Goal: Task Accomplishment & Management: Manage account settings

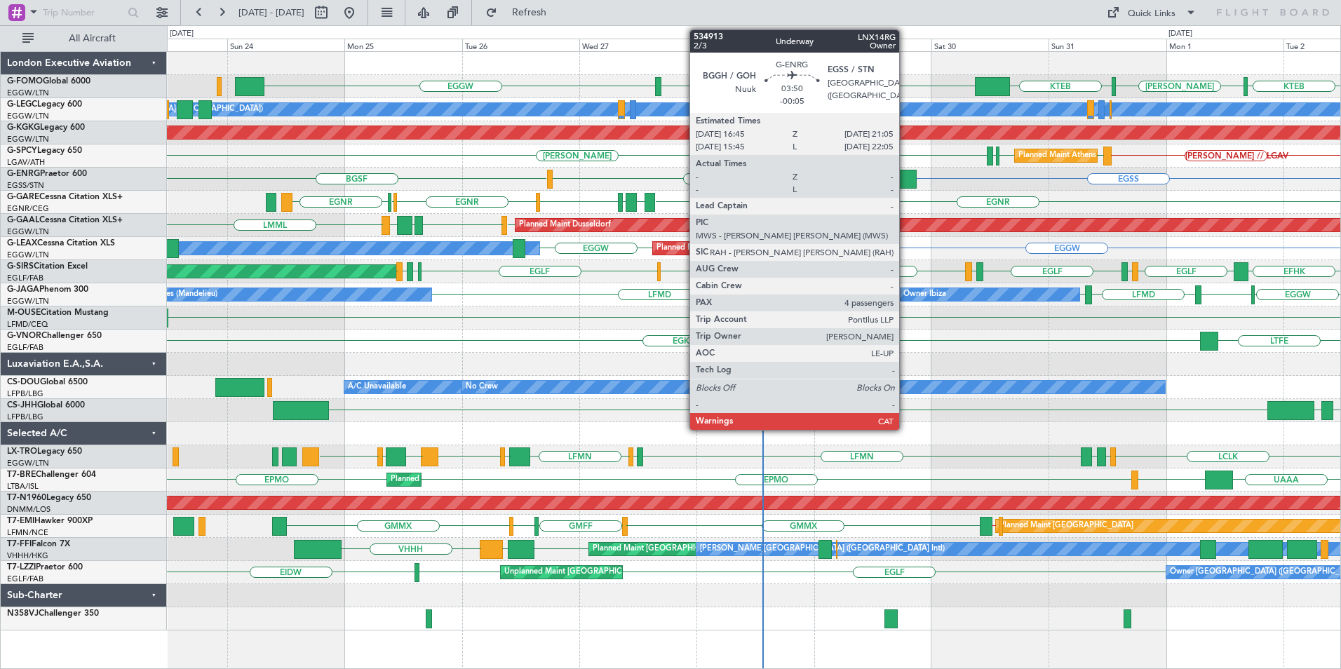
click at [906, 178] on div at bounding box center [906, 179] width 22 height 19
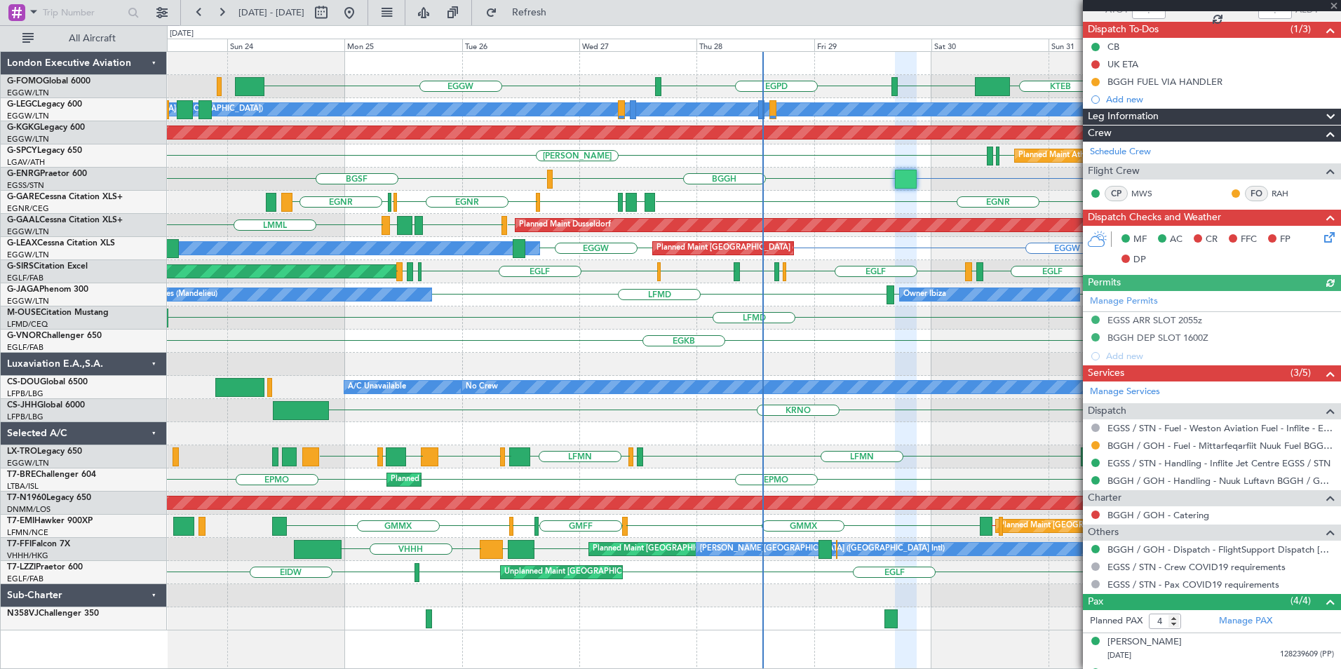
scroll to position [206, 0]
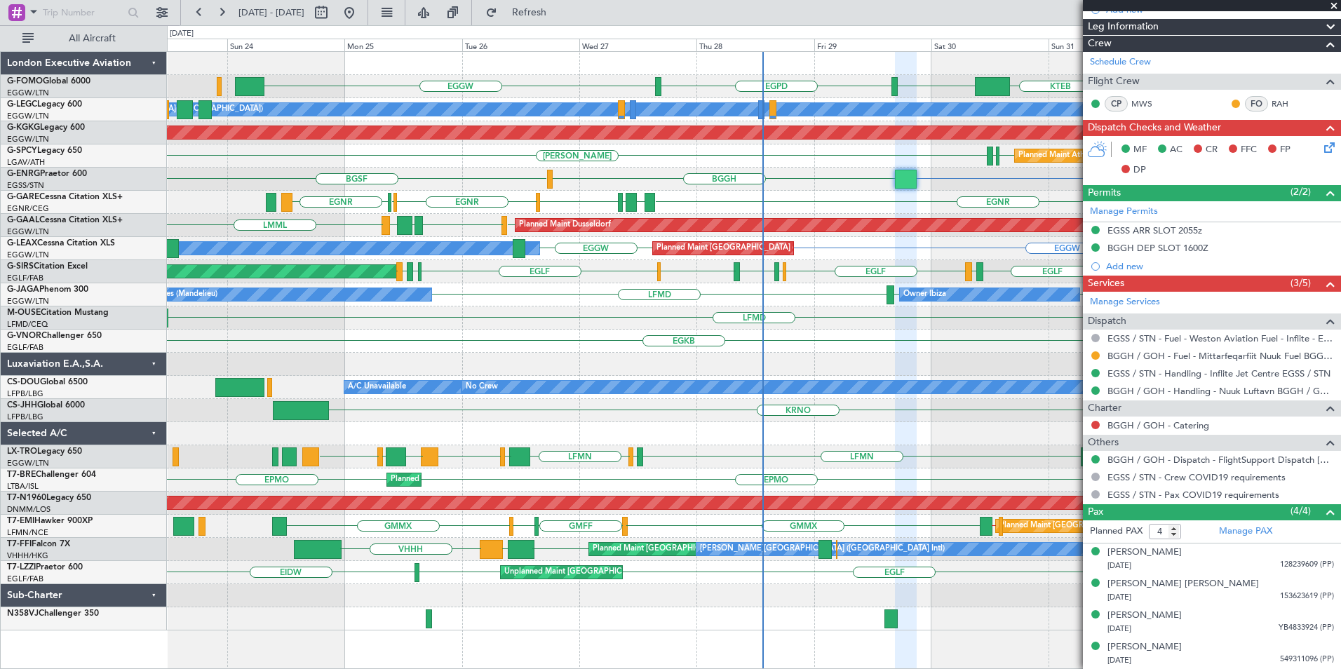
click at [1242, 532] on link "Manage PAX" at bounding box center [1245, 532] width 53 height 14
click at [1181, 462] on link "BGGH / GOH - Dispatch - FlightSupport Dispatch [GEOGRAPHIC_DATA]" at bounding box center [1221, 460] width 227 height 12
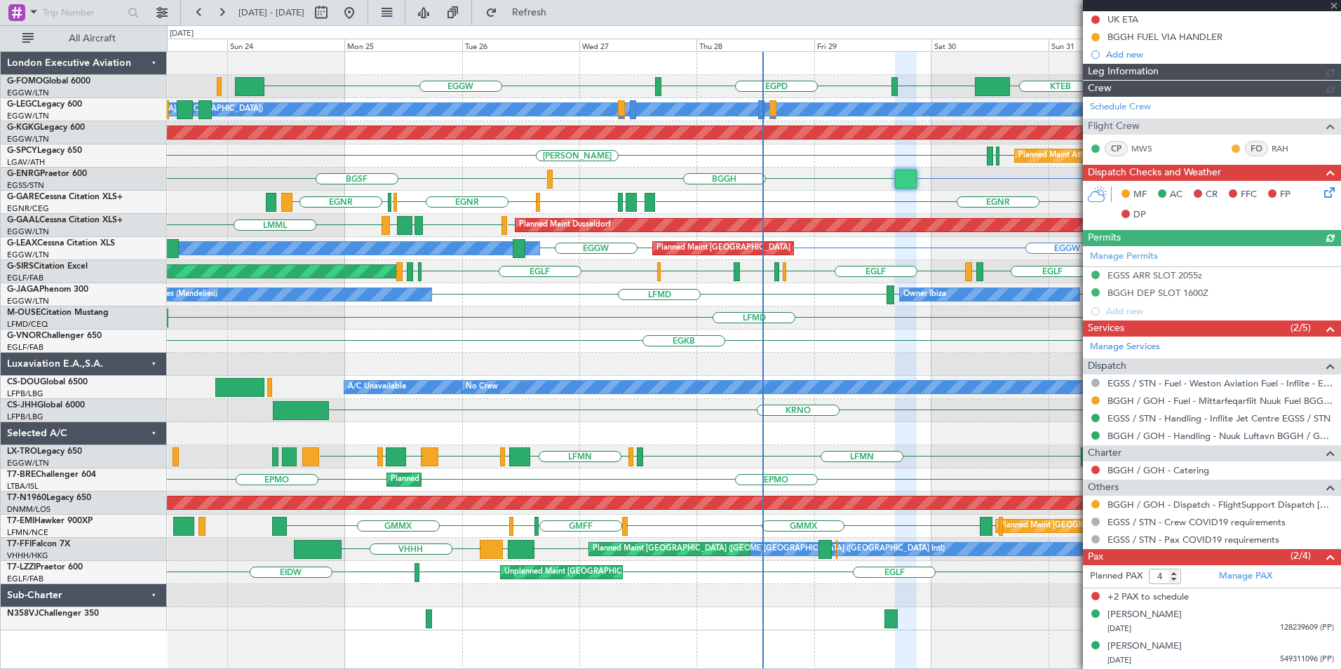
scroll to position [160, 0]
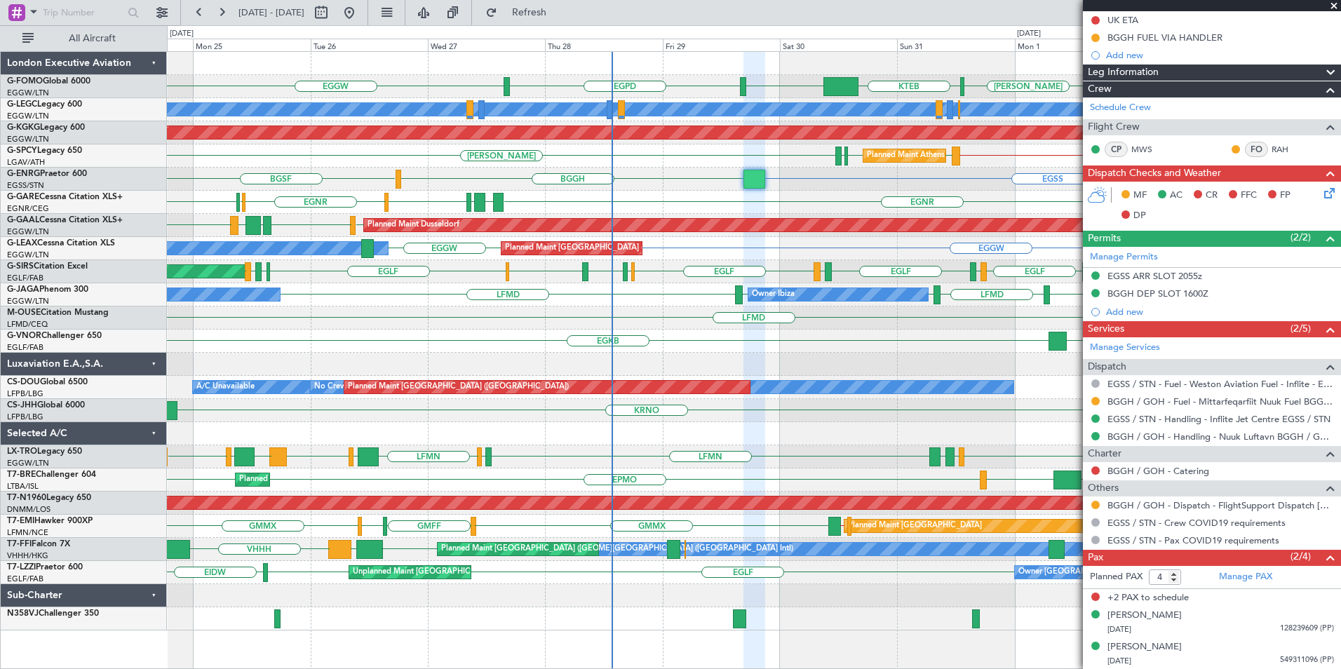
click at [620, 445] on div "KTEB [PERSON_NAME] KTEB EGGW EGGW EGPD A/C Unavailable [GEOGRAPHIC_DATA] ([GEOG…" at bounding box center [754, 341] width 1174 height 579
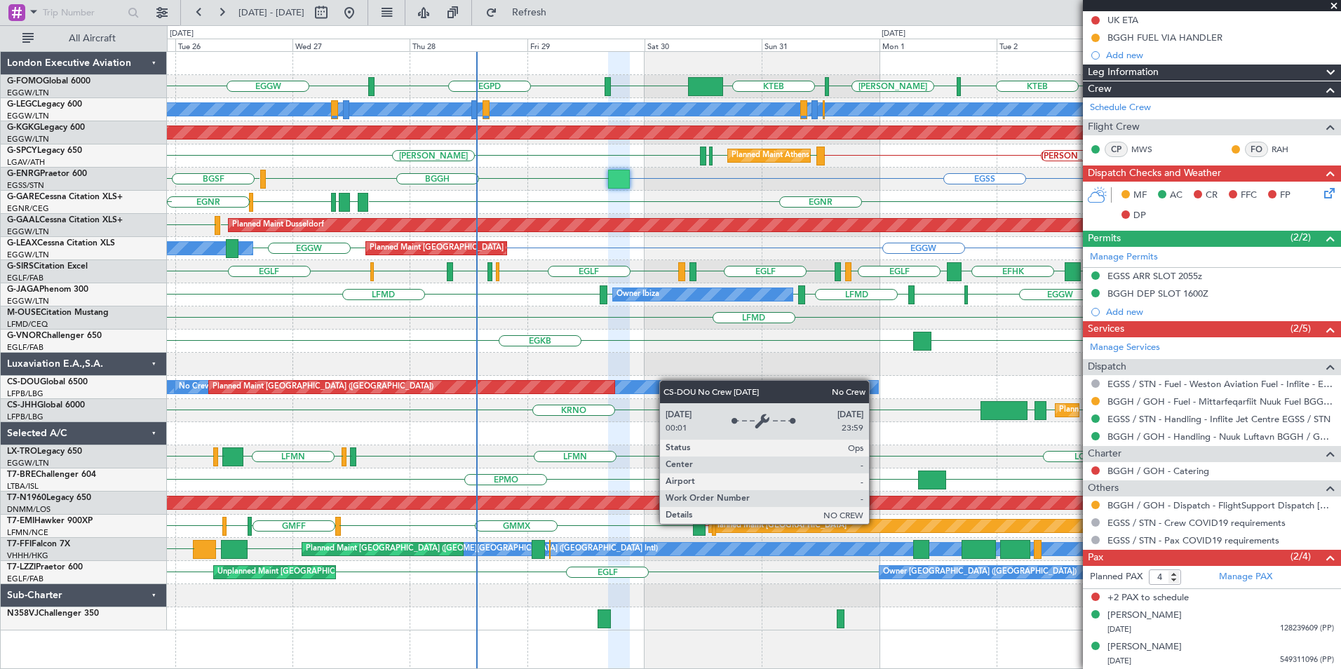
click at [617, 391] on div "EGGW KTEB [PERSON_NAME] KTEB EGGW EGGW EGPD A/C Unavailable [GEOGRAPHIC_DATA] (…" at bounding box center [754, 341] width 1174 height 579
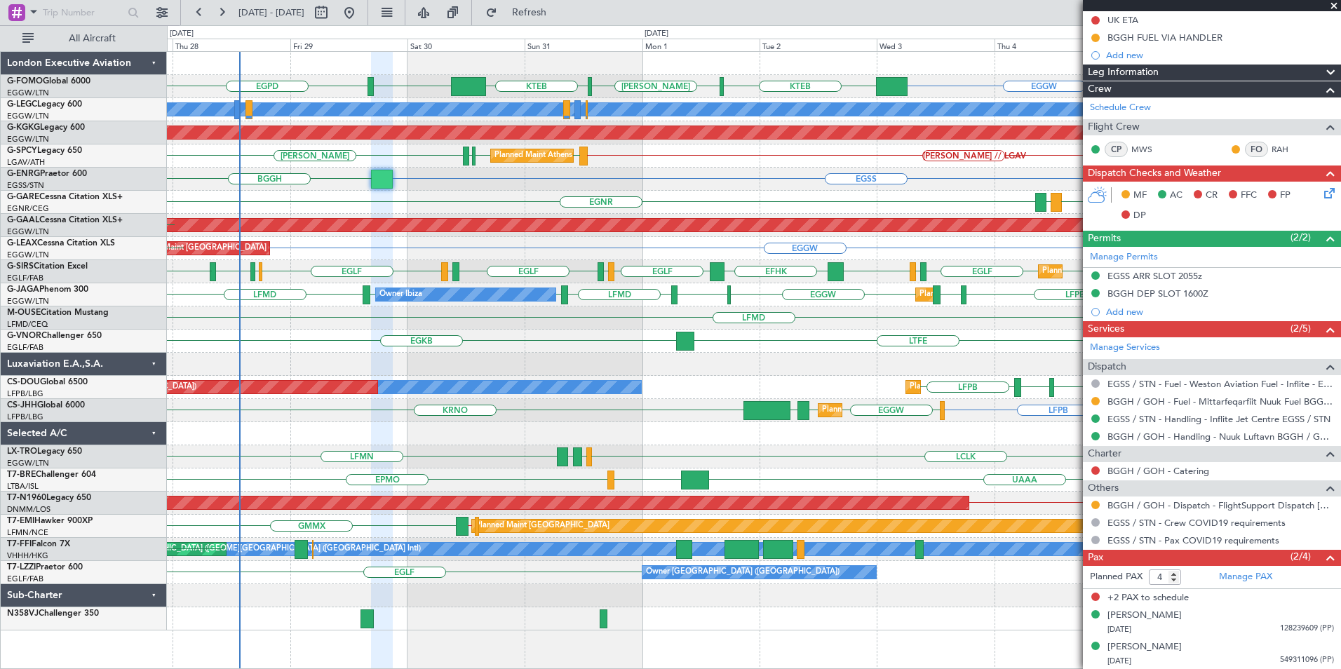
click at [596, 476] on div "EGGW KTEB [PERSON_NAME] KTEB EGGW EGPD EGGW A/C Unavailable [GEOGRAPHIC_DATA] (…" at bounding box center [754, 341] width 1174 height 579
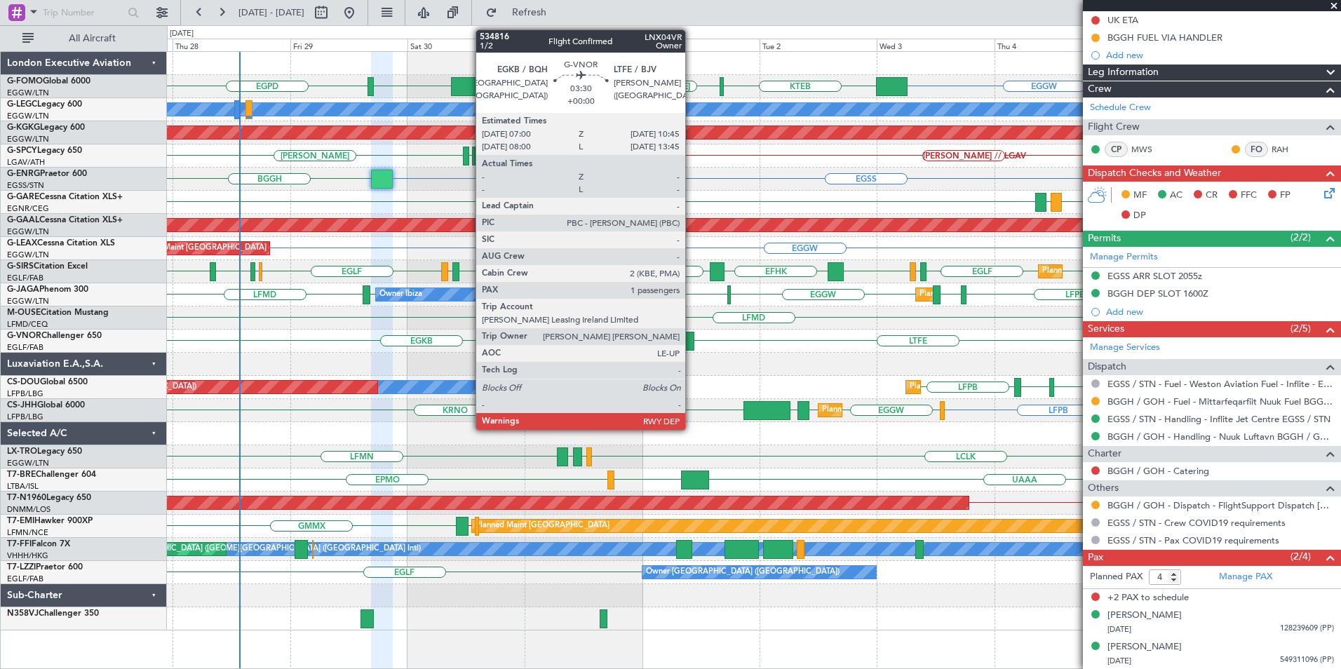
click at [692, 343] on div at bounding box center [685, 341] width 19 height 19
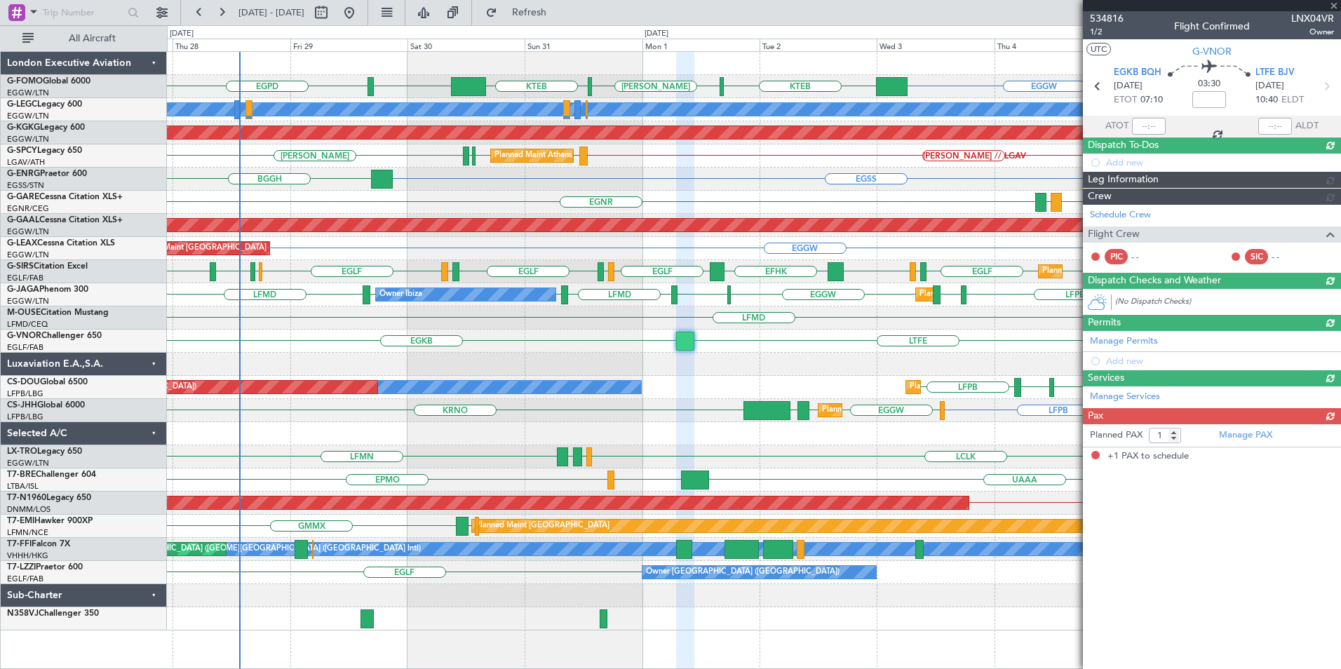
scroll to position [0, 0]
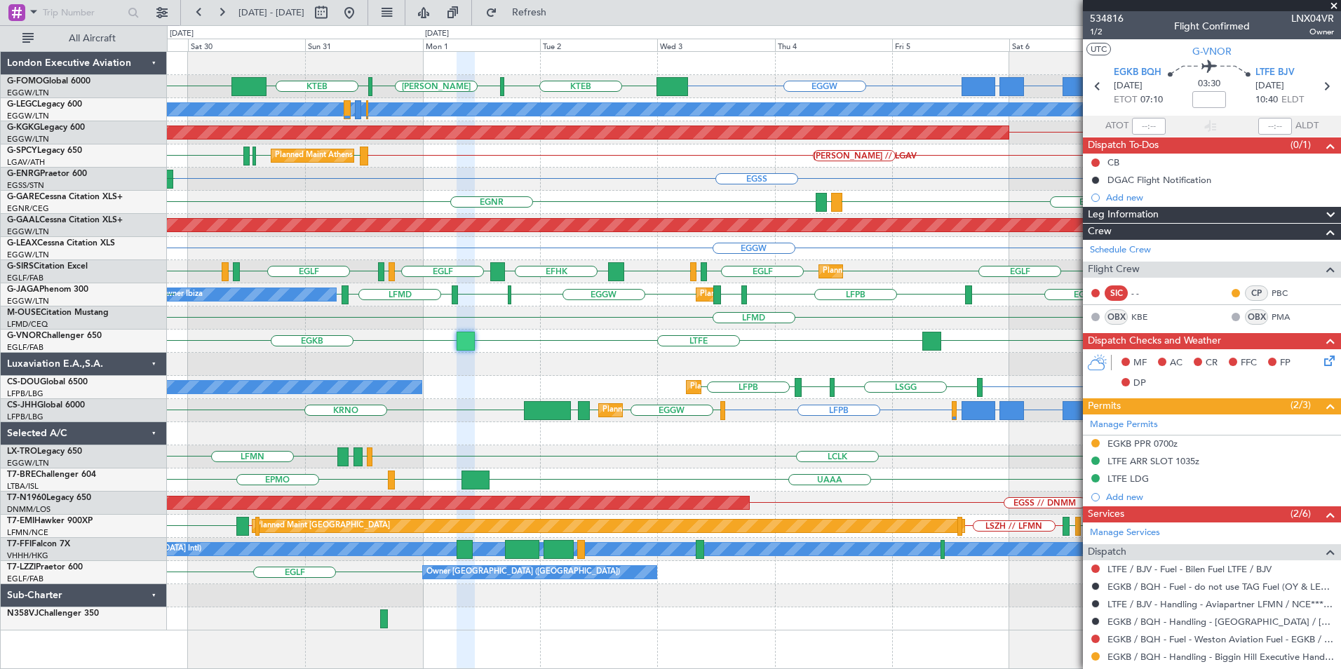
click at [557, 384] on div "EGGW OJAI or EGGW FJDG or EGGW OMDW or EGGW KTEB [PERSON_NAME] KTEB EGGW EGPD A…" at bounding box center [754, 341] width 1174 height 579
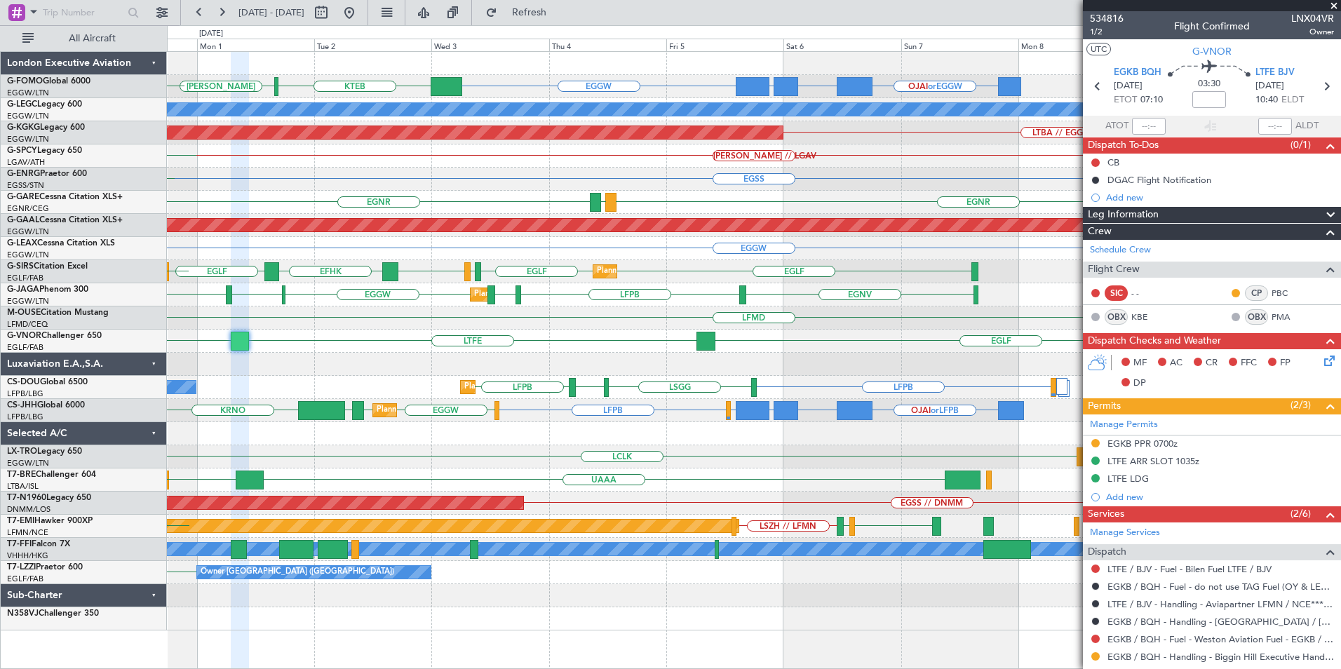
click at [577, 351] on div "LTFE EGKB [GEOGRAPHIC_DATA]" at bounding box center [754, 341] width 1174 height 23
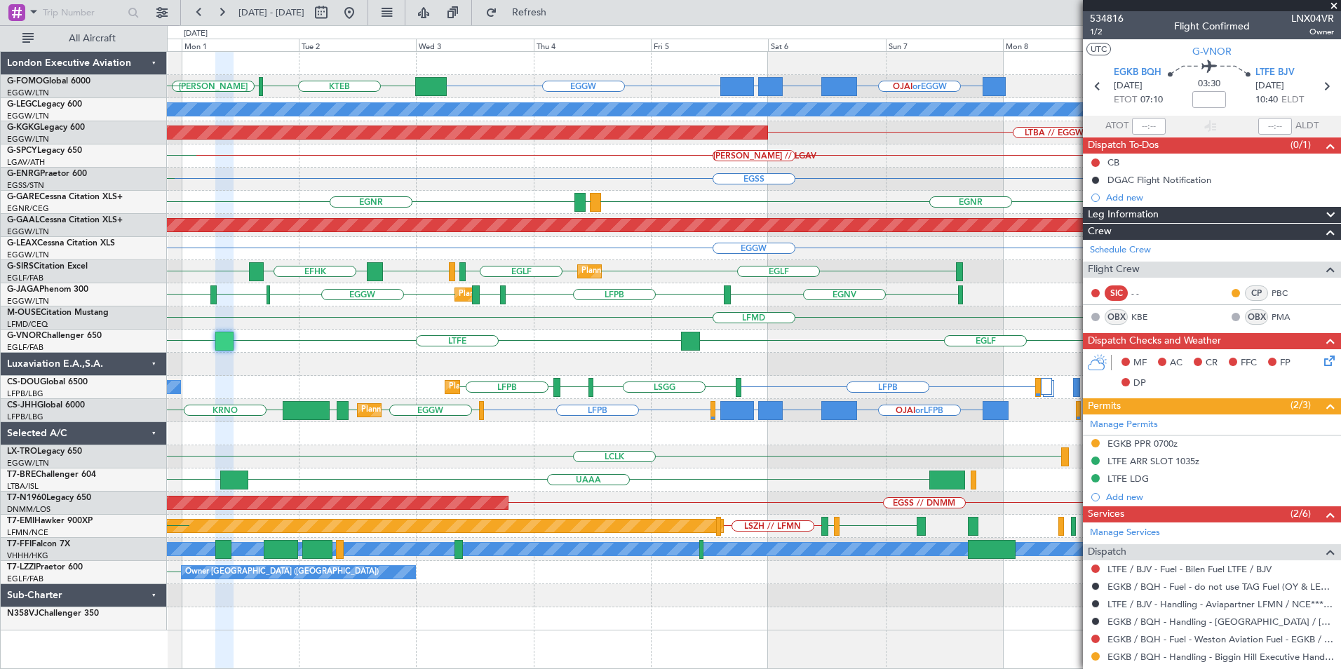
click at [490, 351] on div "EGGW OJAI or EGGW FJDG or EGGW OMDW or EGGW KTEB [PERSON_NAME] KTEB EGGW EGPD A…" at bounding box center [754, 341] width 1174 height 579
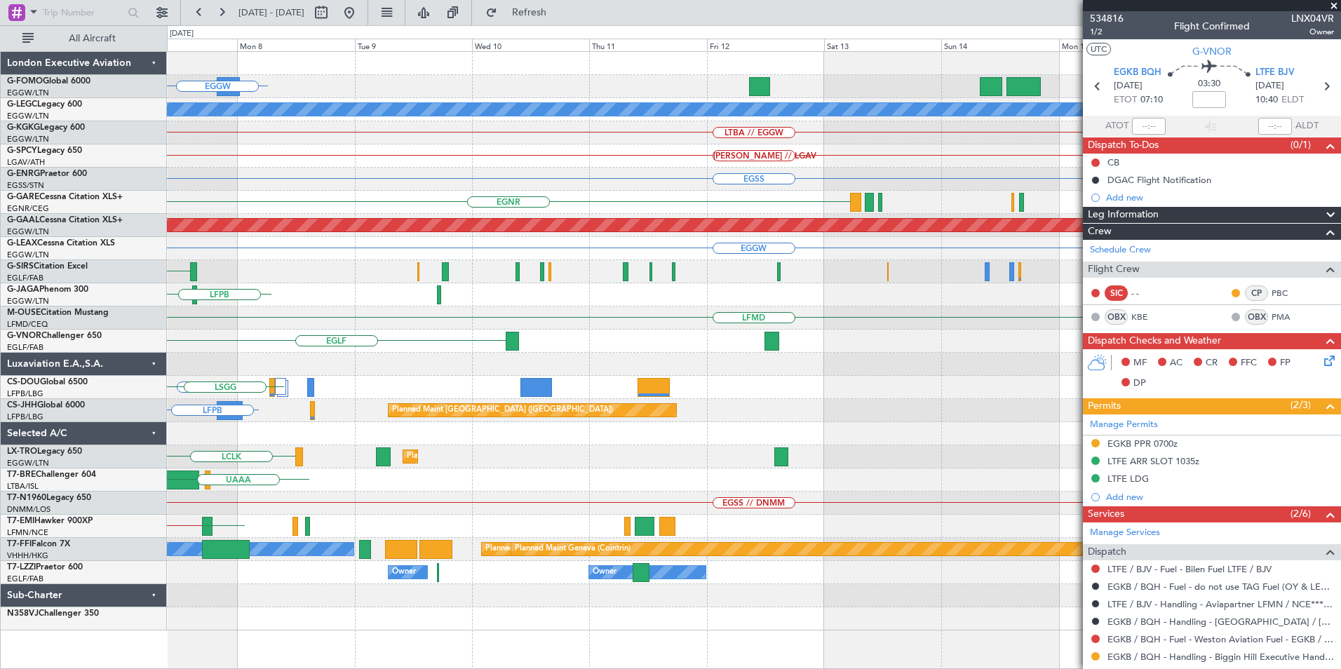
click at [504, 340] on div "OJAI or EGGW FJDG or EGGW OMDW or EGGW EGGW A/C Unavailable [GEOGRAPHIC_DATA] (…" at bounding box center [754, 341] width 1174 height 579
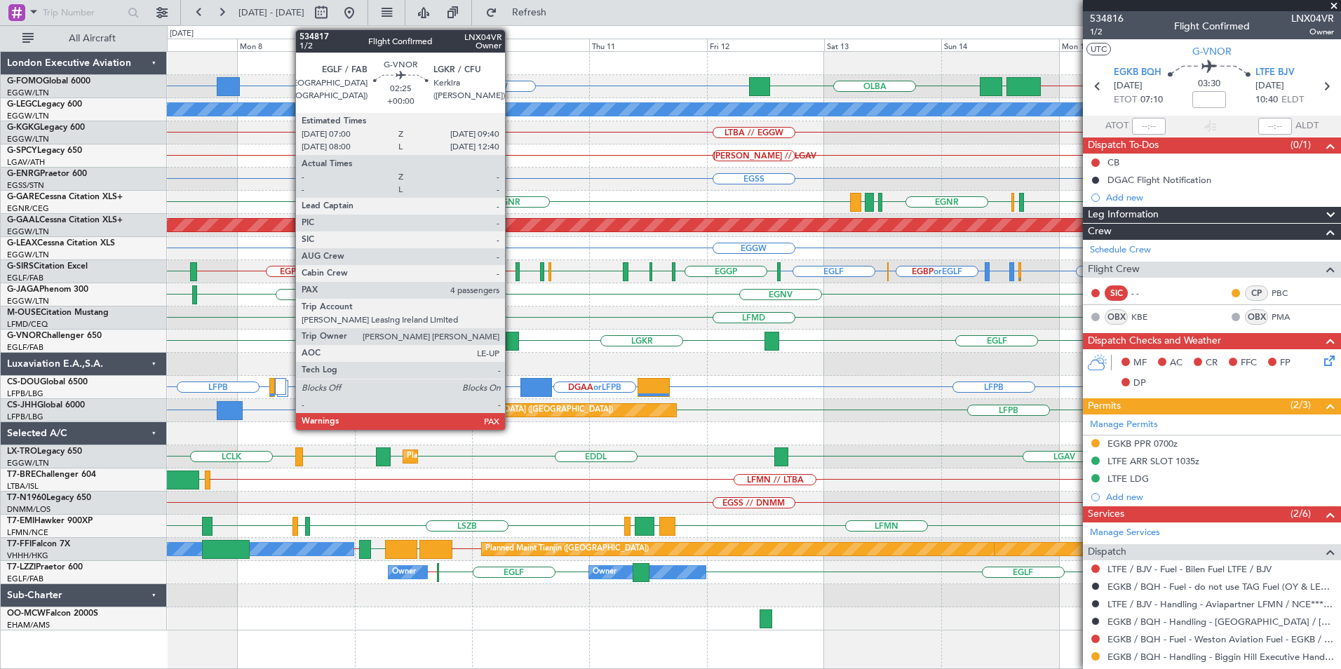
click at [511, 336] on div at bounding box center [512, 341] width 13 height 19
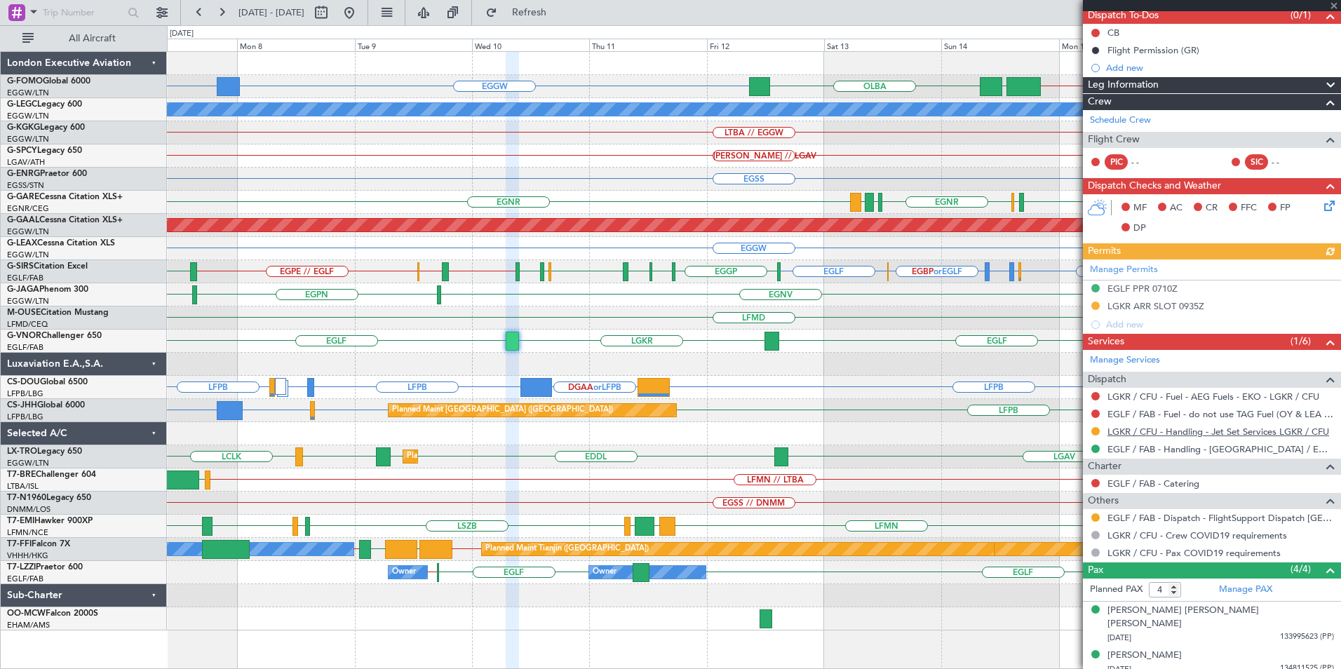
scroll to position [188, 0]
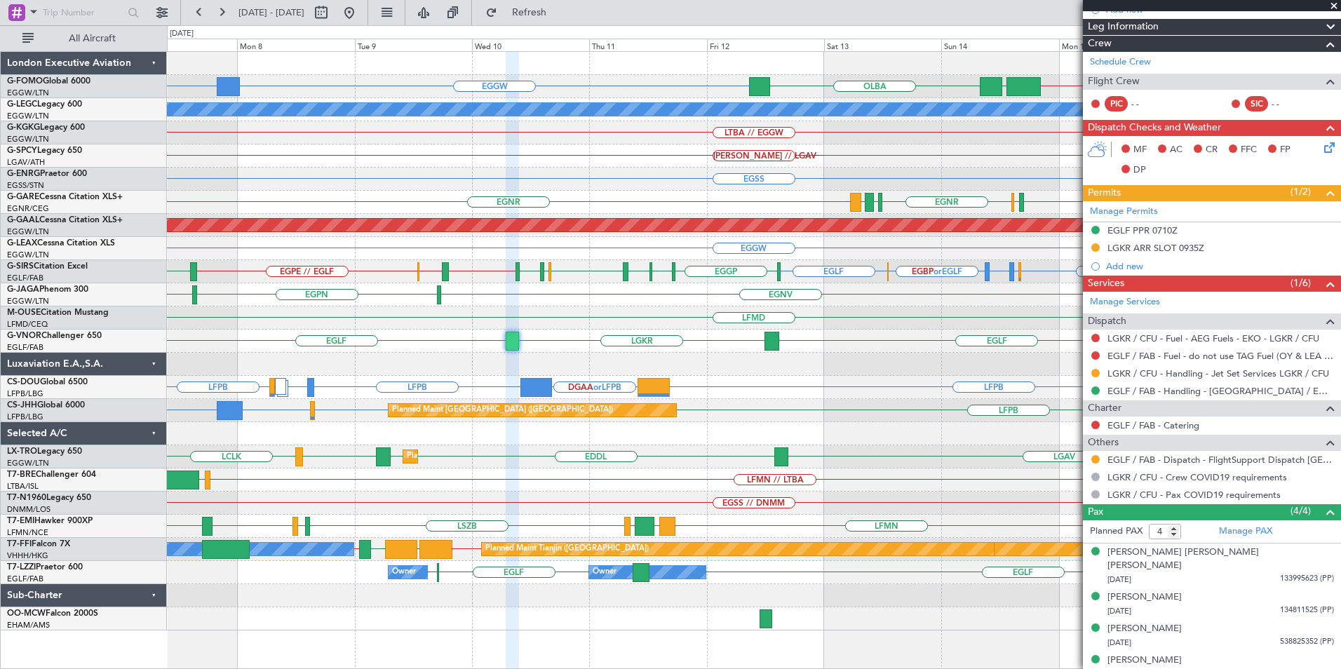
click at [1018, 338] on div "EGLF LGKR [GEOGRAPHIC_DATA] CYUL" at bounding box center [754, 341] width 1174 height 23
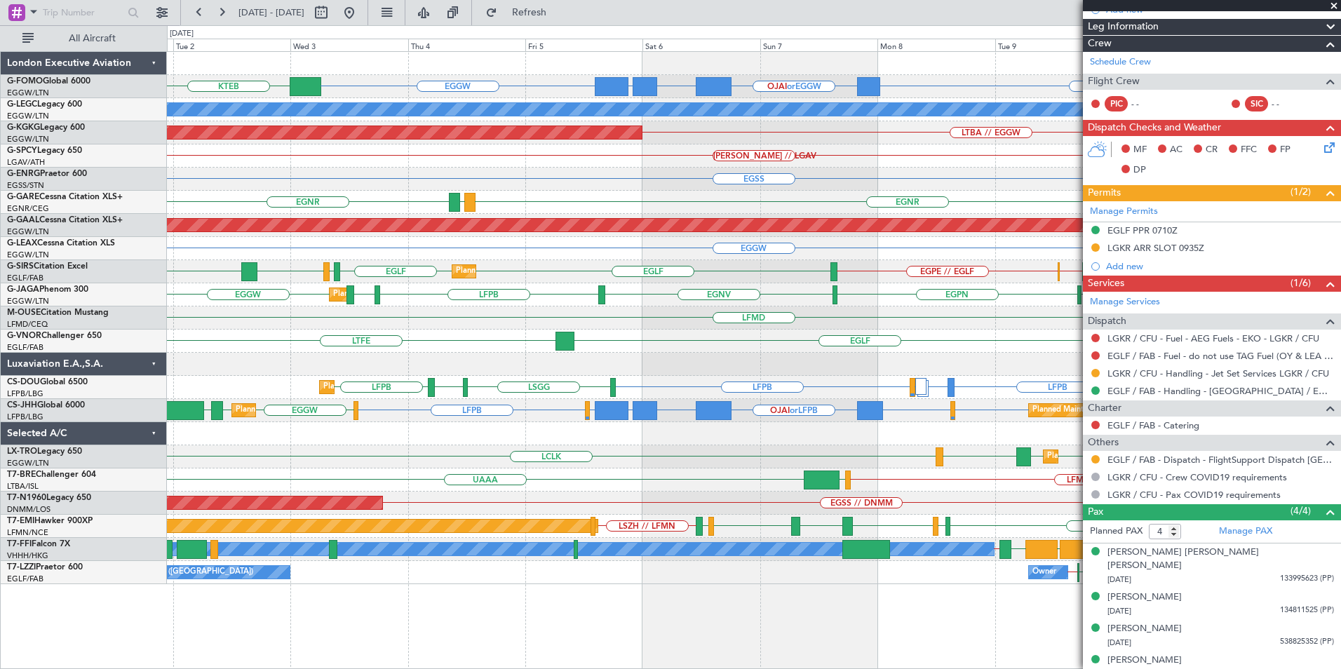
click at [921, 348] on div "EGGW EGGW OJAI or EGGW FJDG or EGGW OMDW or EGGW KTEB A/C Unavailable [GEOGRAPH…" at bounding box center [754, 318] width 1174 height 532
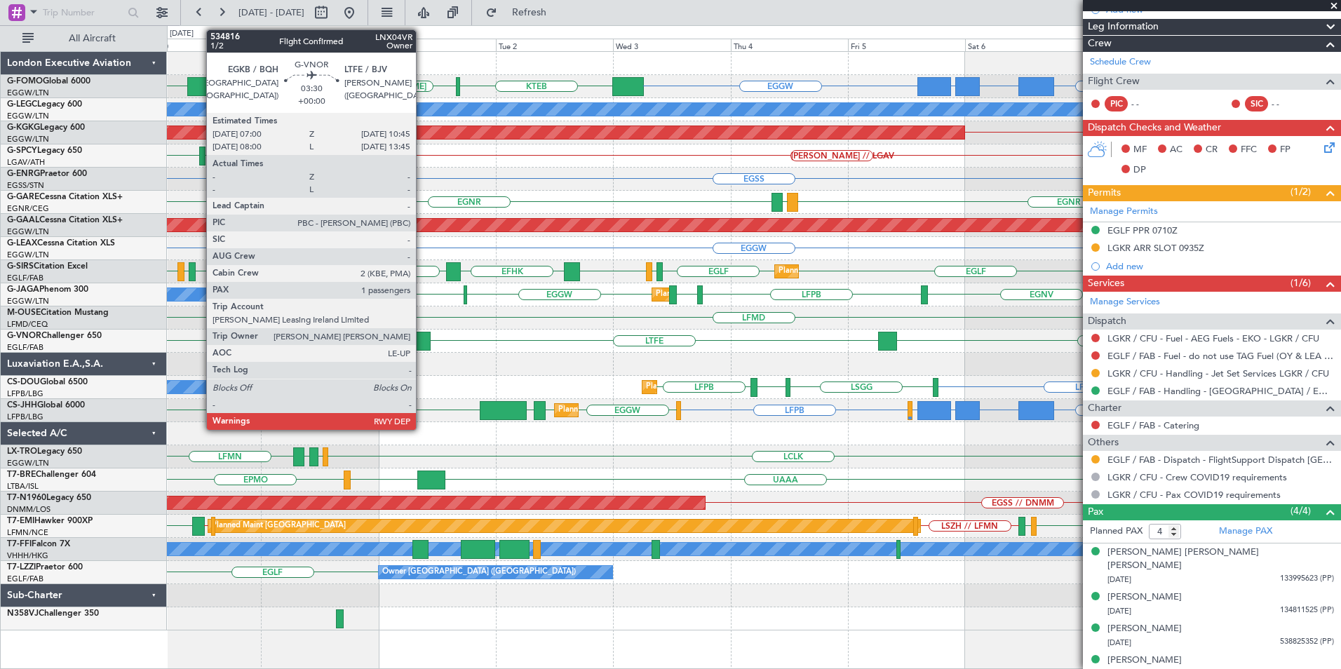
click at [422, 342] on div at bounding box center [421, 341] width 19 height 19
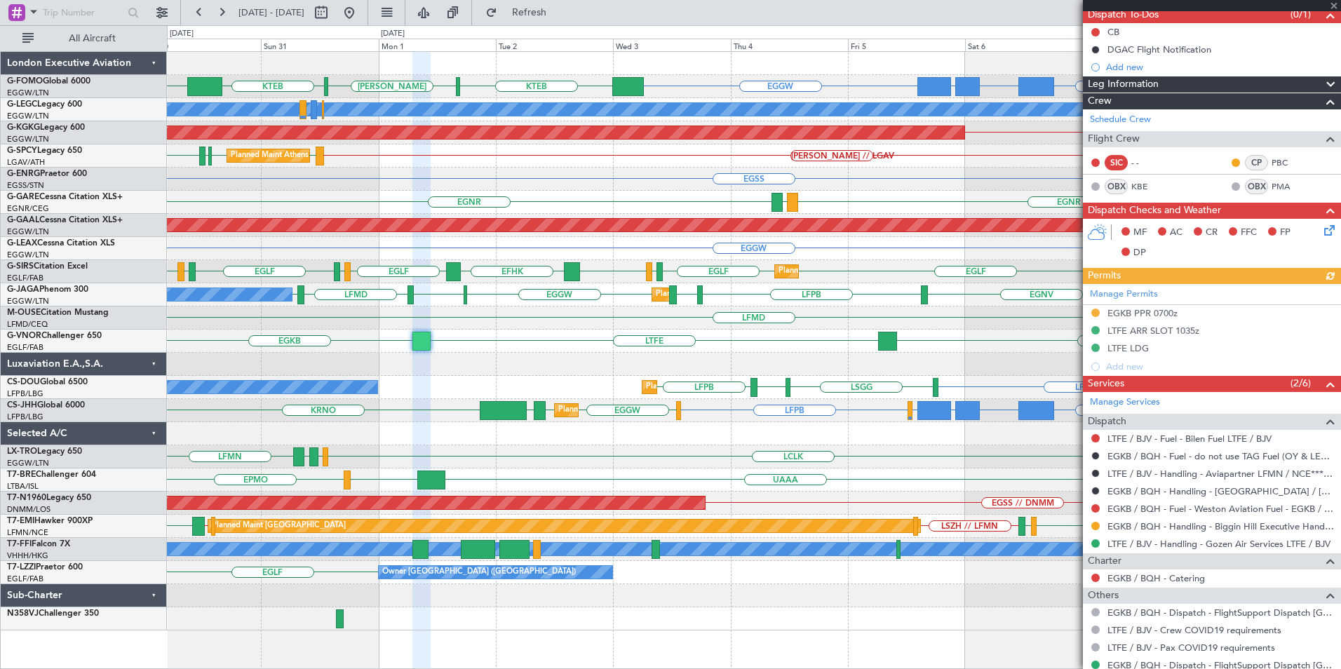
scroll to position [206, 0]
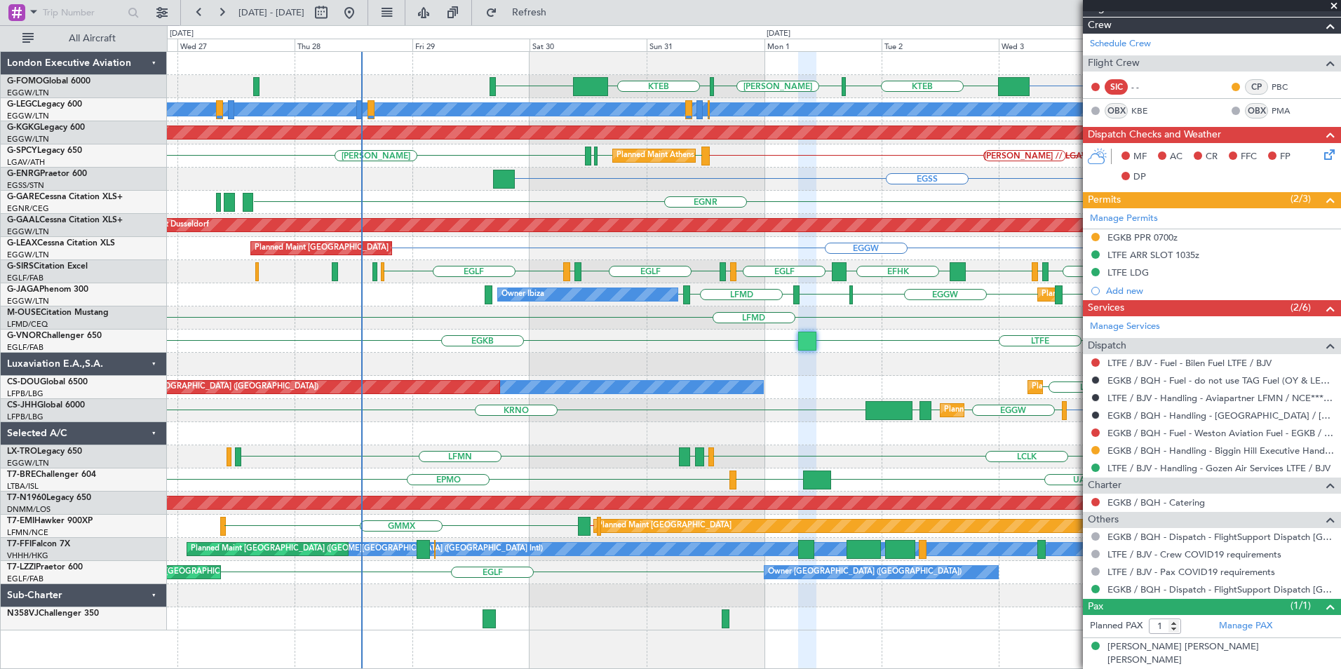
click at [738, 311] on div "LFMD" at bounding box center [754, 318] width 1174 height 23
click at [575, 362] on div "EGGW OMDW or EGGW KTEB [PERSON_NAME] KTEB EGGW EGGW EGPD A/C Unavailable [GEOGR…" at bounding box center [754, 341] width 1174 height 579
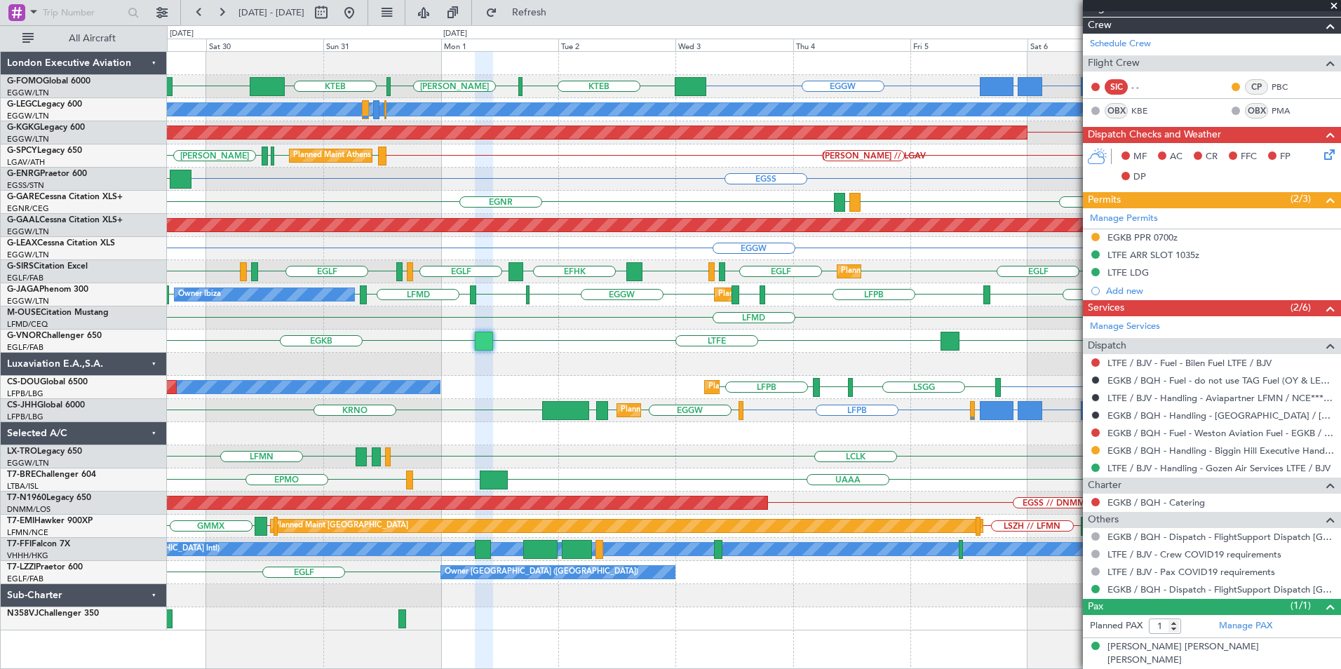
click at [817, 354] on div "EGGW EGGW OJAI or EGGW FJDG or EGGW OMDW or EGGW KTEB [PERSON_NAME] KTEB EGGW A…" at bounding box center [754, 341] width 1174 height 579
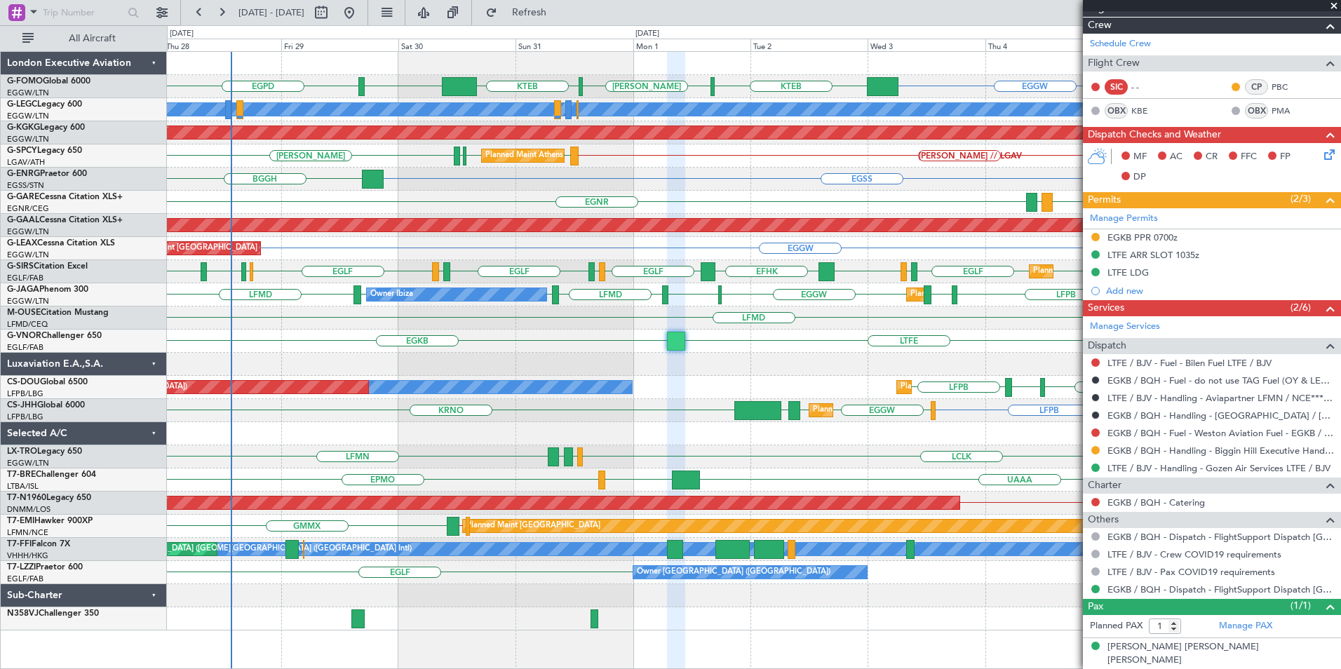
click at [787, 354] on div at bounding box center [754, 364] width 1174 height 23
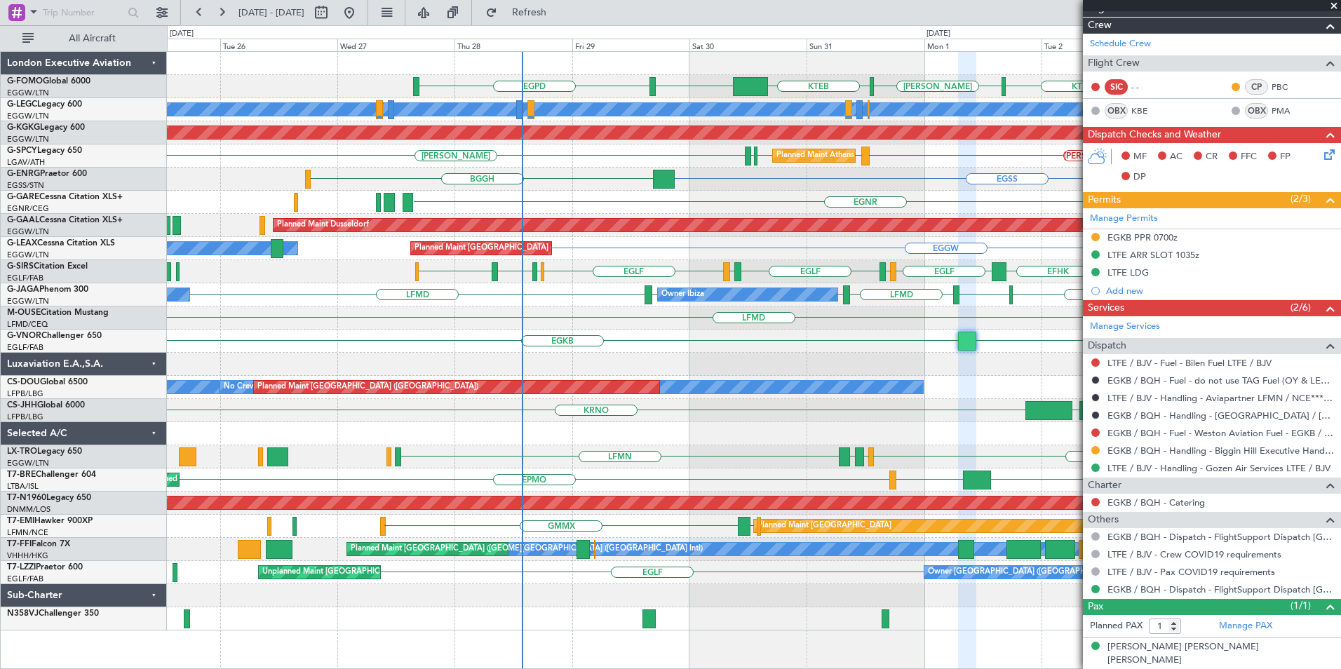
click at [425, 347] on div "LTFE EGKB [GEOGRAPHIC_DATA]" at bounding box center [754, 341] width 1174 height 23
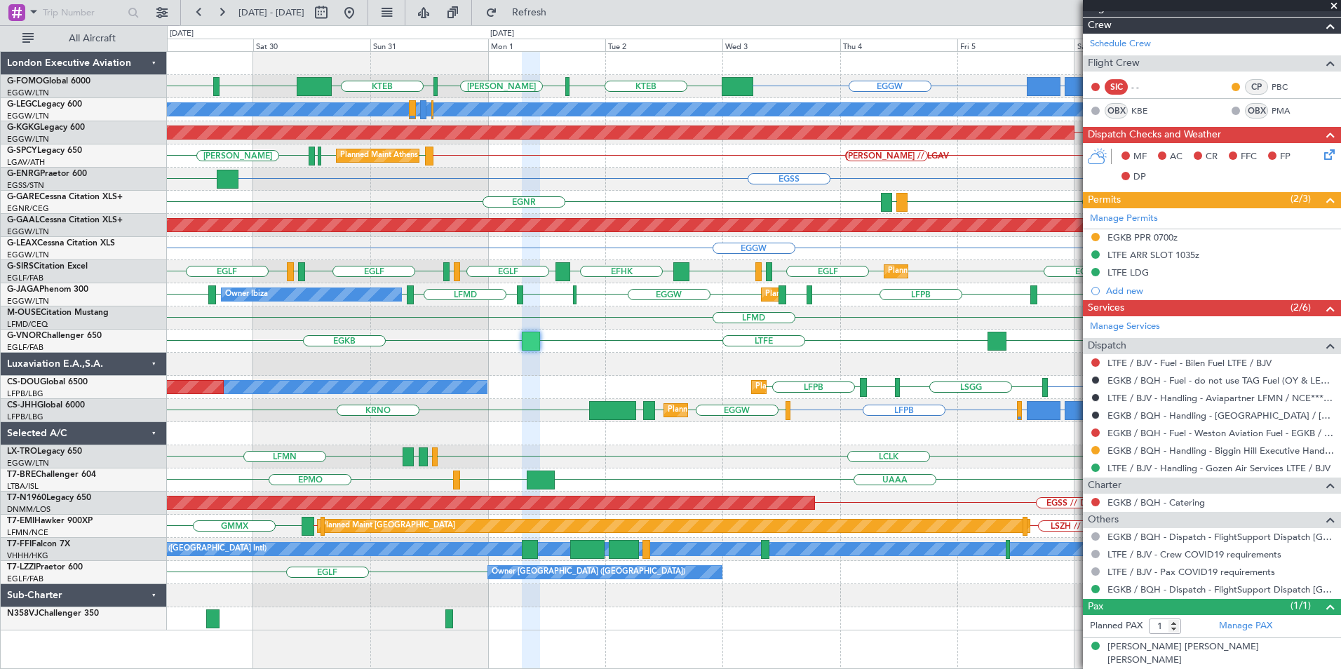
click at [593, 361] on div "EGGW EGGW OJAI or EGGW FJDG or EGGW OMDW or EGGW KTEB [PERSON_NAME] KTEB EGGW E…" at bounding box center [754, 341] width 1174 height 579
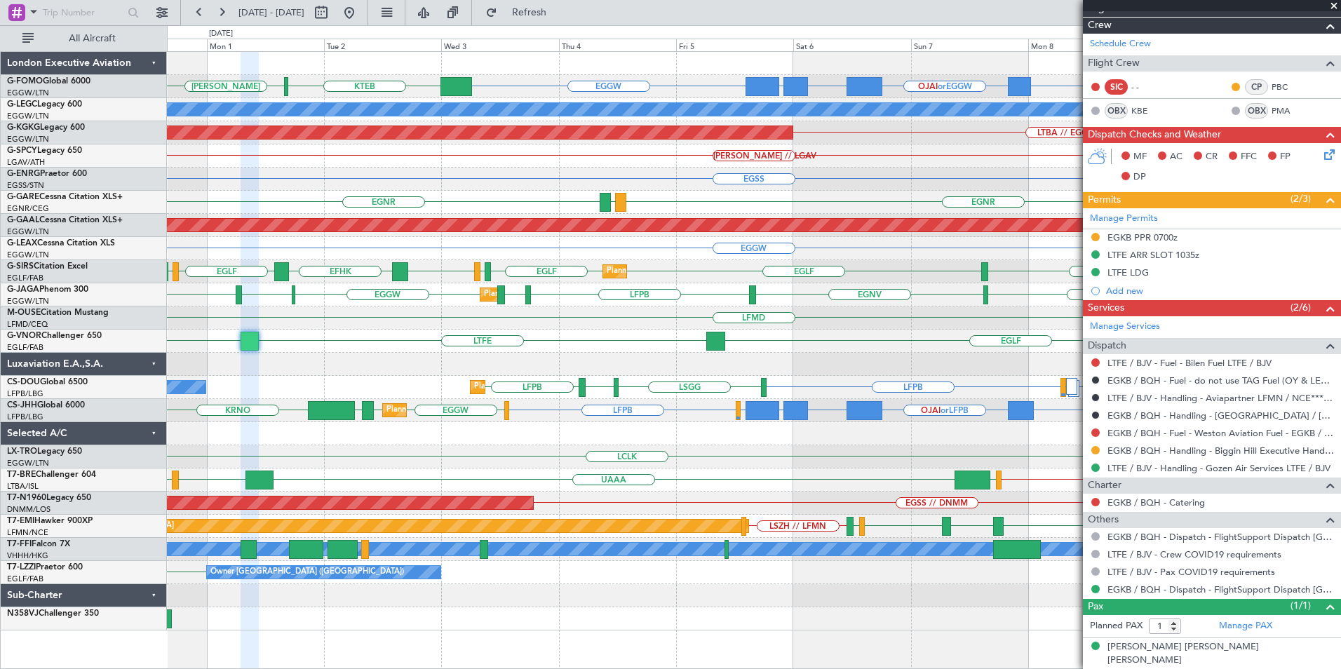
click at [422, 347] on div "LTFE EGKB [GEOGRAPHIC_DATA] LGKR" at bounding box center [754, 341] width 1174 height 23
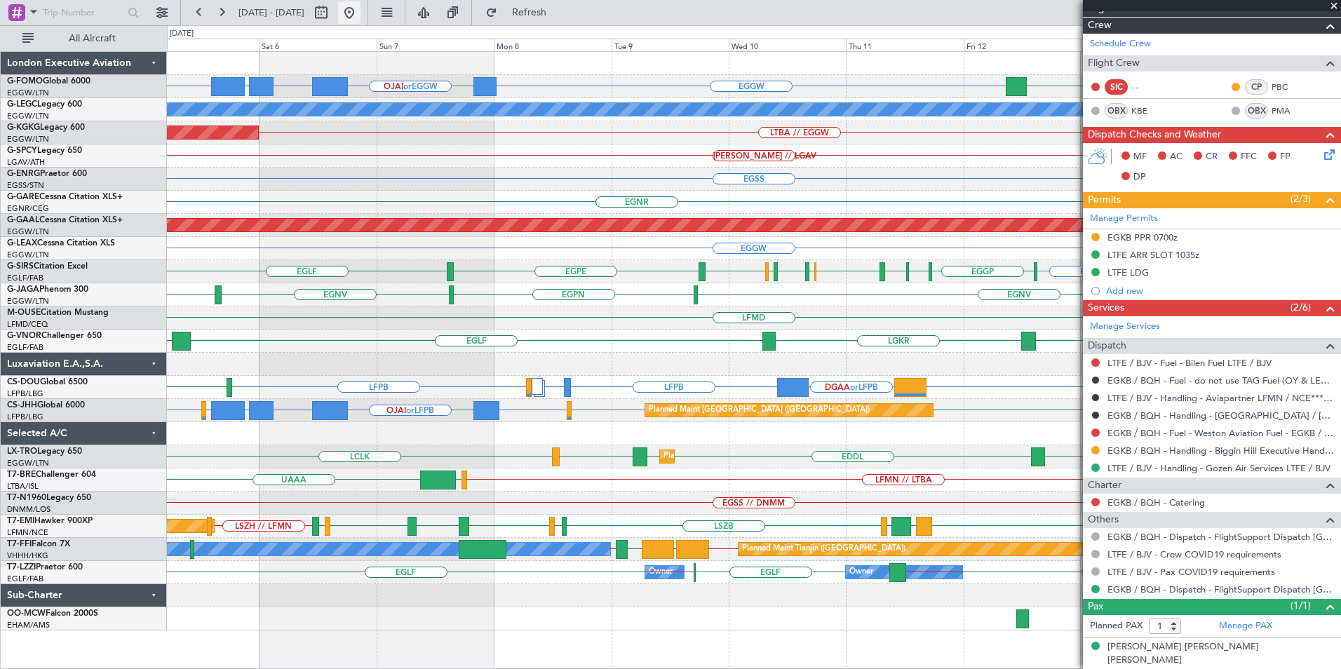
click at [361, 8] on button at bounding box center [349, 12] width 22 height 22
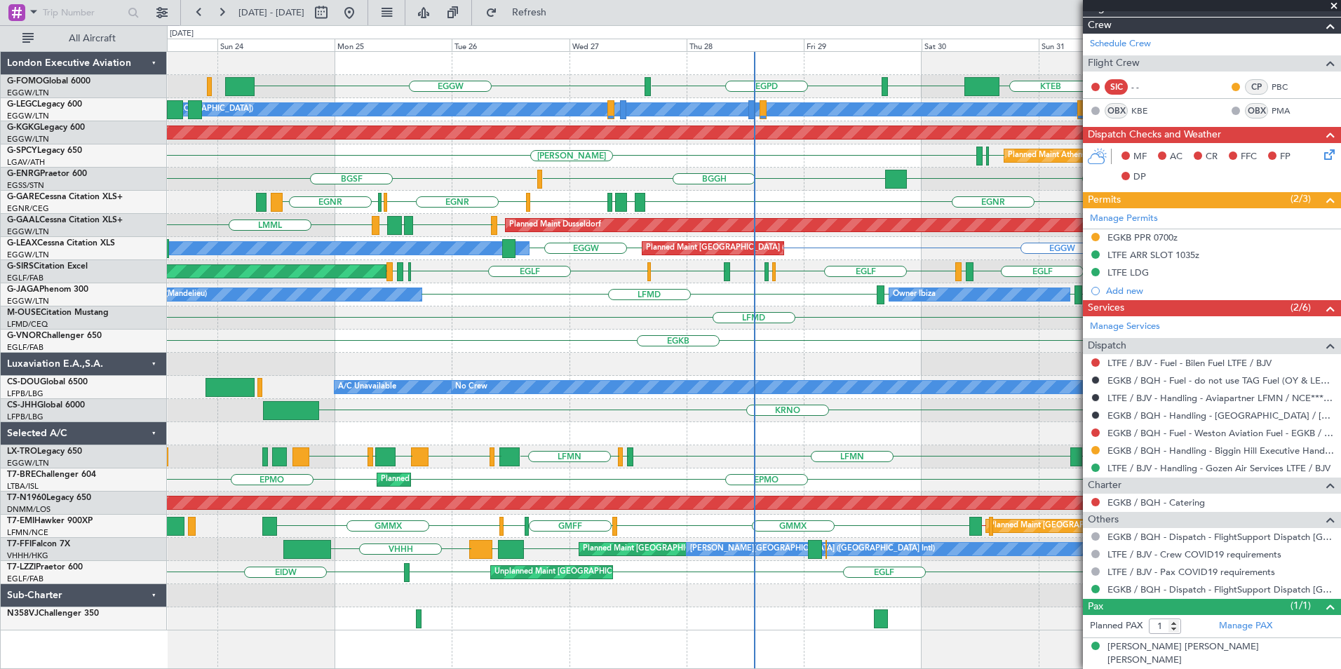
click at [1338, 7] on span at bounding box center [1334, 6] width 14 height 13
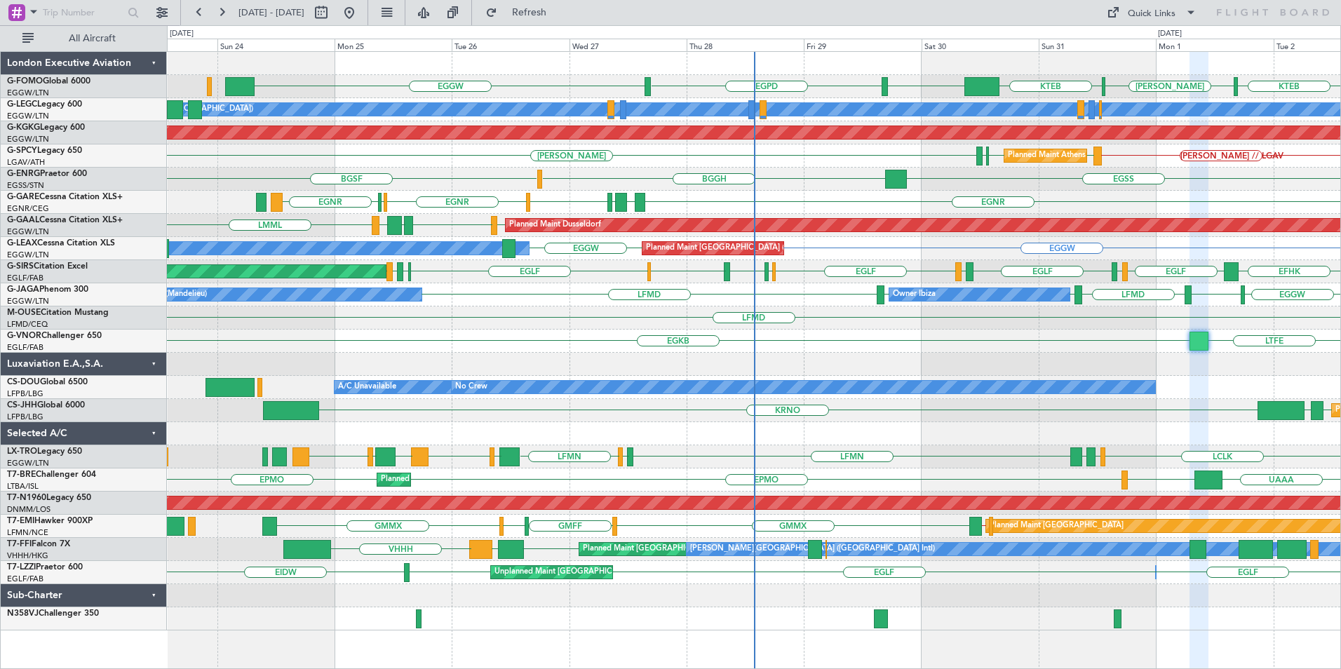
type input "0"
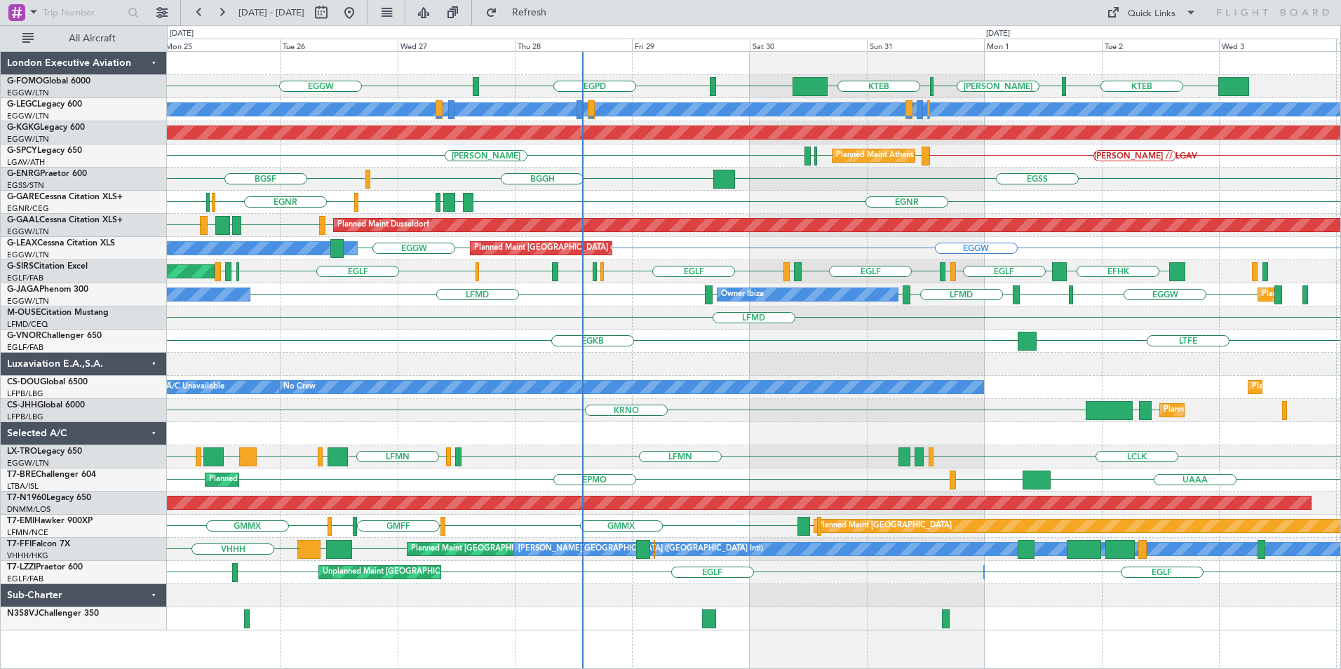
click at [753, 420] on div "EGGW EGPD EGGW KTEB [PERSON_NAME] KTEB A/C Unavailable [GEOGRAPHIC_DATA] ([GEOG…" at bounding box center [754, 341] width 1174 height 579
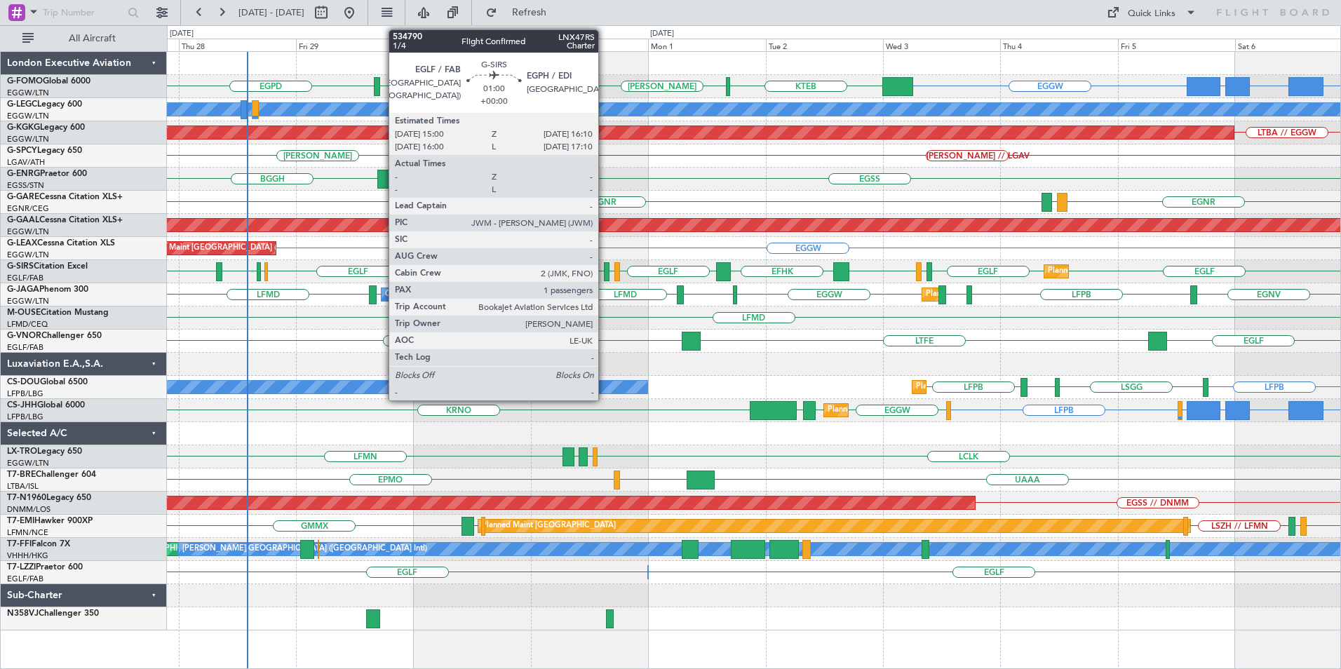
click at [605, 272] on div at bounding box center [607, 271] width 6 height 19
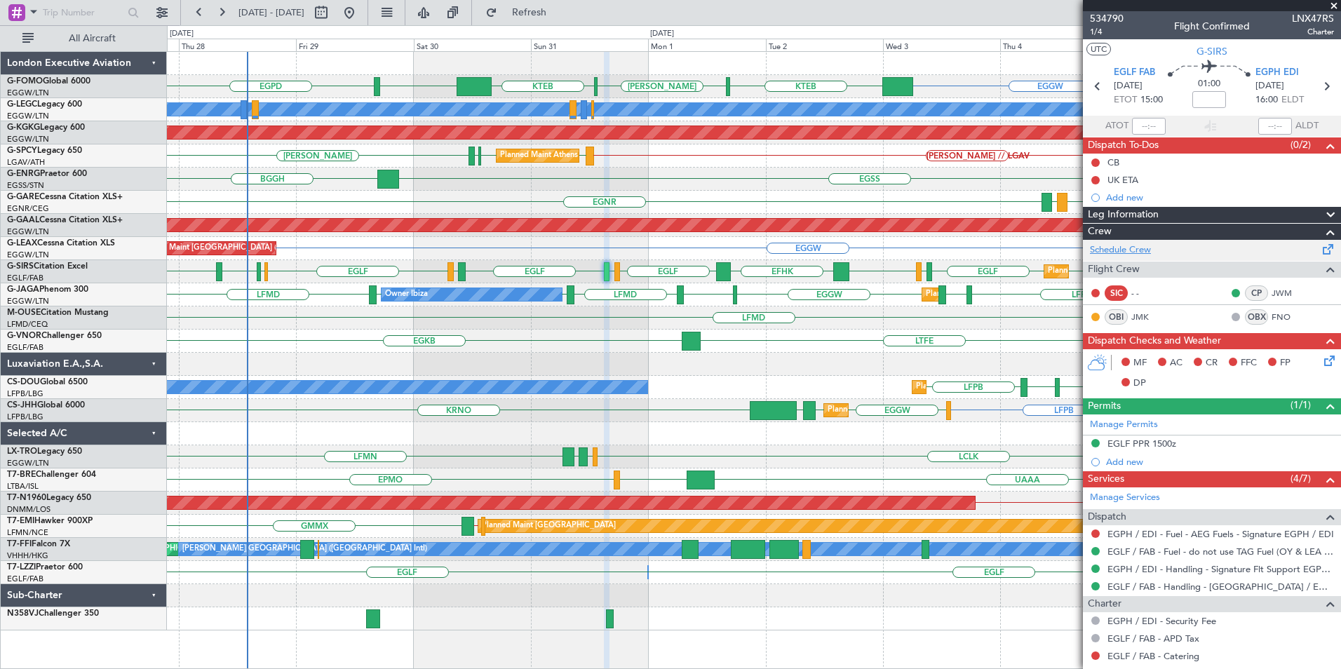
click at [1122, 248] on link "Schedule Crew" at bounding box center [1120, 250] width 61 height 14
click at [664, 415] on div "EGGW OJAI or EGGW FJDG or EGGW OMDW or EGGW EGGW EGPD KTEB [PERSON_NAME] KTEB A…" at bounding box center [754, 341] width 1174 height 579
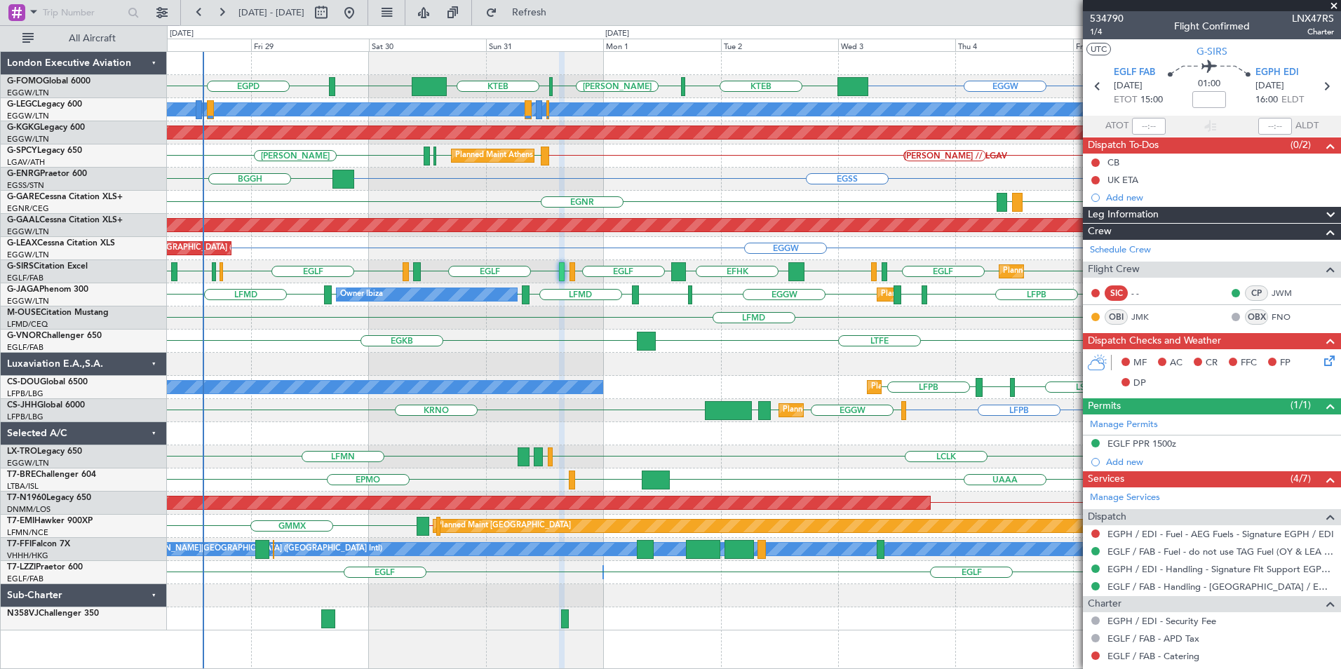
click at [611, 370] on div "EGGW OJAI or EGGW FJDG or EGGW OMDW or EGGW EGGW EGPD KTEB [PERSON_NAME] KTEB A…" at bounding box center [754, 341] width 1174 height 579
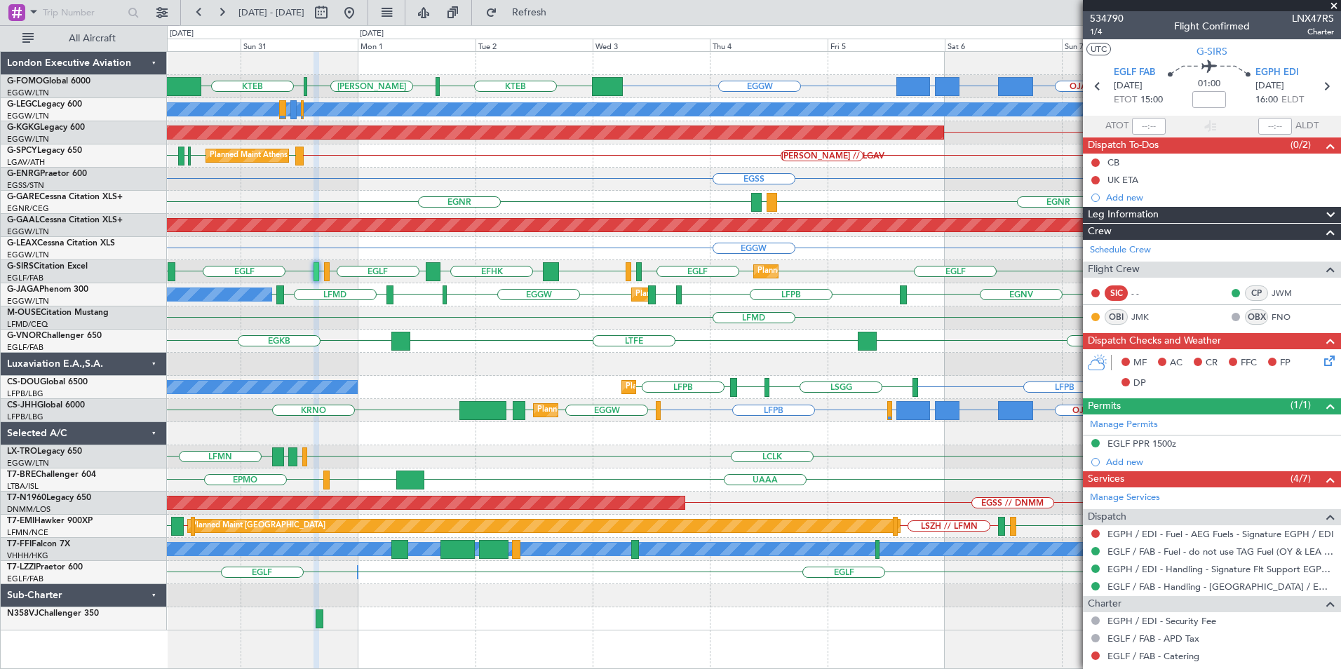
click at [516, 492] on div "EGGW EGGW OJAI or EGGW FJDG or EGGW OMDW or EGGW KTEB [PERSON_NAME] KTEB A/C Un…" at bounding box center [754, 341] width 1174 height 579
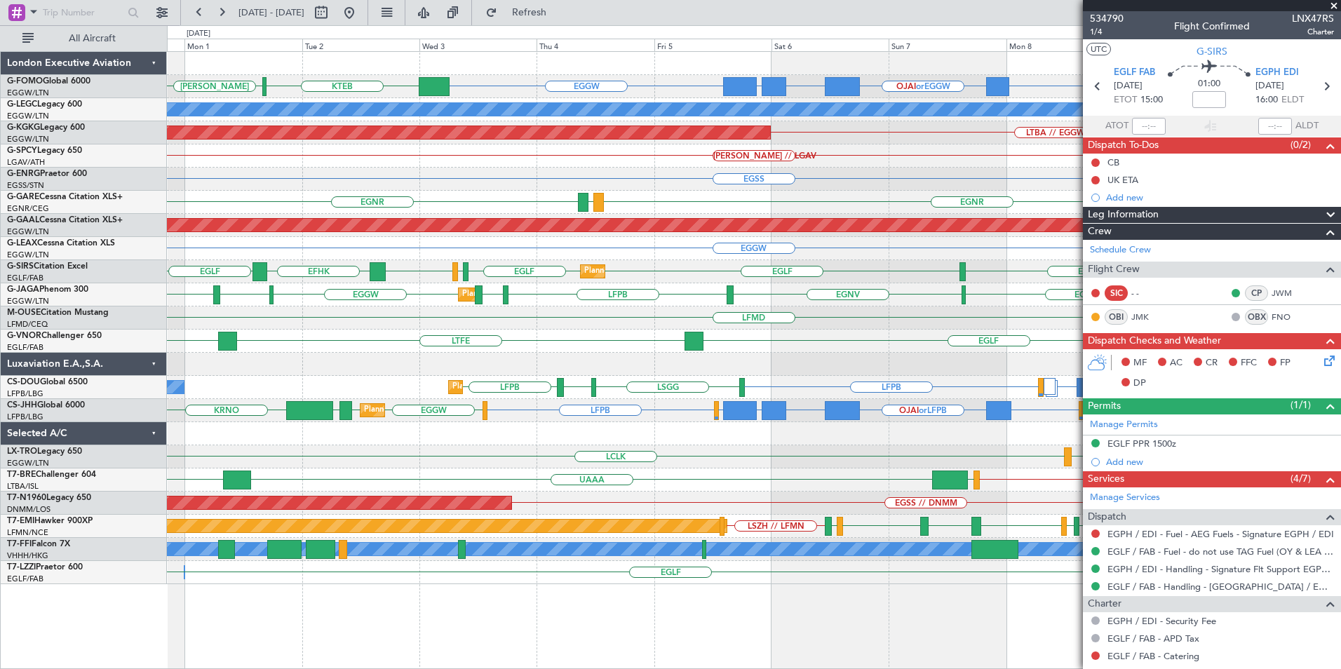
click at [842, 272] on div "EGGW EGGW OJAI or EGGW FJDG or EGGW OMDW or EGGW KTEB [PERSON_NAME] A/C Unavail…" at bounding box center [754, 318] width 1174 height 532
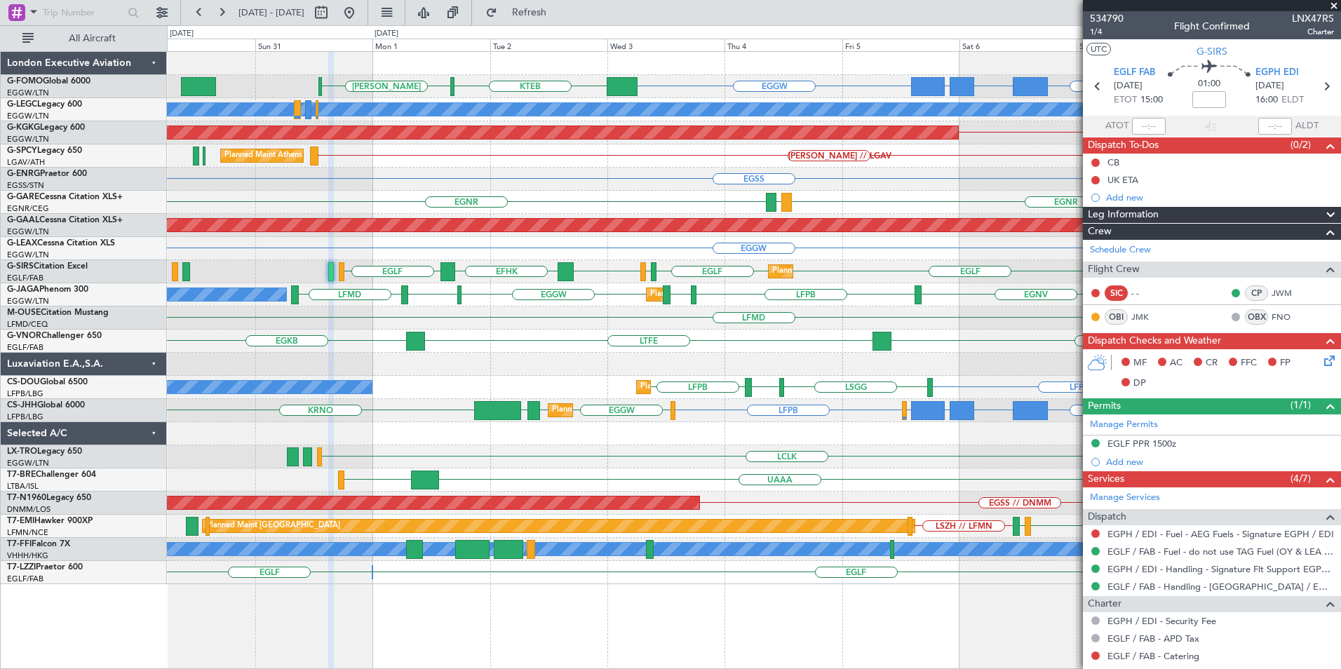
click at [619, 391] on div "EGGW EGGW OJAI or EGGW FJDG or EGGW OMDW or EGGW KTEB [PERSON_NAME] A/C Unavail…" at bounding box center [754, 318] width 1174 height 532
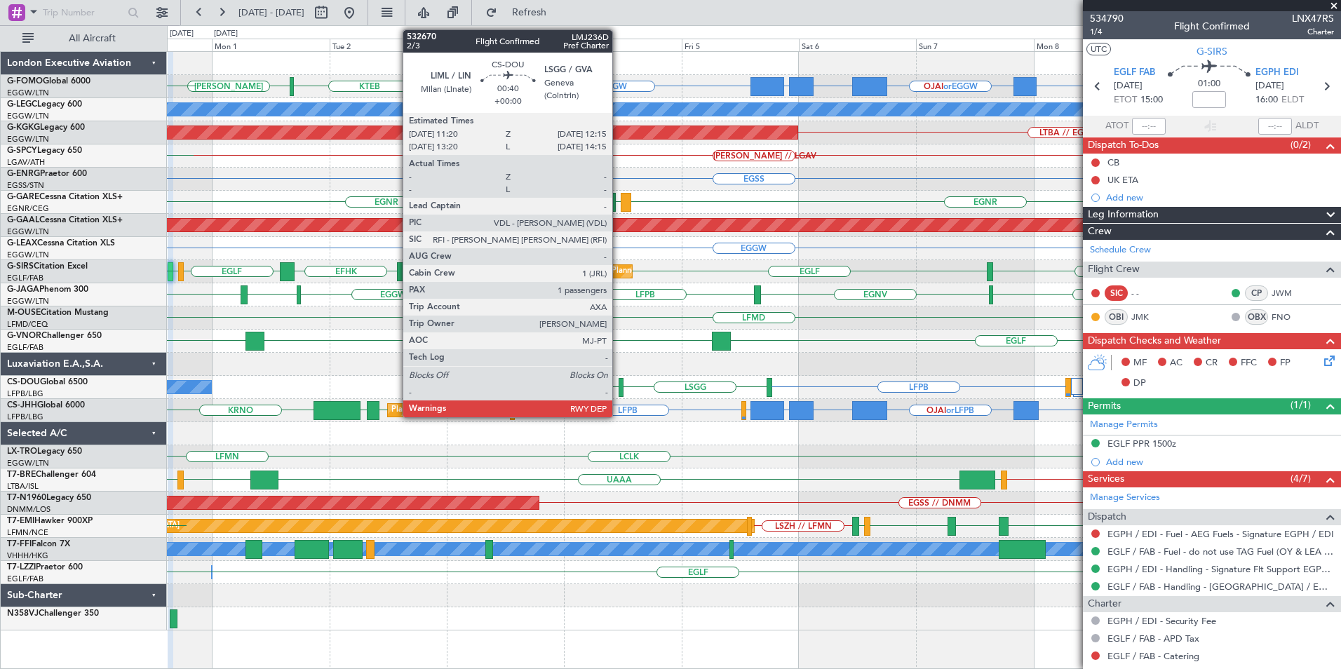
click at [624, 391] on div at bounding box center [621, 387] width 5 height 19
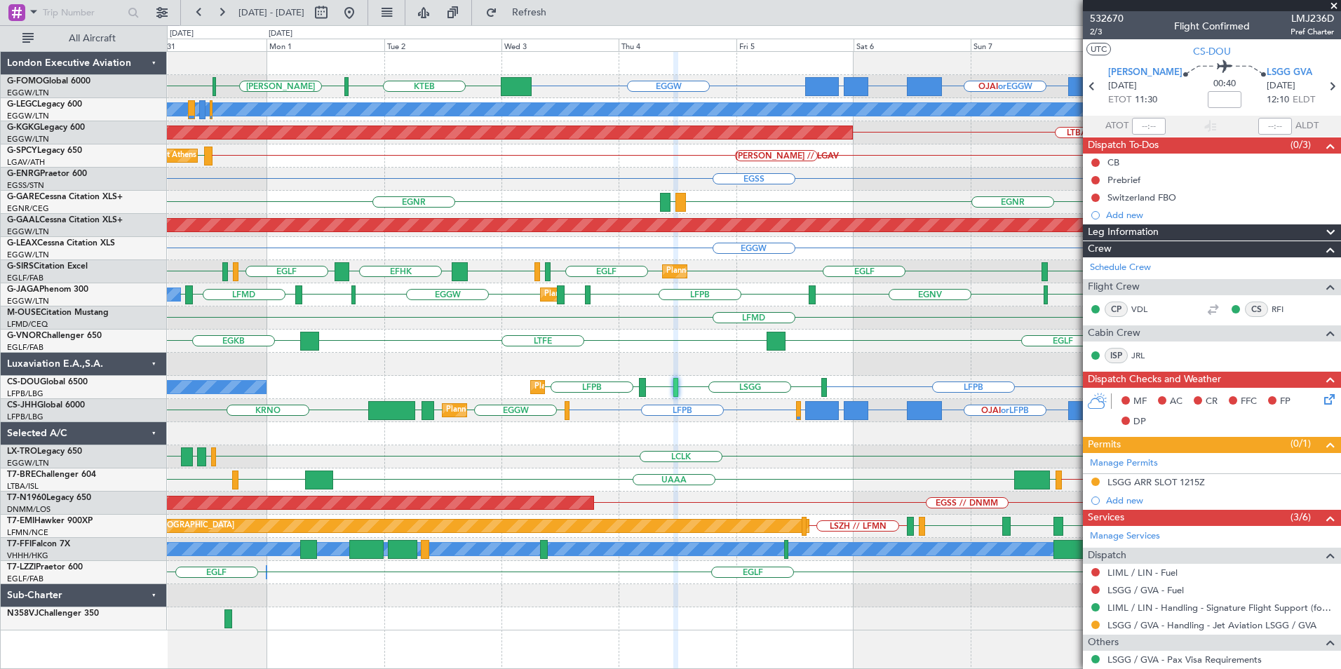
click at [934, 367] on div "EGGW EGGW OJAI or EGGW FJDG or EGGW OMDW or EGGW KTEB [PERSON_NAME] KTEB A/C Un…" at bounding box center [754, 341] width 1174 height 579
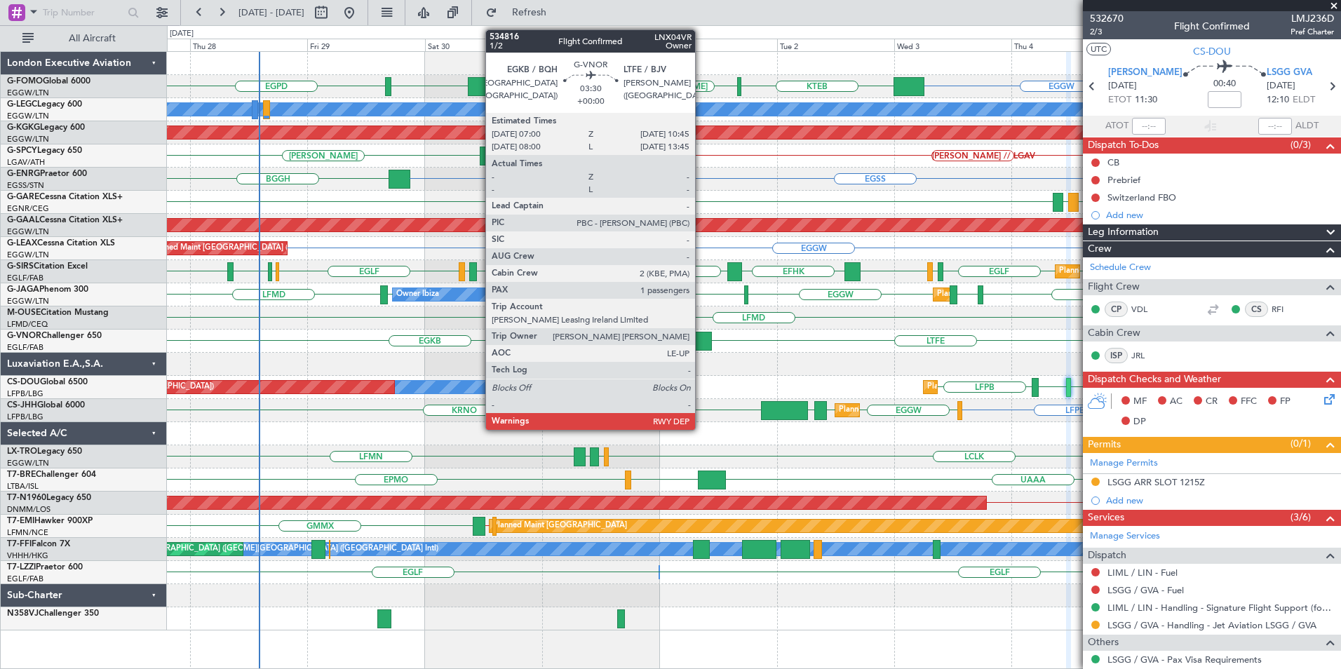
click at [702, 340] on div at bounding box center [702, 341] width 19 height 19
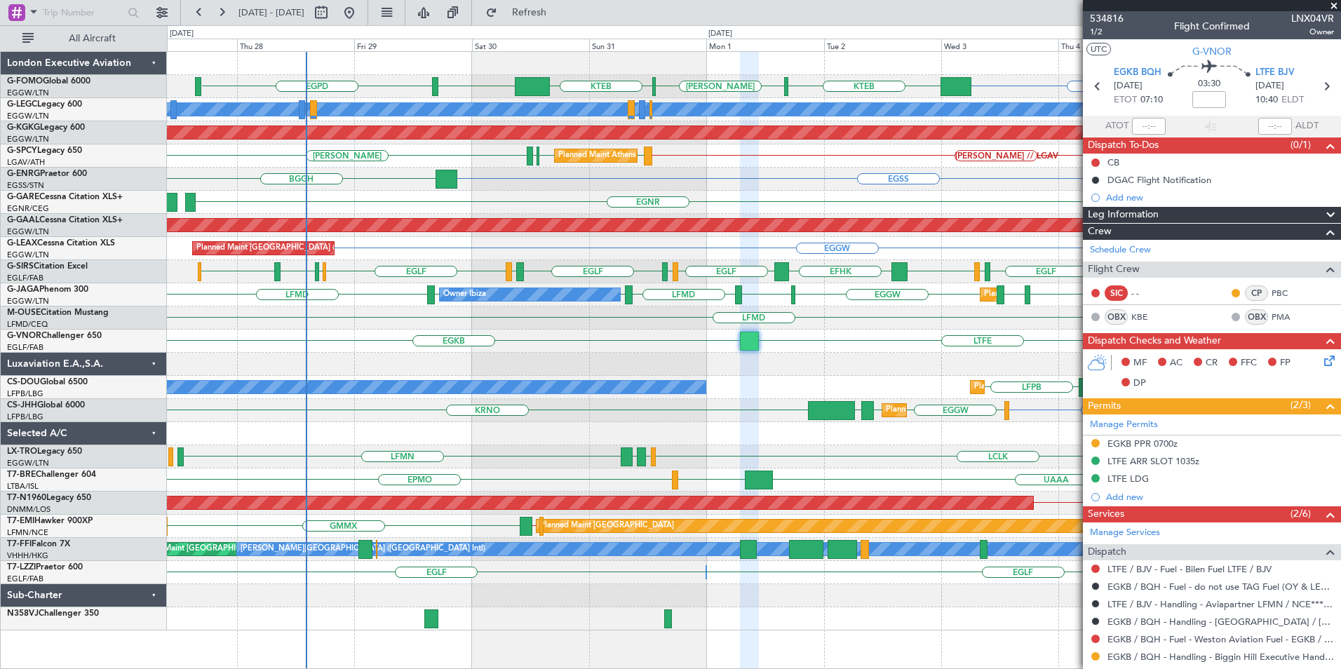
click at [643, 342] on div "EGGW FJDG or EGGW OMDW or EGGW EGGW EGPD KTEB [PERSON_NAME] KTEB OJAI or EGGW A…" at bounding box center [754, 341] width 1174 height 579
click at [1333, 1] on span at bounding box center [1334, 6] width 14 height 13
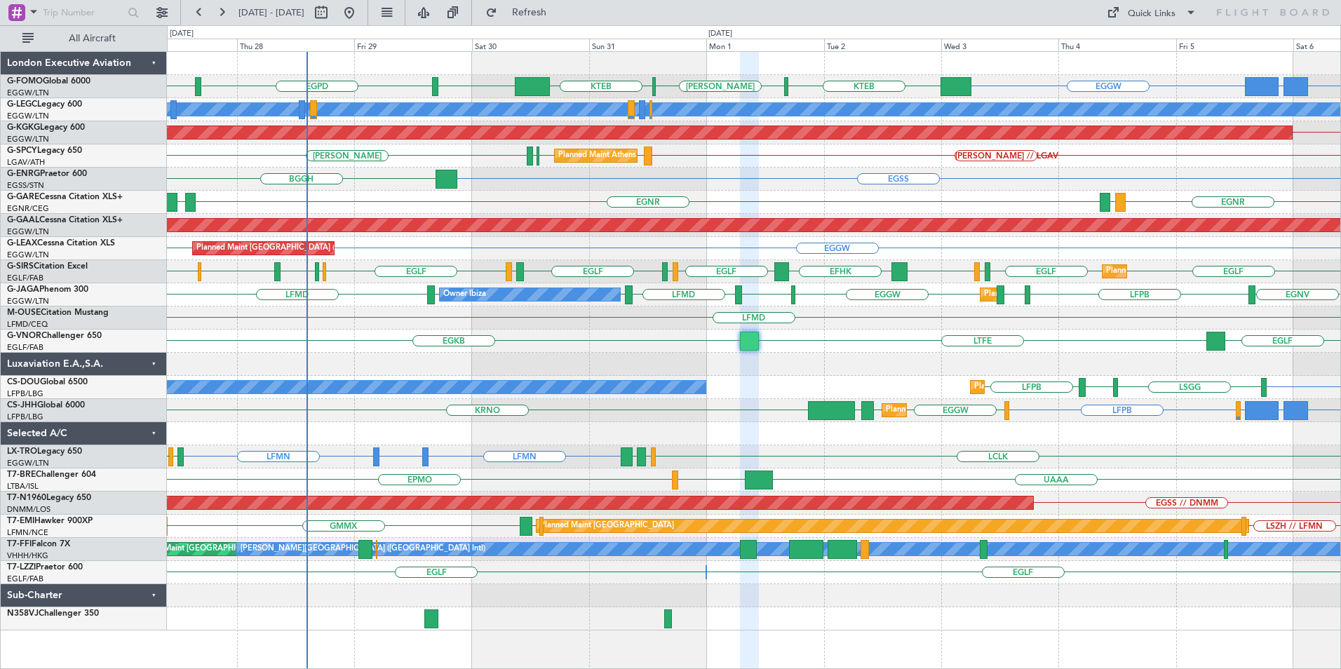
type input "0"
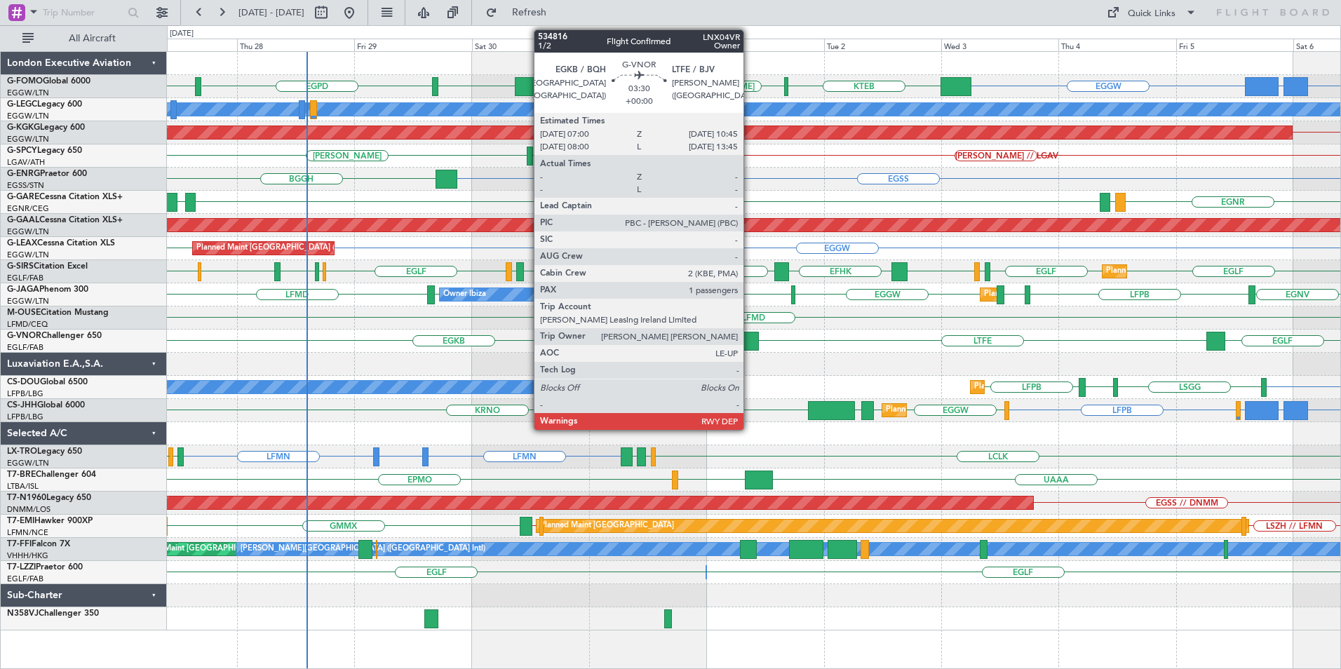
click at [750, 344] on div at bounding box center [749, 341] width 19 height 19
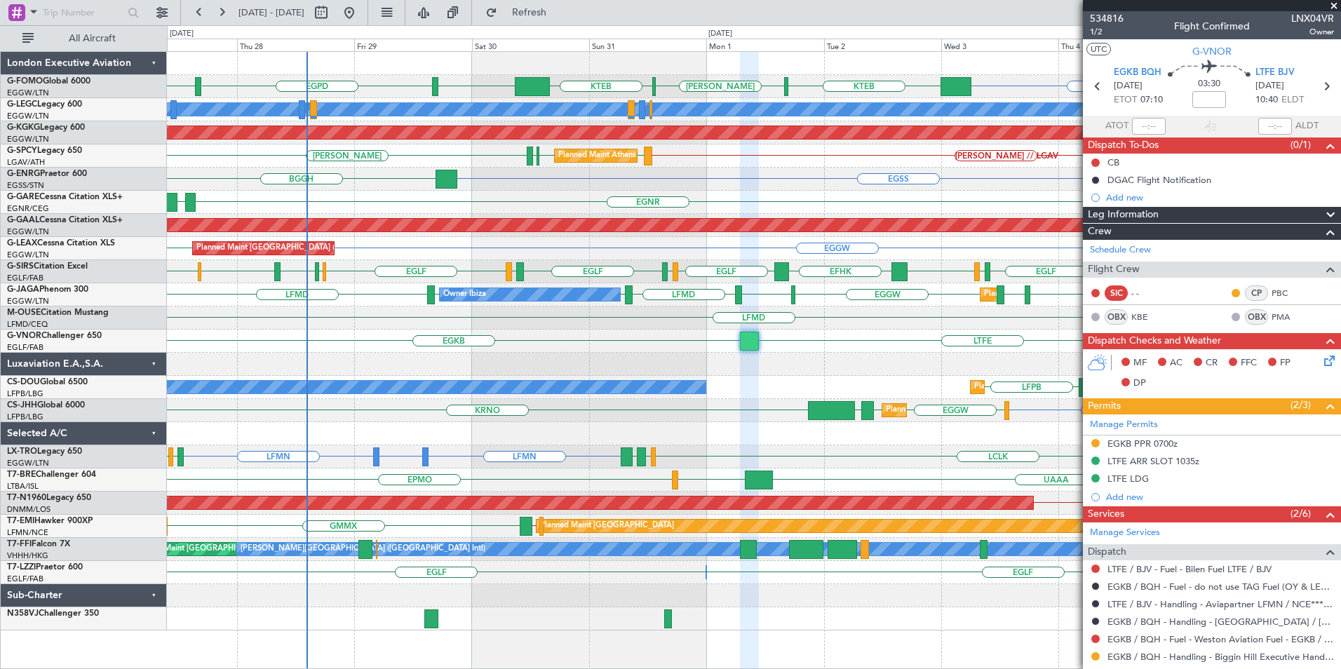
click at [618, 447] on div "EGGW FJDG or EGGW OMDW or EGGW EGGW EGPD EGGW KTEB [PERSON_NAME] KTEB A/C Unava…" at bounding box center [754, 341] width 1174 height 579
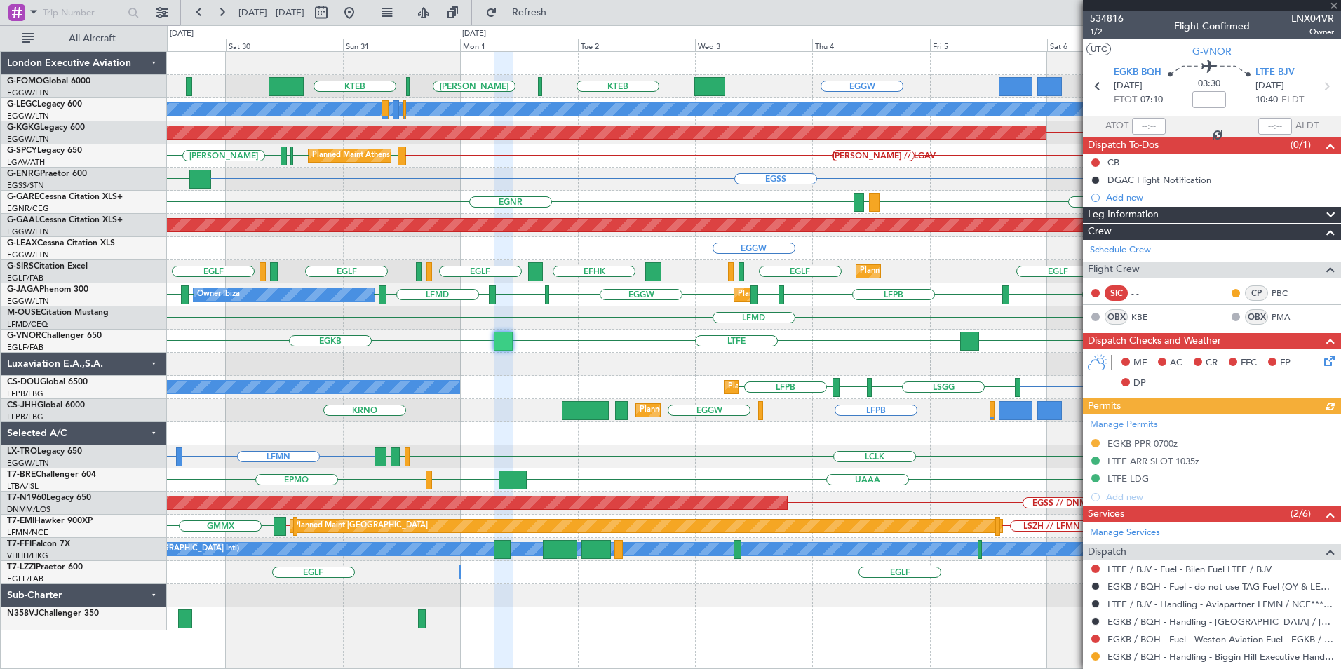
click at [284, 356] on div at bounding box center [754, 364] width 1174 height 23
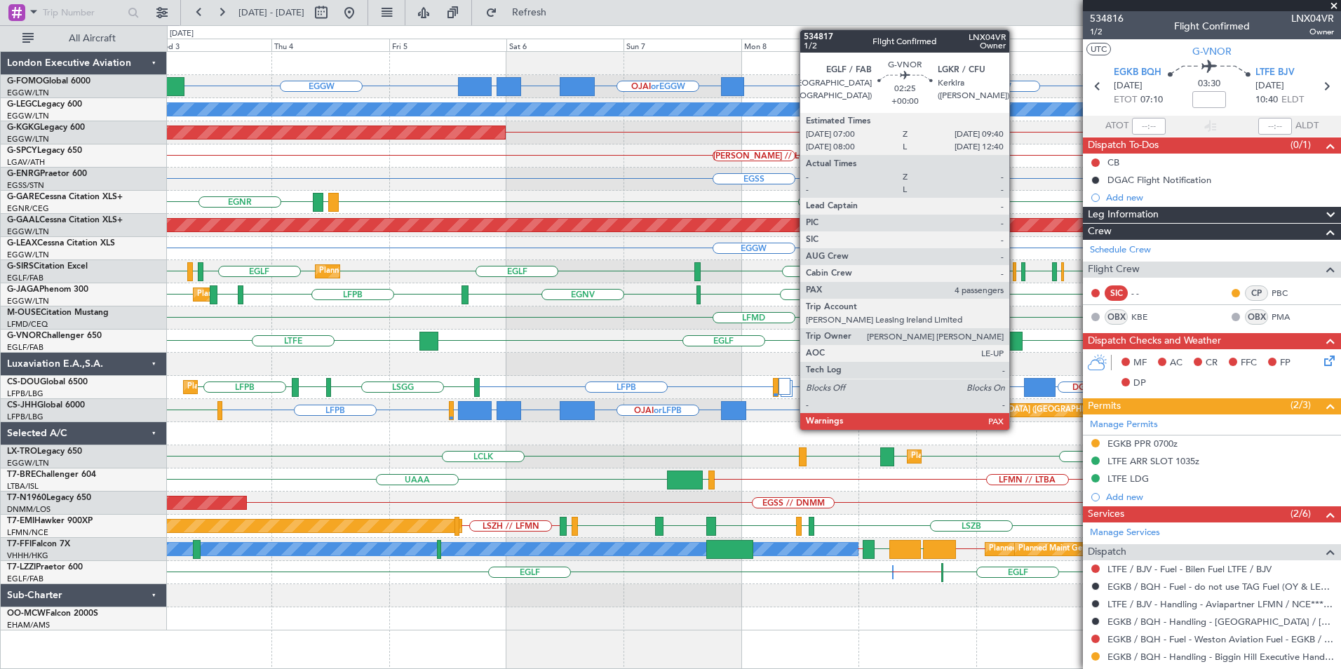
click at [1016, 340] on div at bounding box center [1015, 341] width 13 height 19
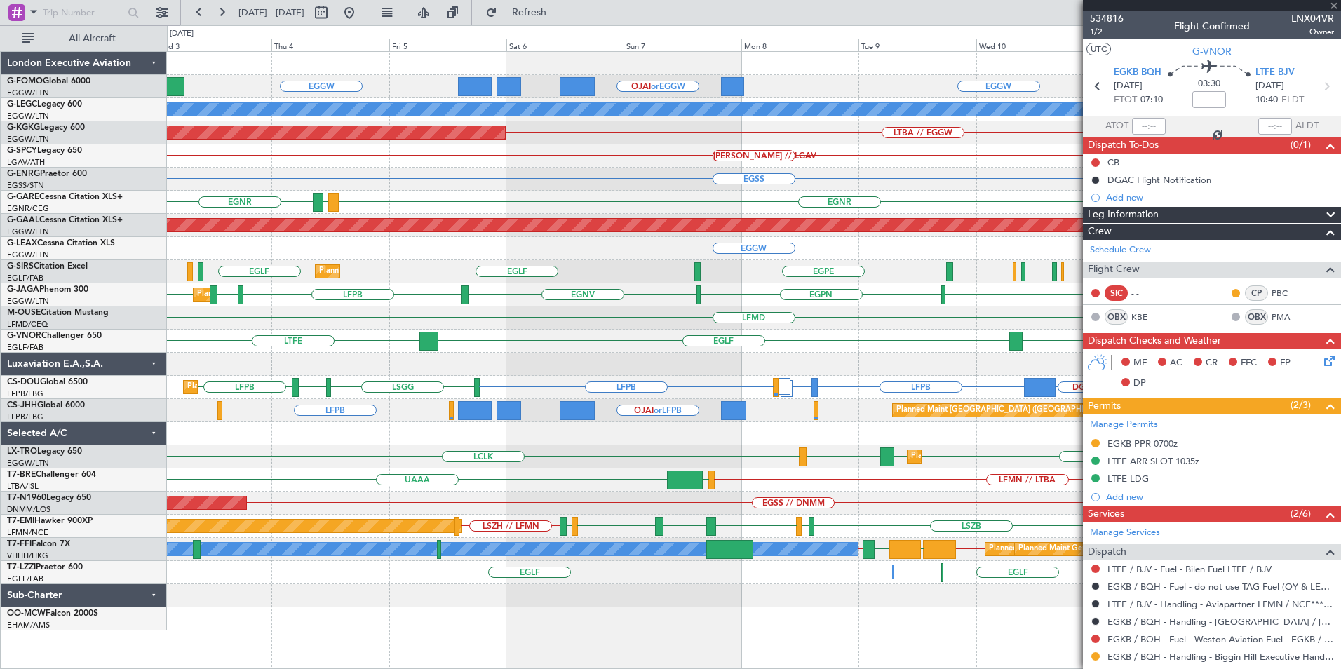
type input "4"
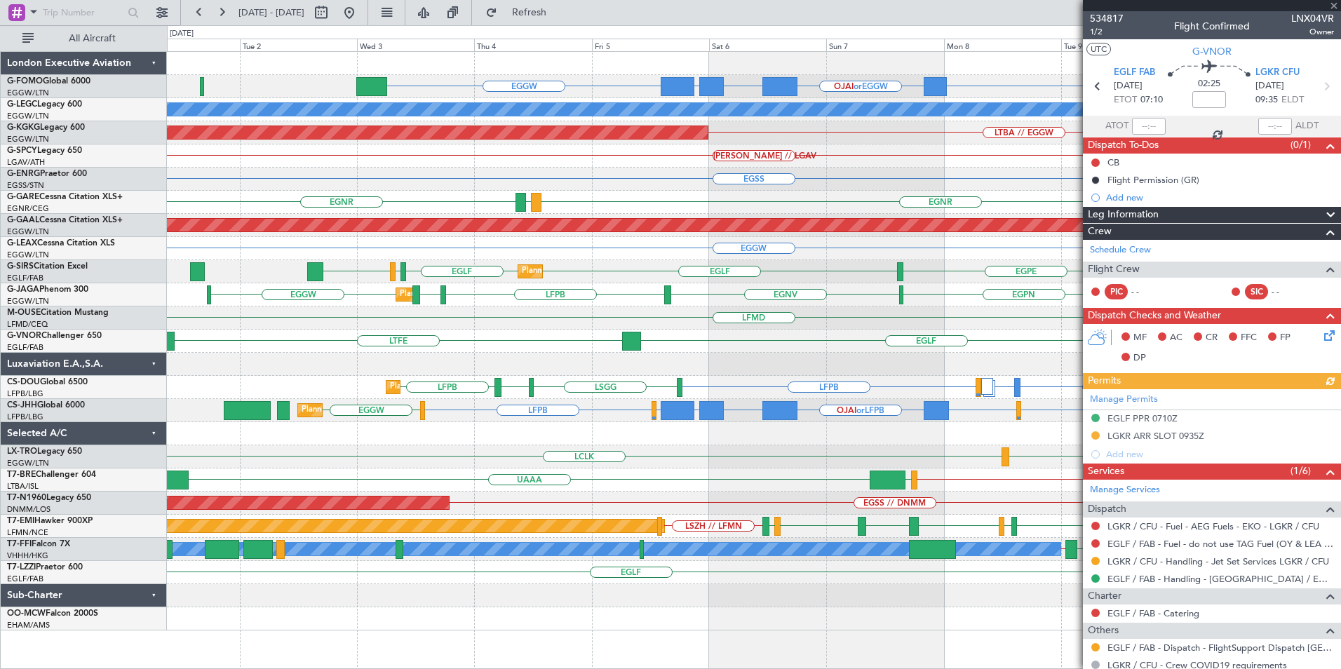
click at [859, 360] on div "EGGW EGGW OJAI or EGGW FJDG or EGGW OMDW or EGGW [GEOGRAPHIC_DATA] A/C Unavaila…" at bounding box center [754, 341] width 1174 height 579
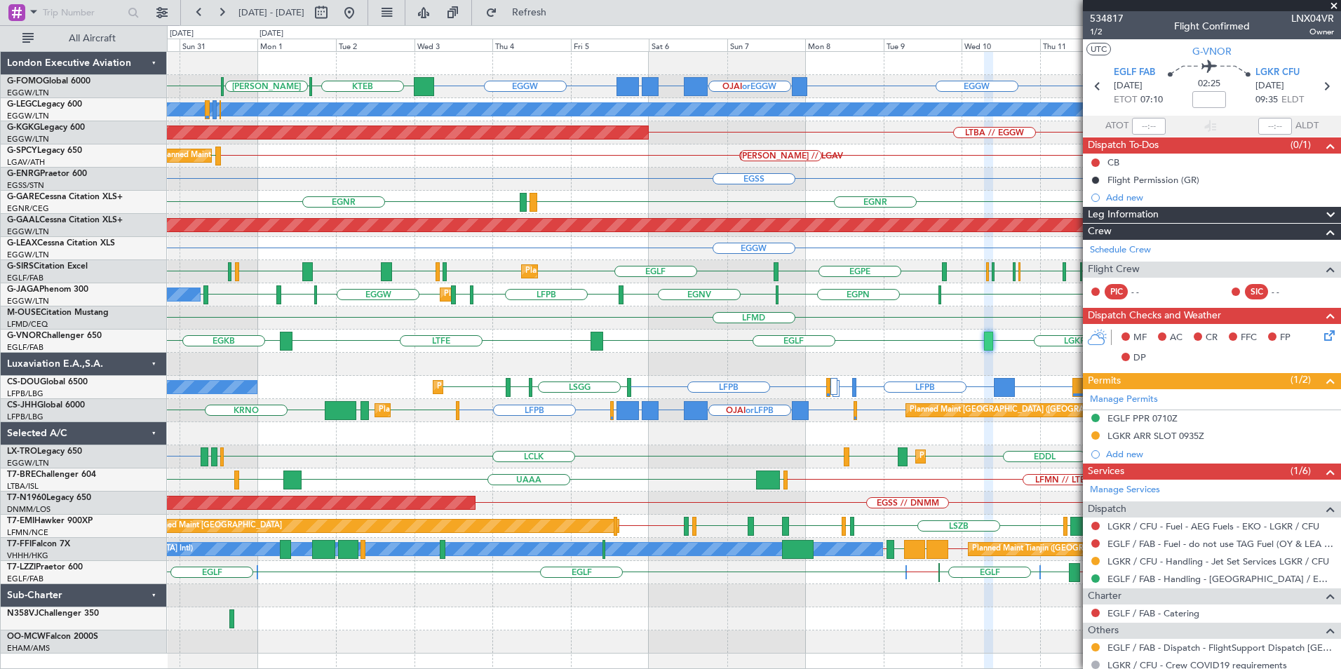
click at [725, 234] on div "EGGW EGGW OJAI or EGGW FJDG or EGGW OMDW or EGGW KTEB KACK KTEB OLBA EGGW A/C U…" at bounding box center [754, 353] width 1174 height 602
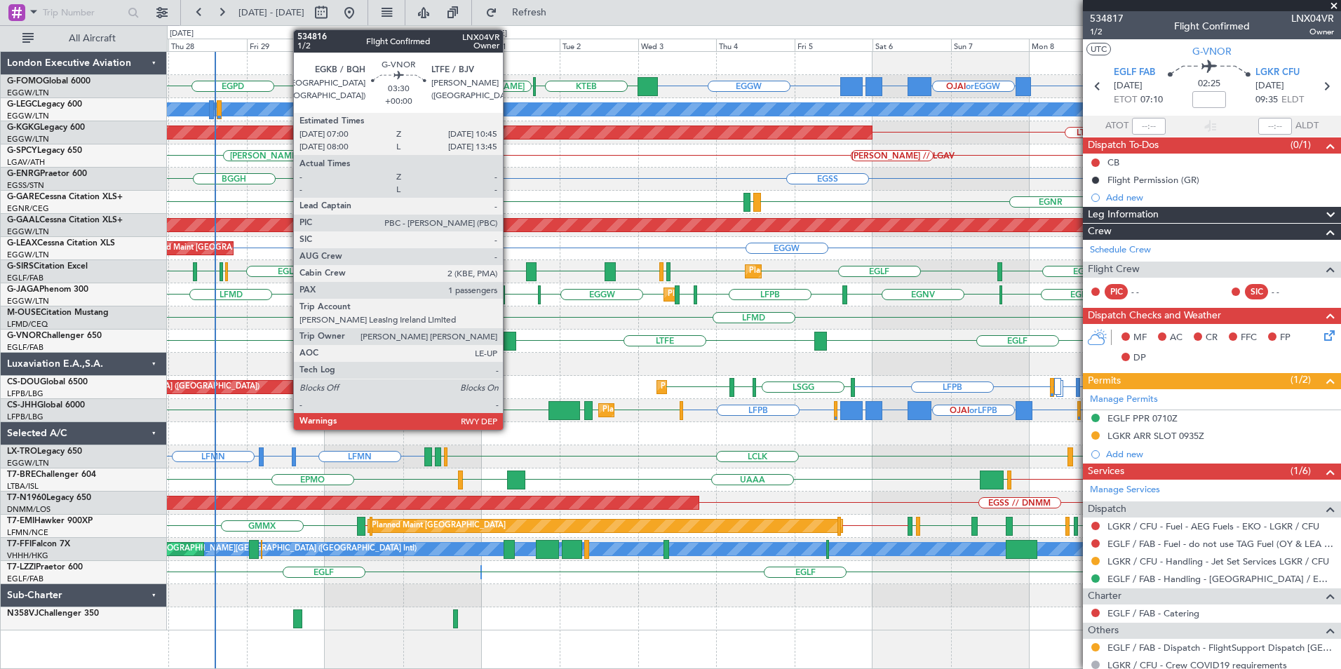
click at [509, 343] on div at bounding box center [510, 341] width 13 height 19
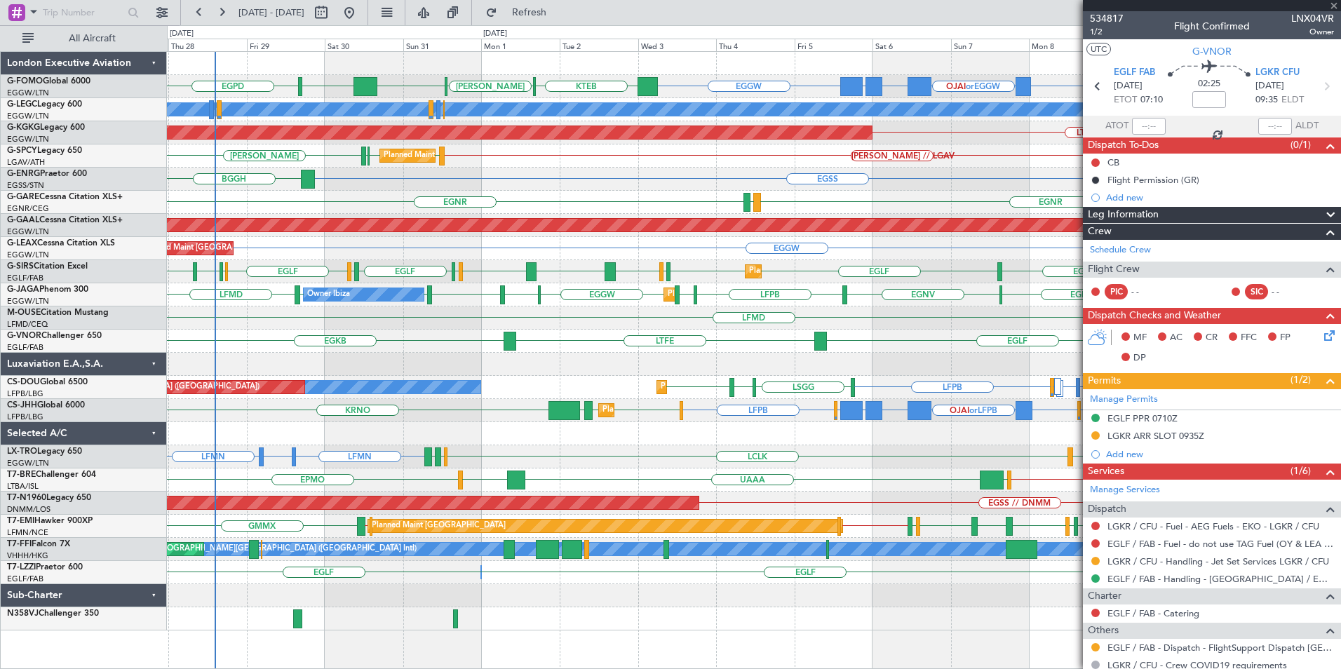
type input "1"
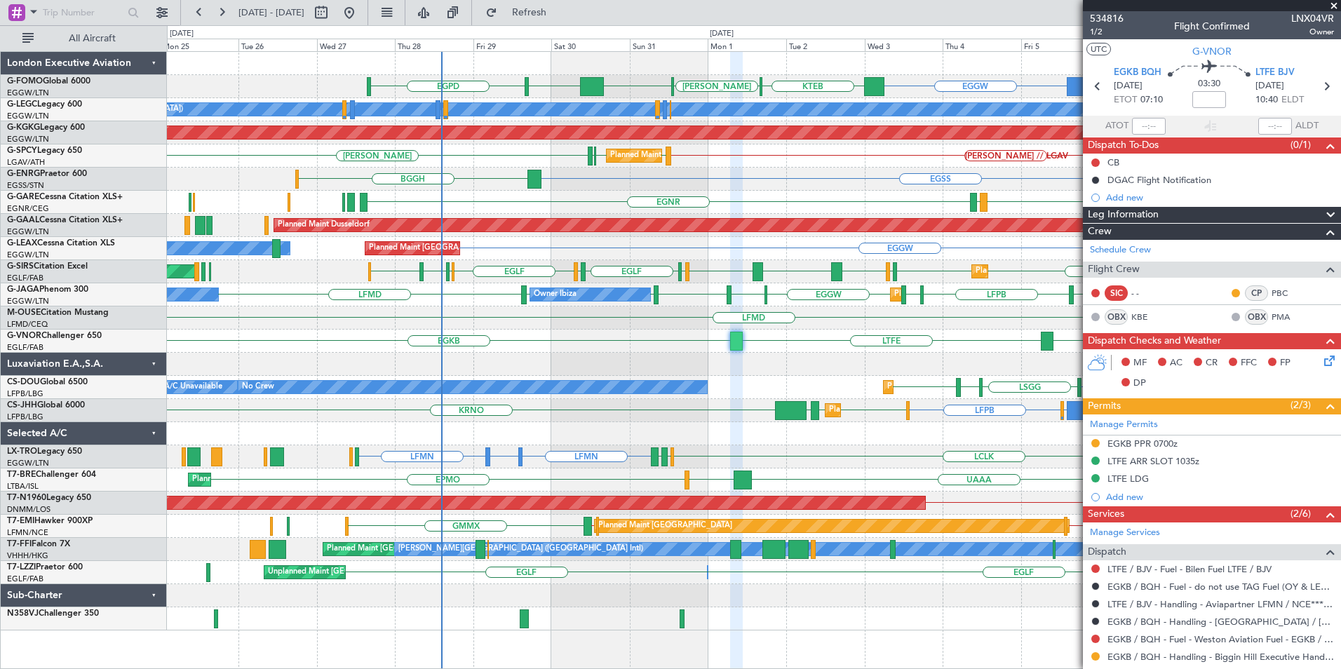
click at [674, 316] on div "EGGW EGGW OJAI or EGGW FJDG or EGGW OMDW or EGGW EGGW EGPD KTEB KACK KTEB A/C U…" at bounding box center [754, 341] width 1174 height 579
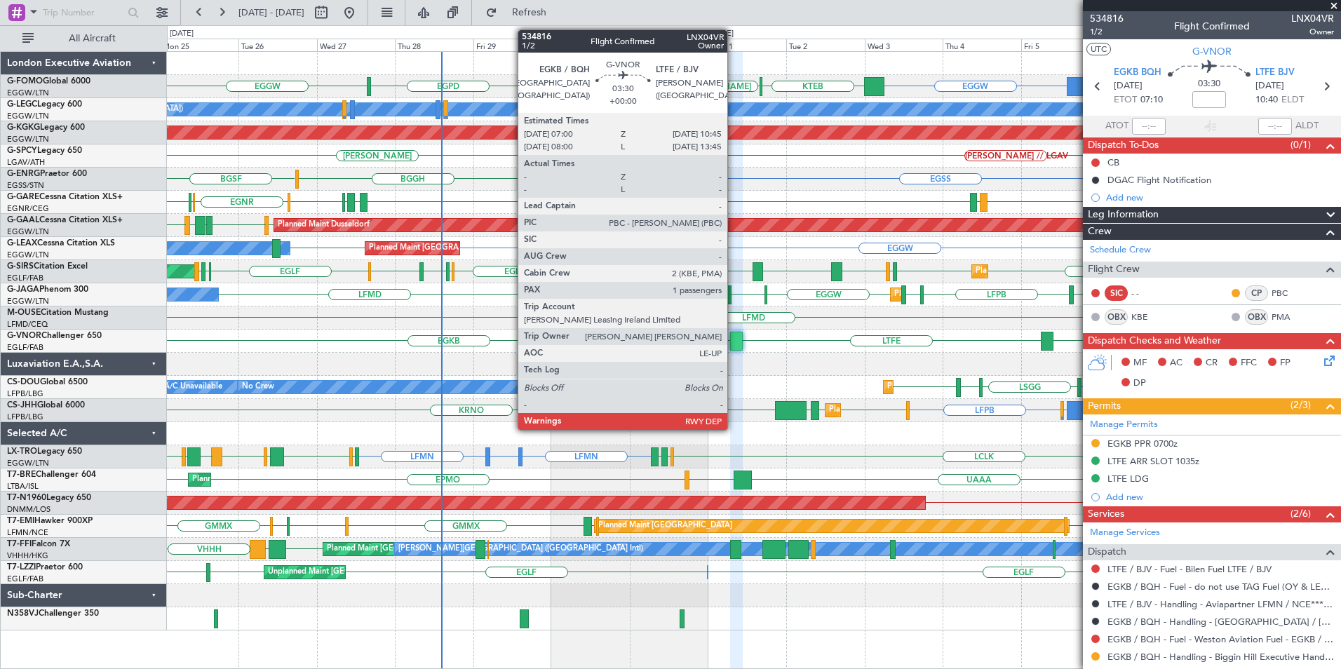
click at [734, 344] on div at bounding box center [736, 341] width 13 height 19
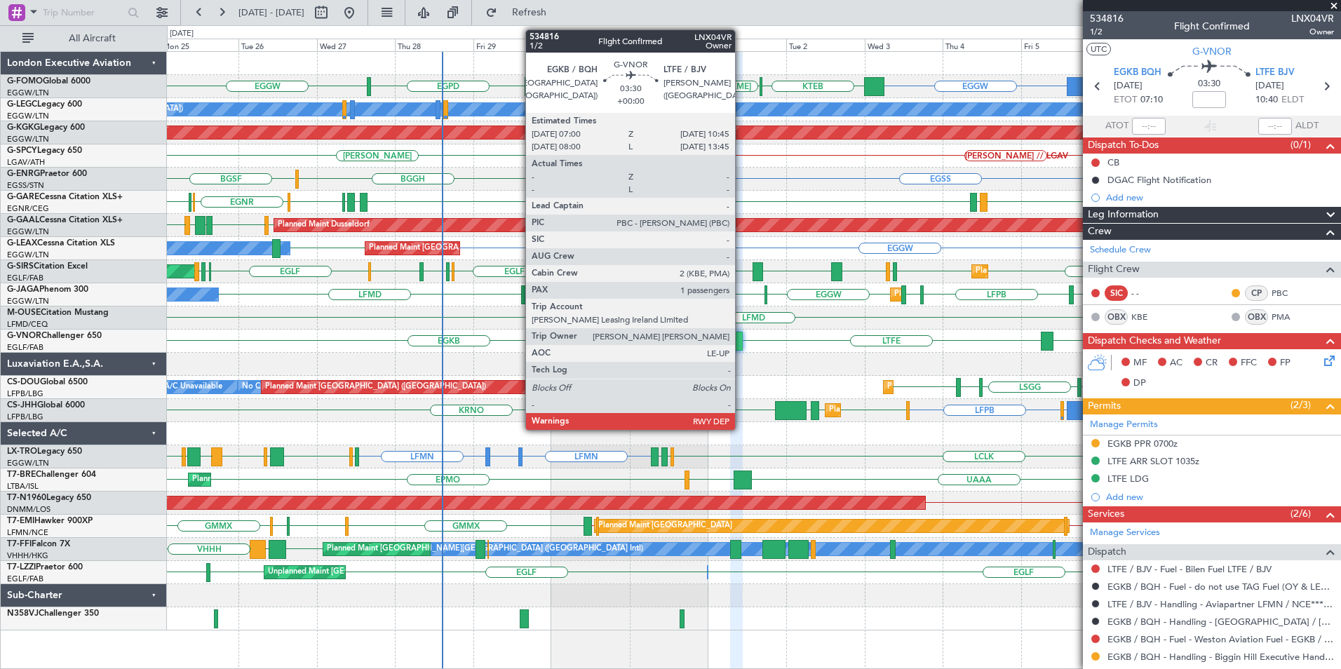
click at [741, 344] on div at bounding box center [736, 341] width 13 height 19
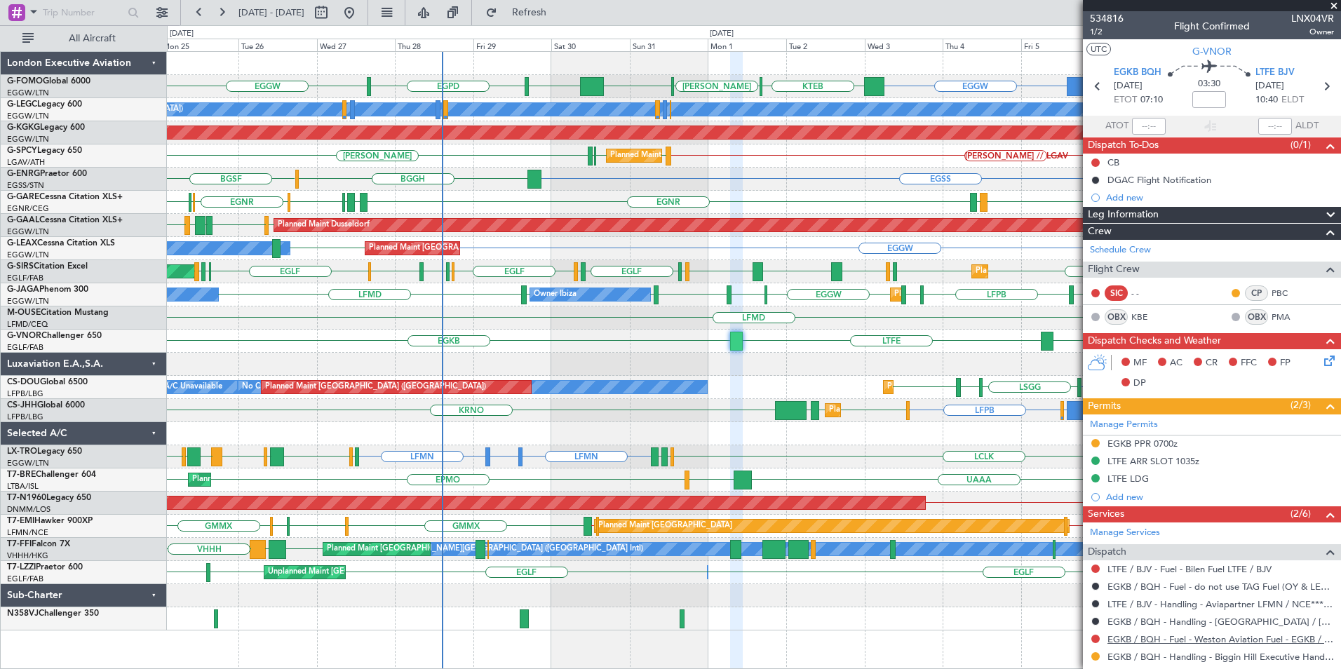
scroll to position [206, 0]
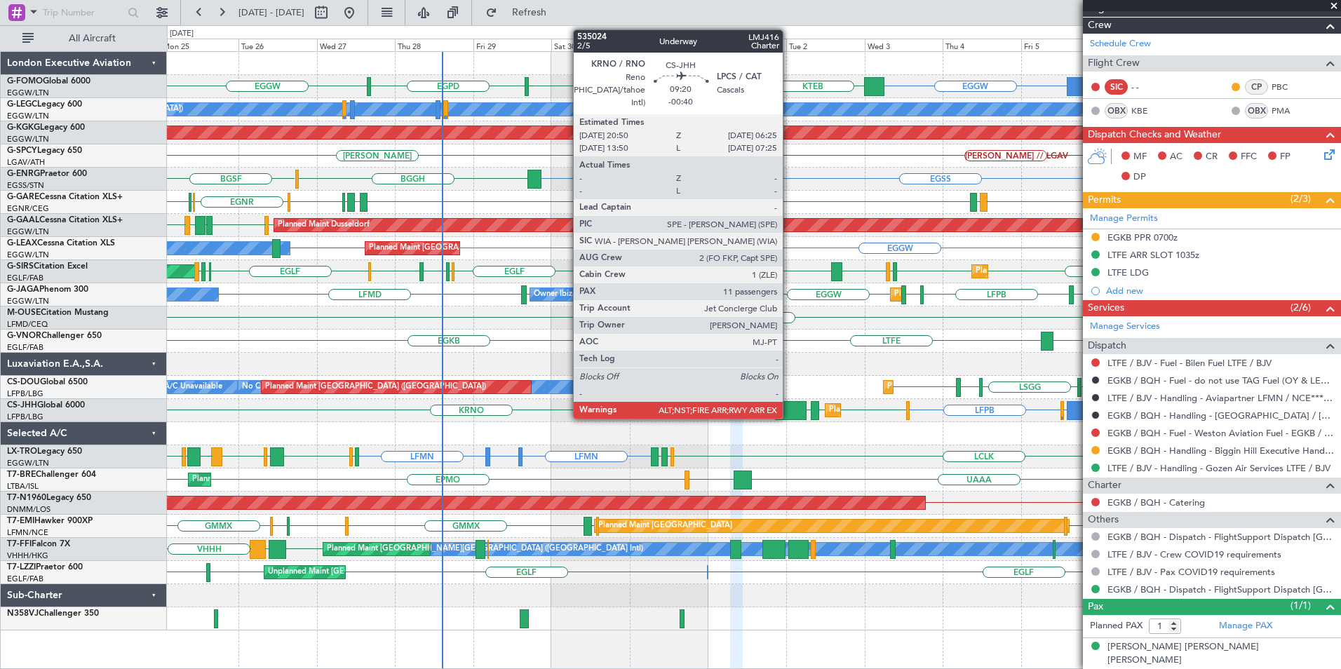
click at [789, 410] on div at bounding box center [791, 410] width 32 height 19
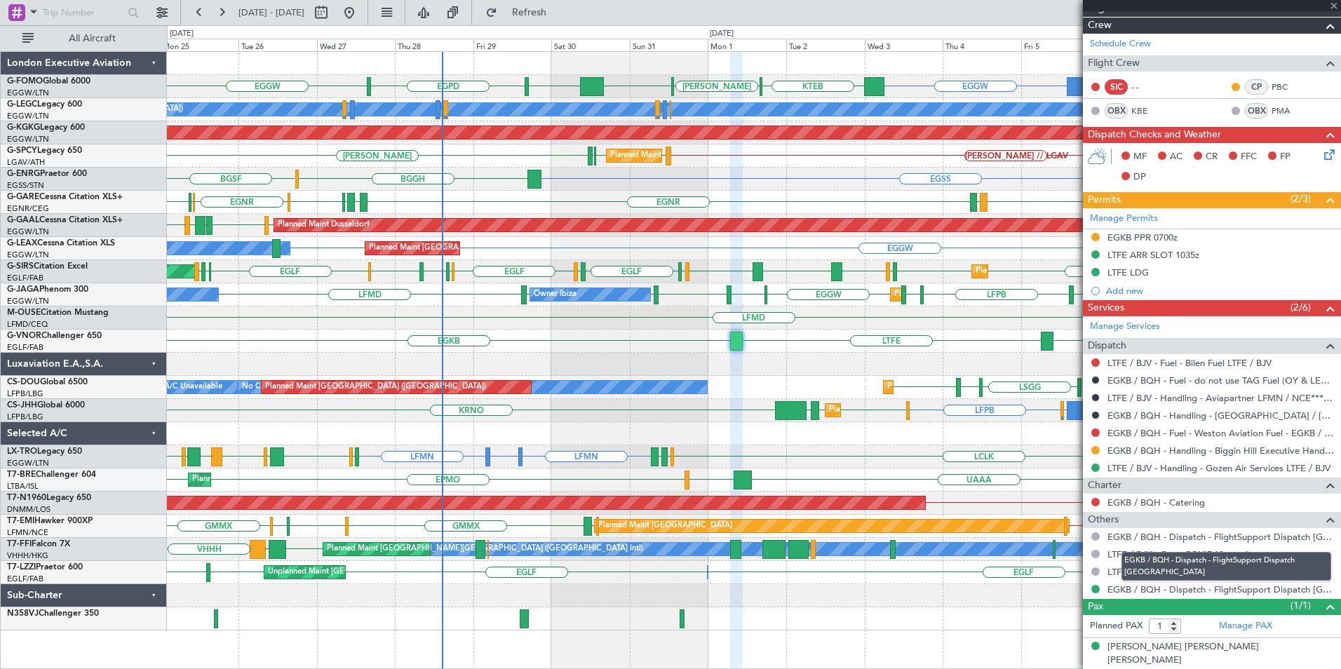
type input "-00:40"
type input "11"
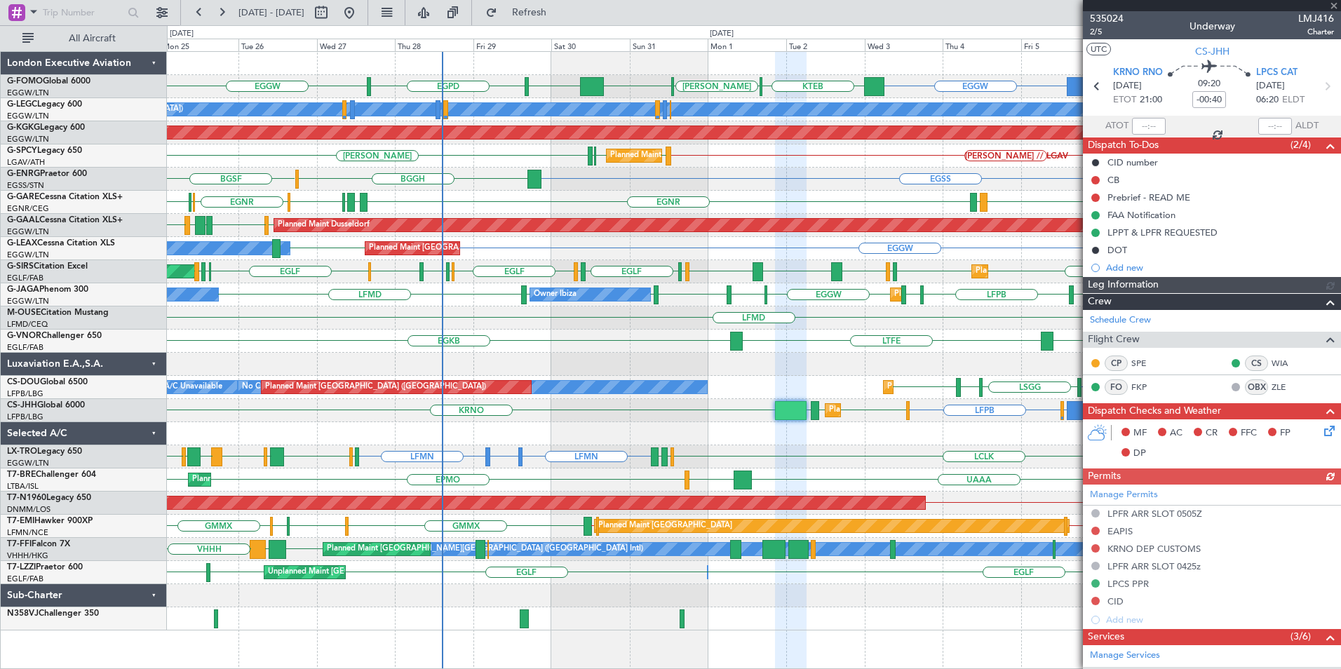
scroll to position [421, 0]
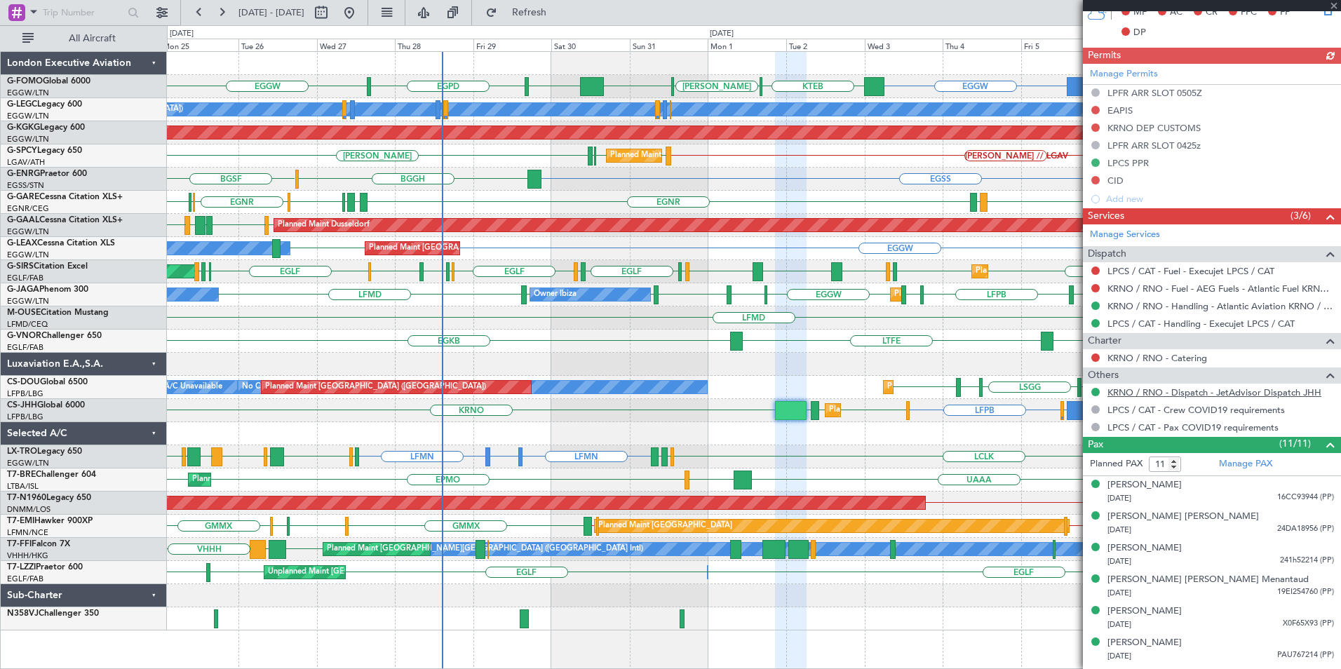
click at [1187, 394] on link "KRNO / RNO - Dispatch - JetAdvisor Dispatch JHH" at bounding box center [1215, 393] width 214 height 12
click at [363, 338] on div "LTFE EGKB [GEOGRAPHIC_DATA]" at bounding box center [754, 341] width 1174 height 23
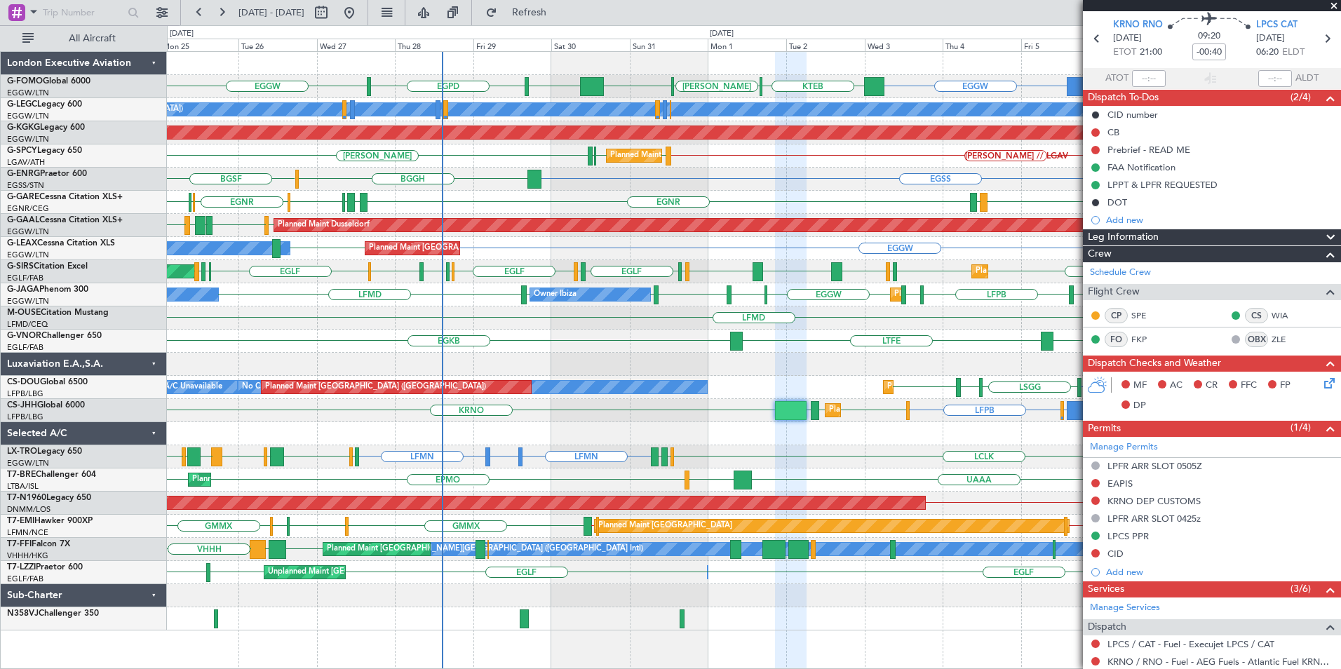
scroll to position [0, 0]
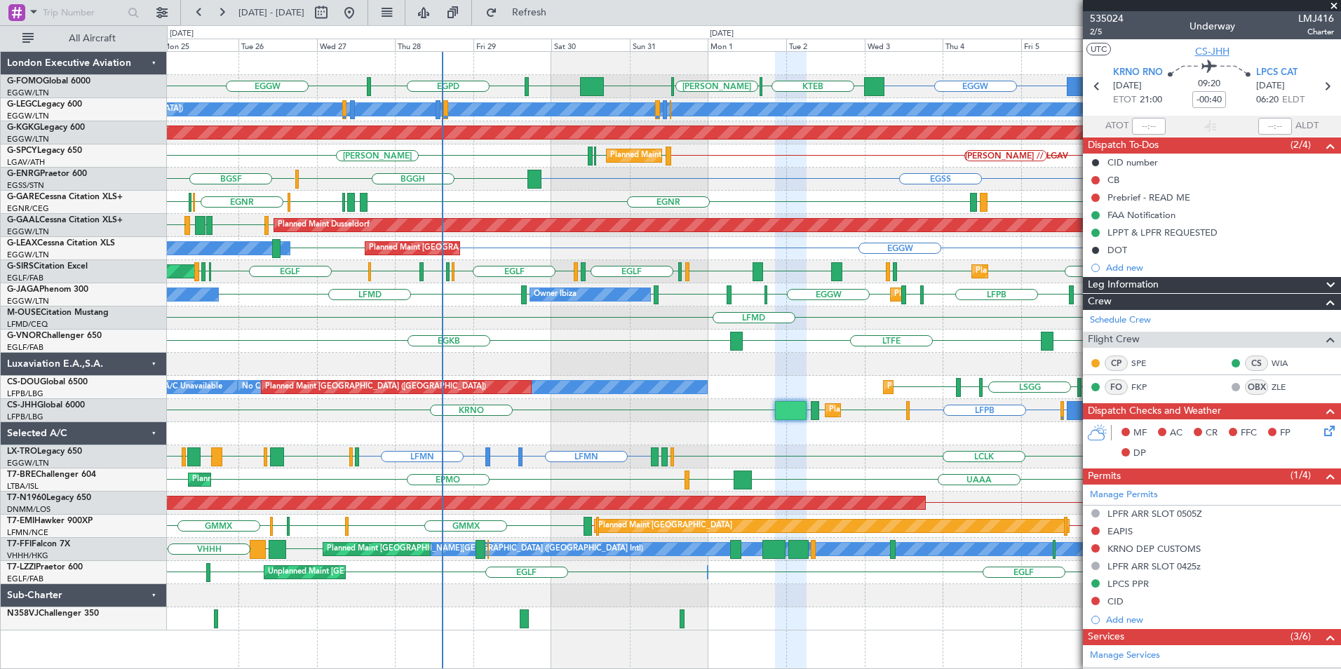
click at [1214, 54] on span "CS-JHH" at bounding box center [1212, 51] width 34 height 15
click at [559, 15] on span "Refresh" at bounding box center [529, 13] width 59 height 10
click at [435, 15] on button at bounding box center [423, 12] width 22 height 22
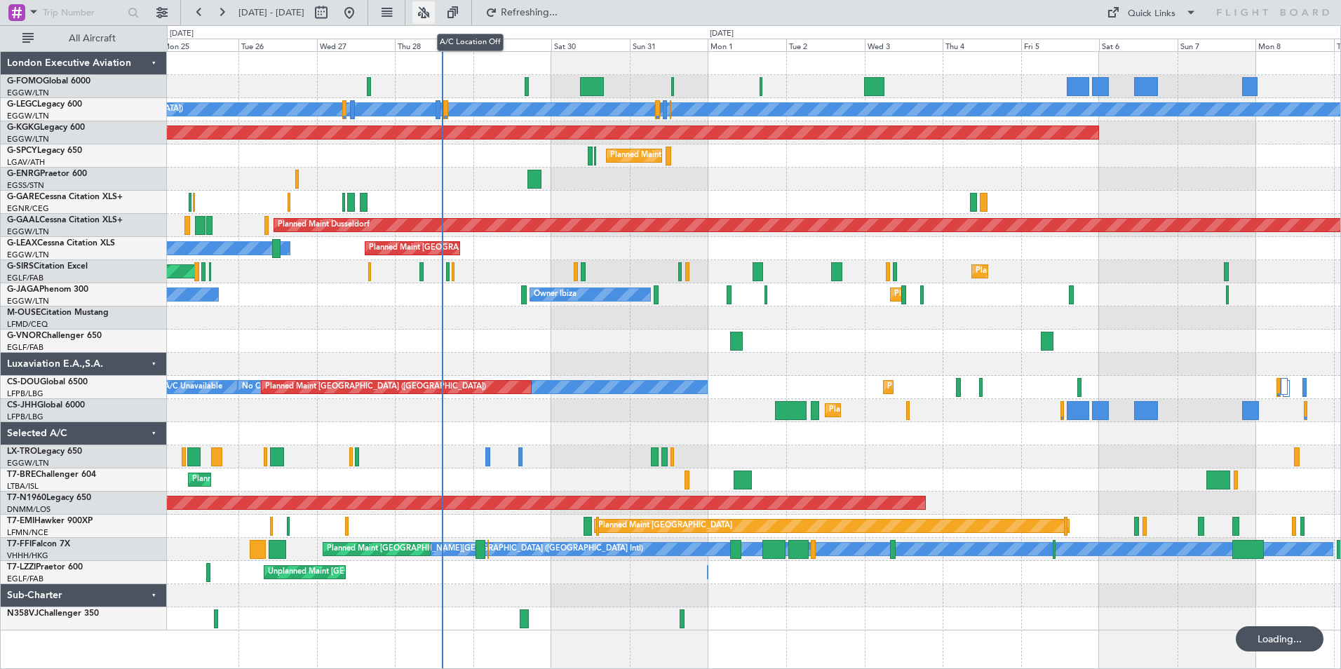
click at [435, 12] on button at bounding box center [423, 12] width 22 height 22
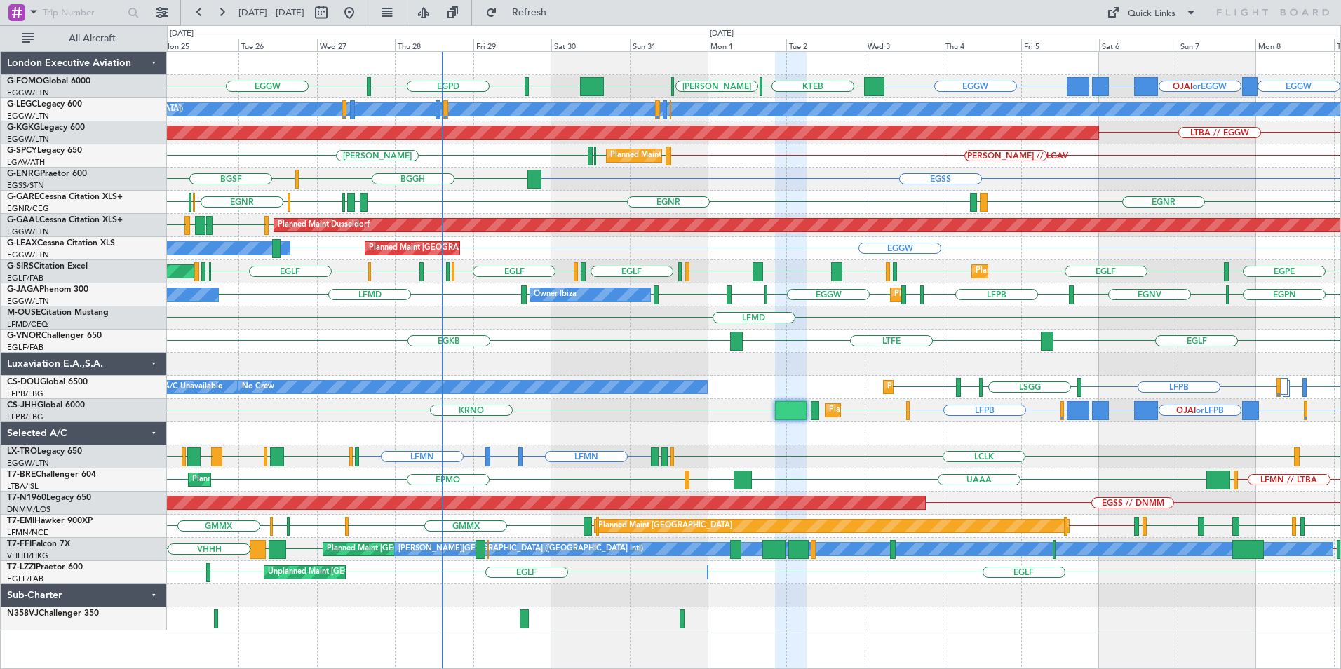
click at [532, 542] on div "EGGW EGGW OJAI or EGGW FJDG or EGGW OMDW or EGGW EGGW EGGW EGPD KTEB KACK KTEB …" at bounding box center [754, 341] width 1174 height 579
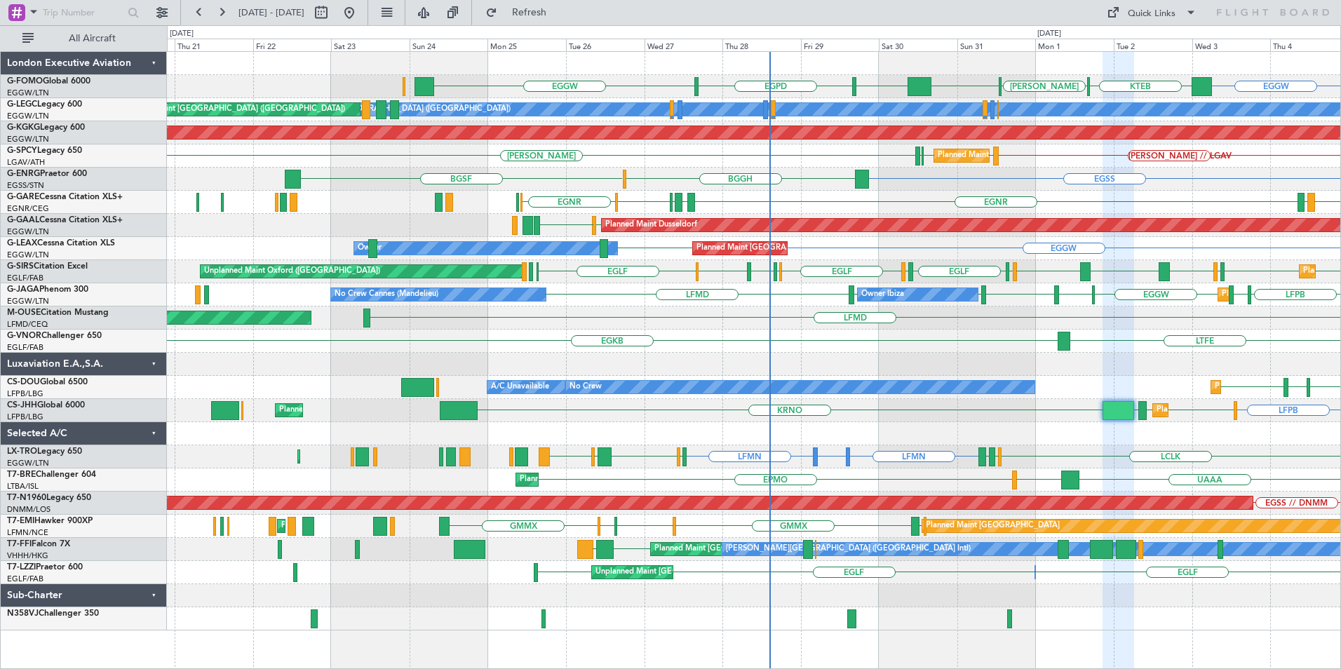
click at [1002, 243] on div "EGGW EGGW EGGW EGPD KTEB KACK KTEB OMDW or EGGW FJDG or EGGW OJAI or EGGW EGGW …" at bounding box center [754, 341] width 1174 height 579
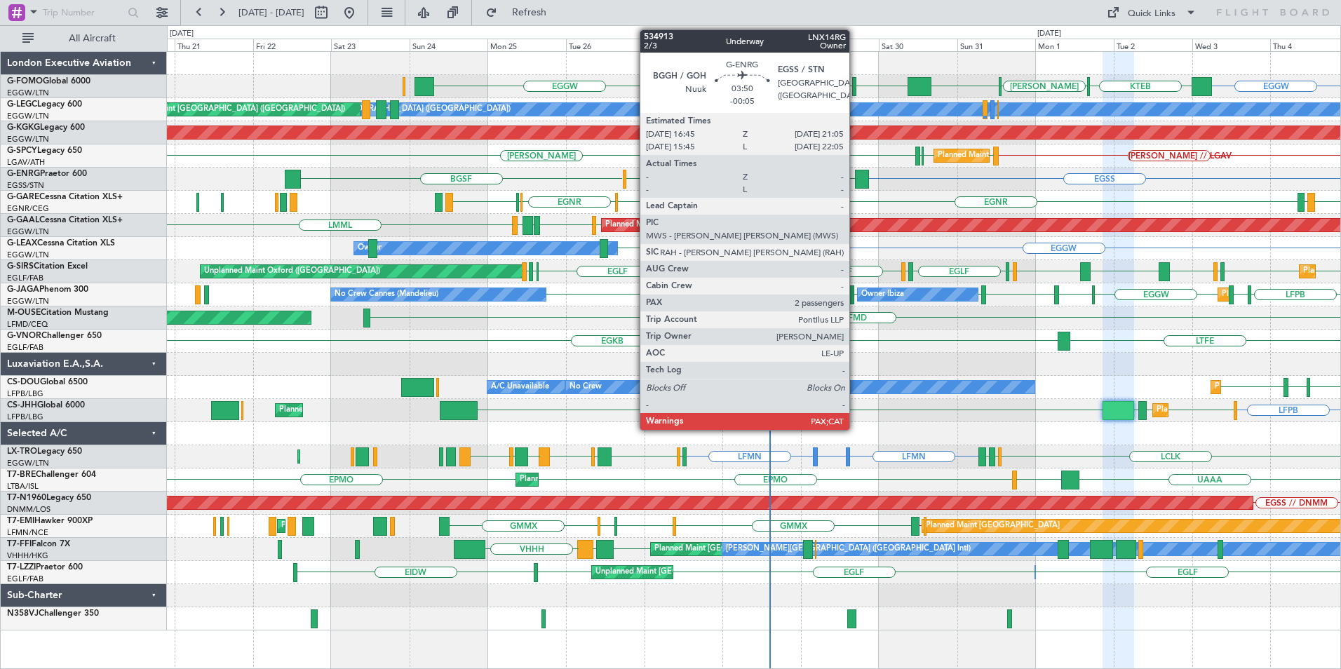
click at [859, 177] on div at bounding box center [862, 179] width 15 height 19
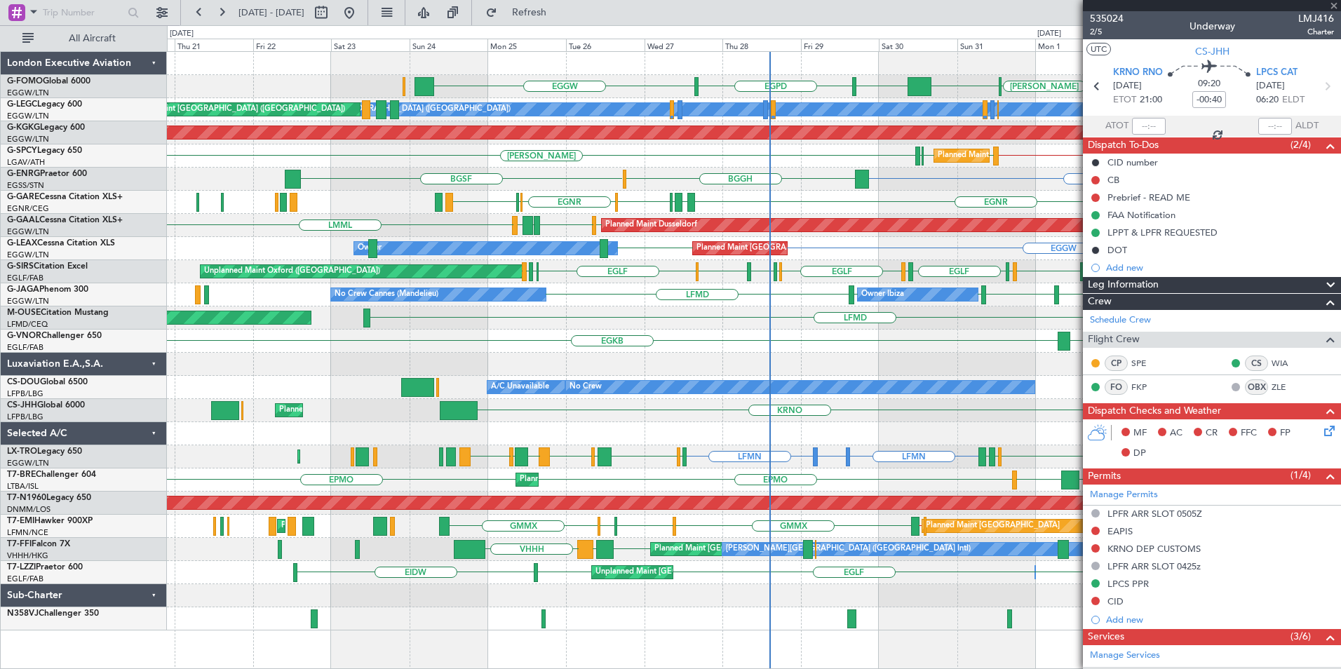
type input "-00:05"
type input "4"
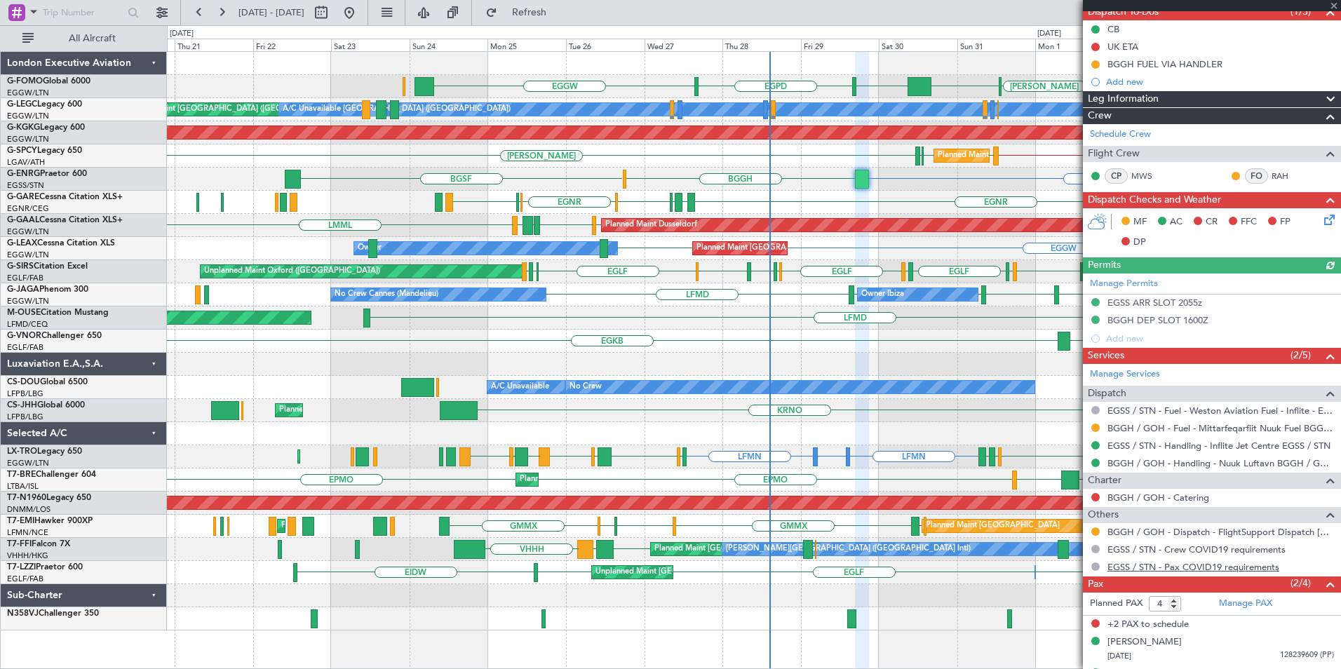
scroll to position [160, 0]
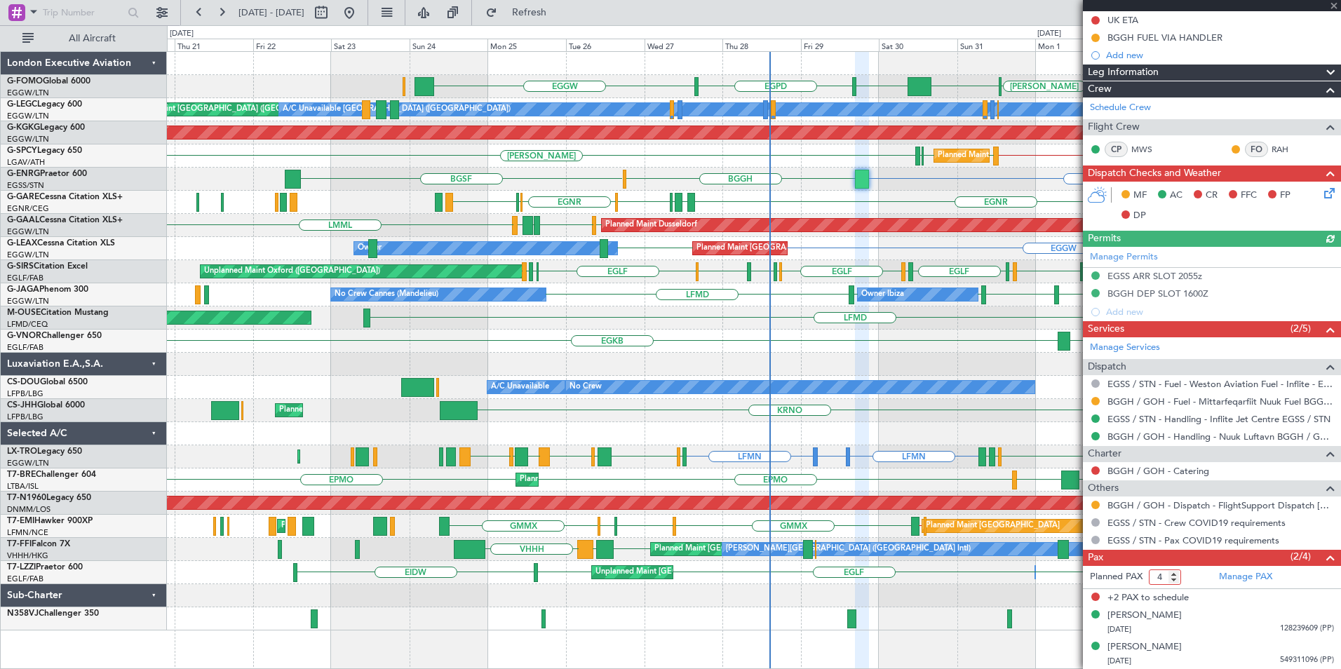
drag, startPoint x: 1167, startPoint y: 579, endPoint x: 1148, endPoint y: 576, distance: 18.6
click at [1152, 578] on input "4" at bounding box center [1165, 577] width 32 height 15
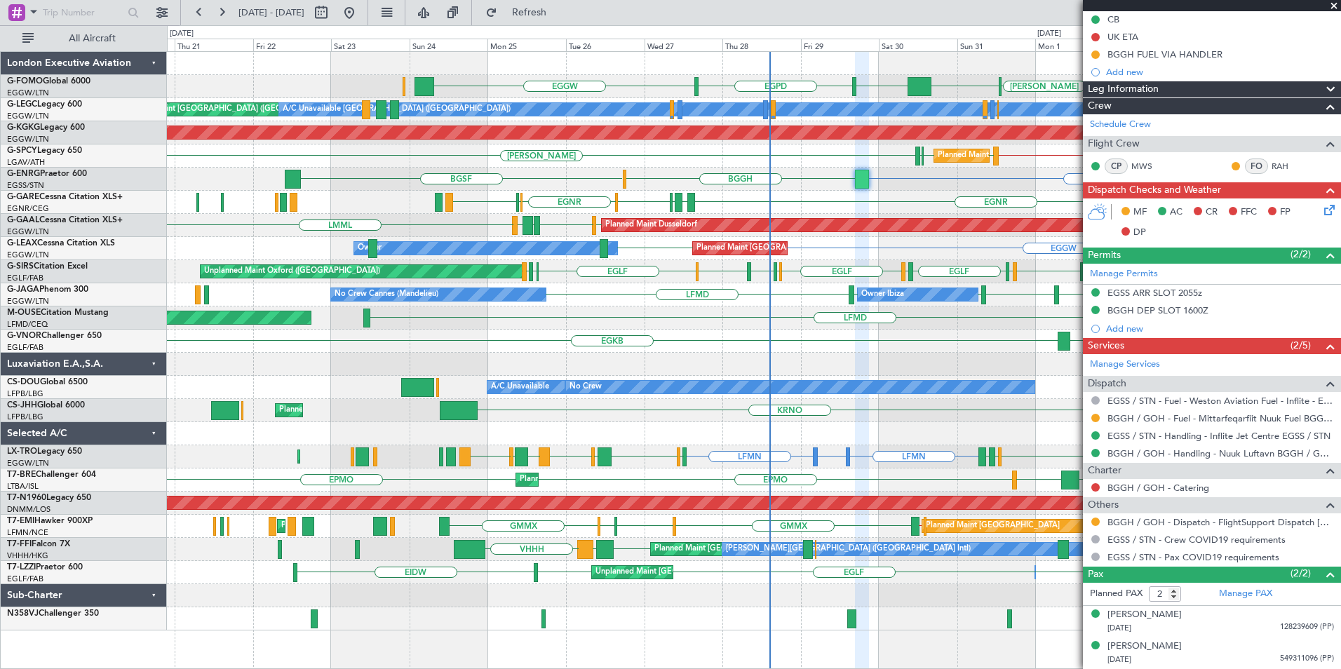
scroll to position [142, 0]
click at [1227, 345] on div "Services (2/5)" at bounding box center [1212, 347] width 258 height 16
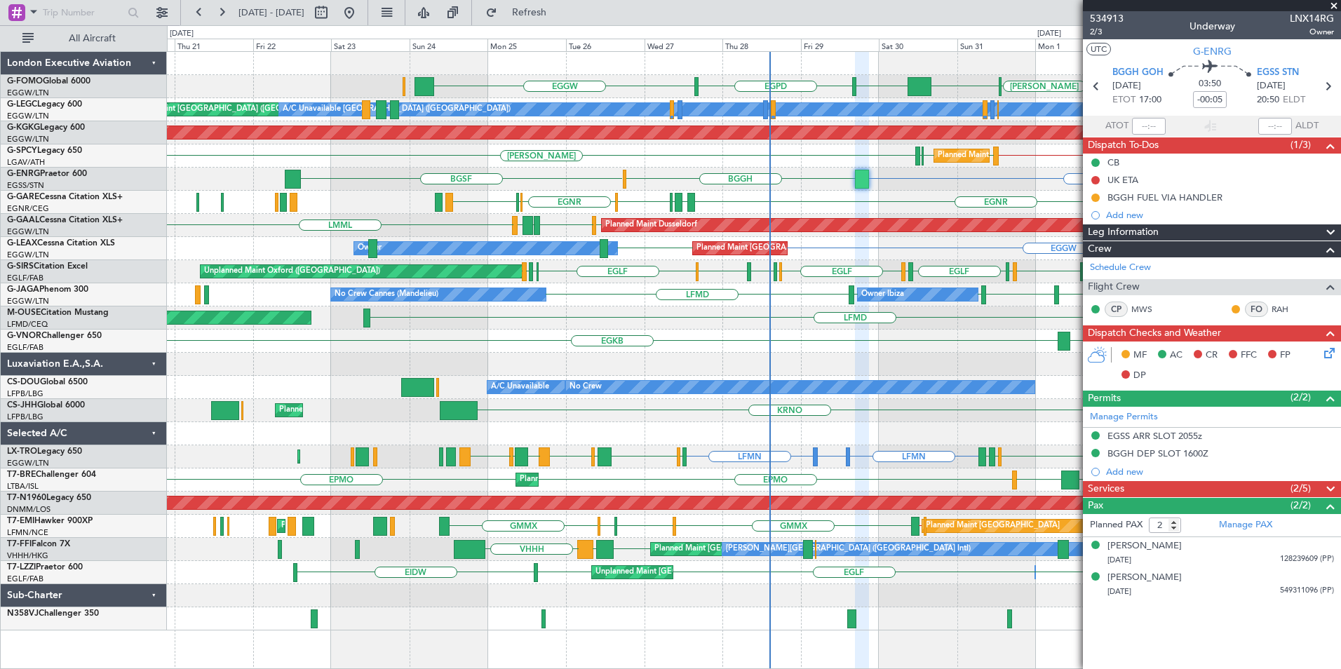
scroll to position [0, 0]
click at [624, 429] on div "EGGW KTEB KACK KTEB EGGW EGGW EGPD Planned Maint London (Luton) A/C Unavailable…" at bounding box center [754, 341] width 1174 height 579
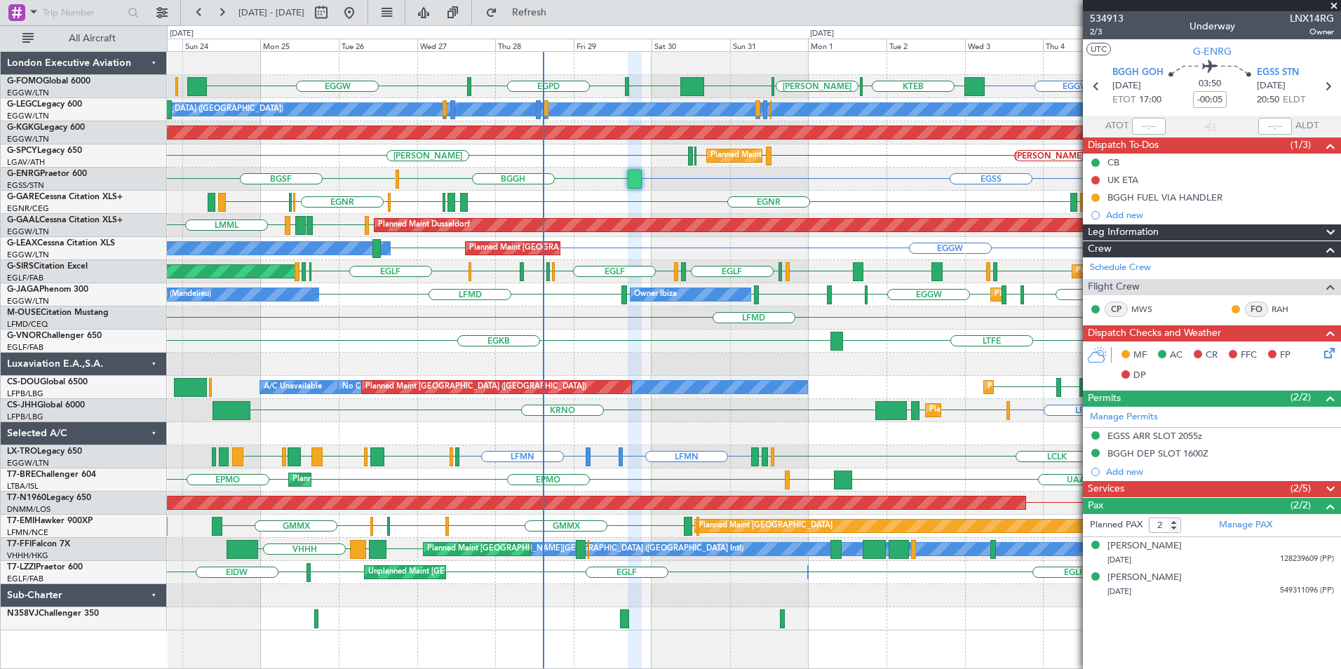
click at [1334, 5] on span at bounding box center [1334, 6] width 14 height 13
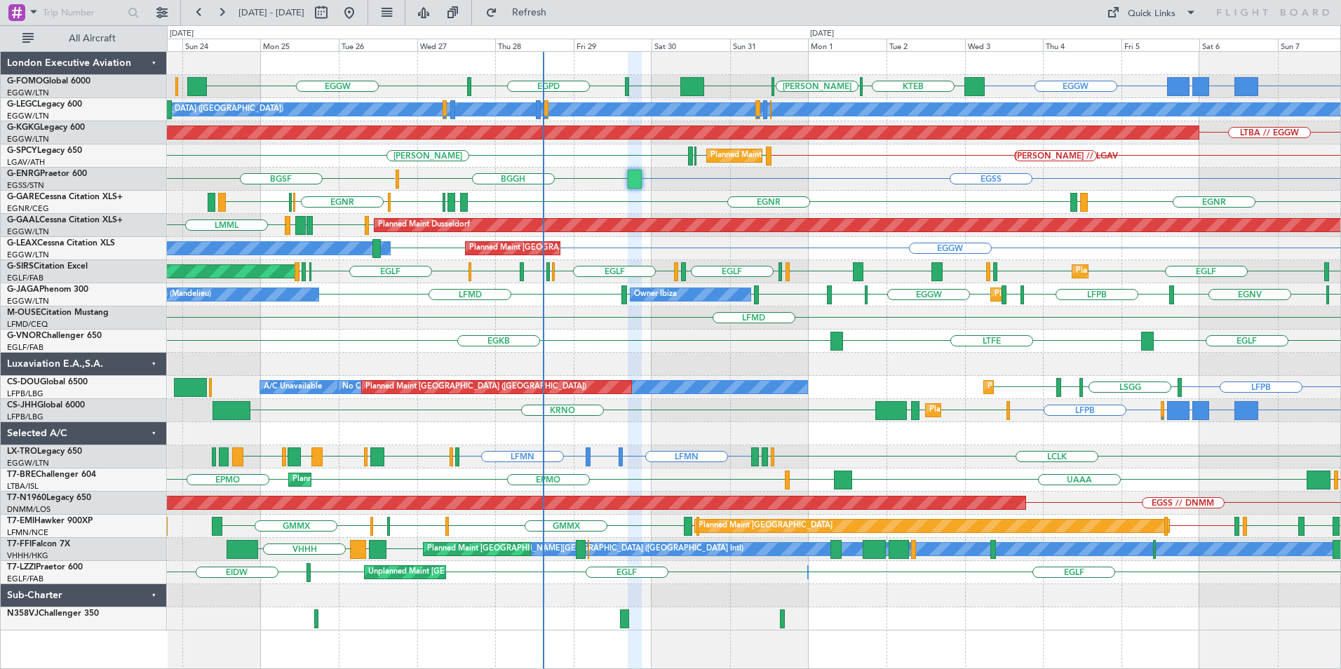
type input "0"
click at [697, 476] on div "EGGW OJAI or EGGW FJDG or EGGW OMDW or EGGW KTEB KACK KTEB EGGW EGGW EGPD A/C U…" at bounding box center [754, 341] width 1174 height 579
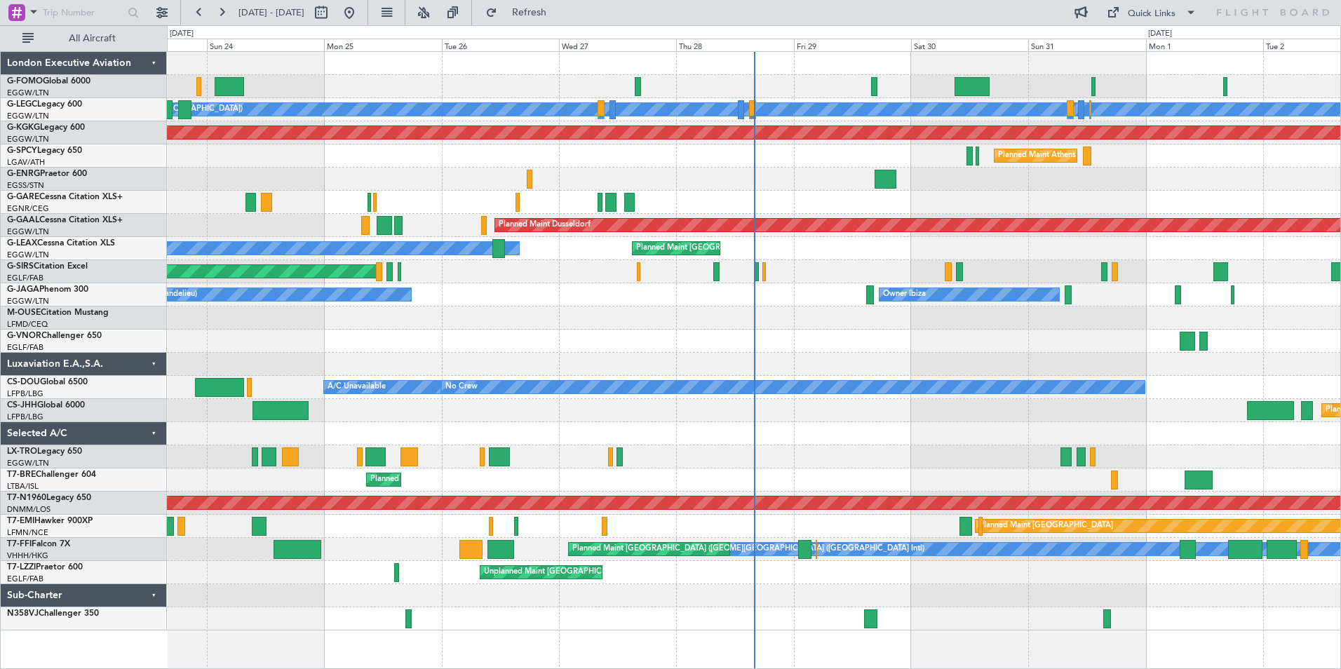
click at [300, 443] on div "A/C Unavailable [GEOGRAPHIC_DATA] ([GEOGRAPHIC_DATA]) Planned Maint [GEOGRAPHIC…" at bounding box center [754, 341] width 1174 height 579
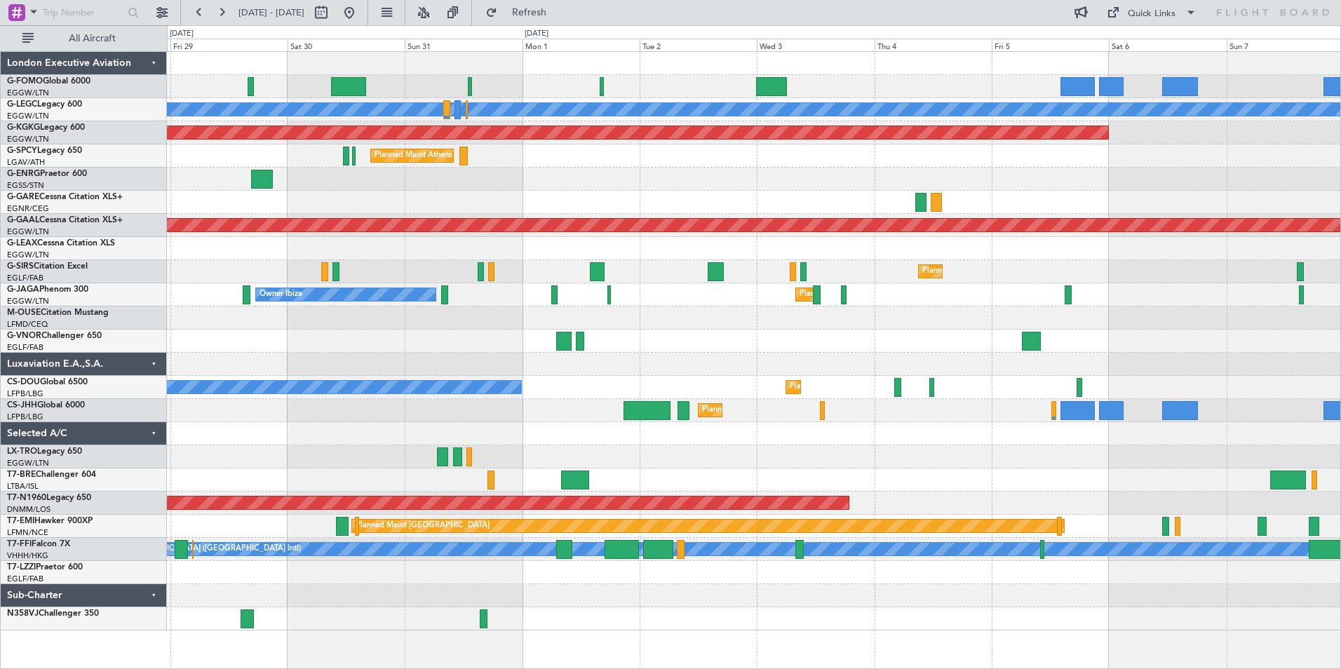
click at [361, 12] on div at bounding box center [335, 12] width 51 height 22
drag, startPoint x: 394, startPoint y: 16, endPoint x: 406, endPoint y: 26, distance: 16.0
click at [361, 16] on button at bounding box center [349, 12] width 22 height 22
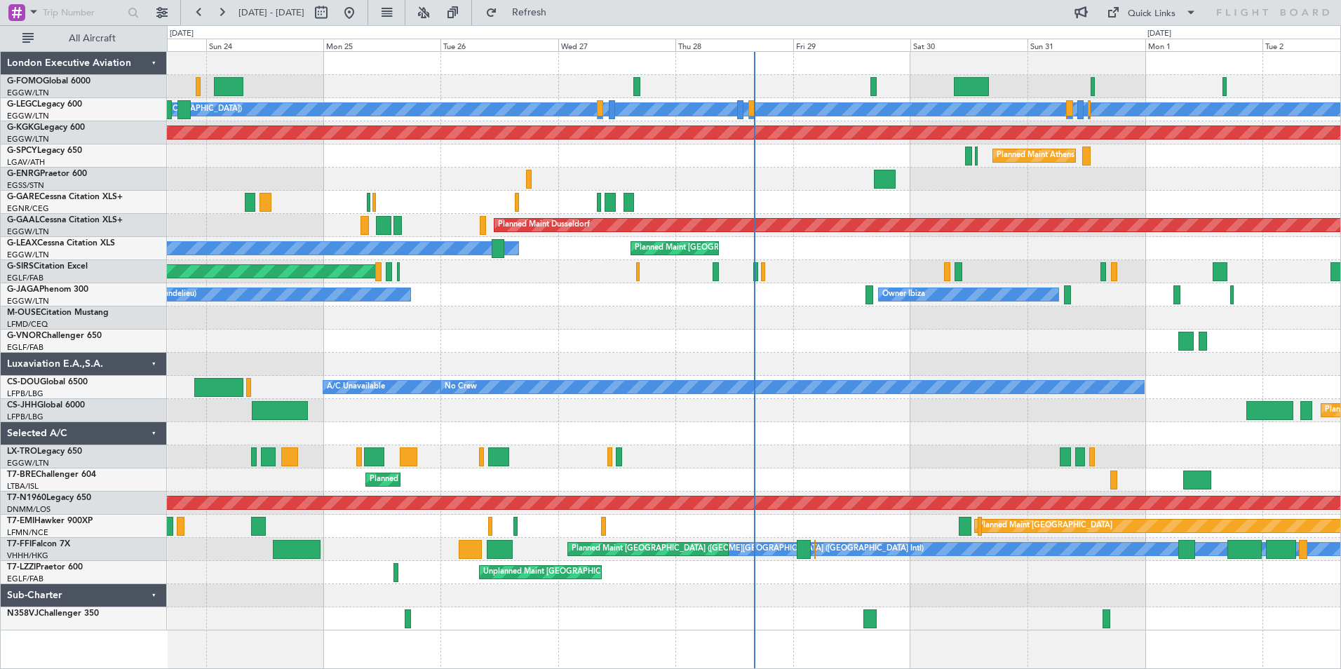
click at [906, 603] on div "A/C Unavailable [GEOGRAPHIC_DATA] ([GEOGRAPHIC_DATA]) Planned Maint [GEOGRAPHIC…" at bounding box center [754, 341] width 1174 height 579
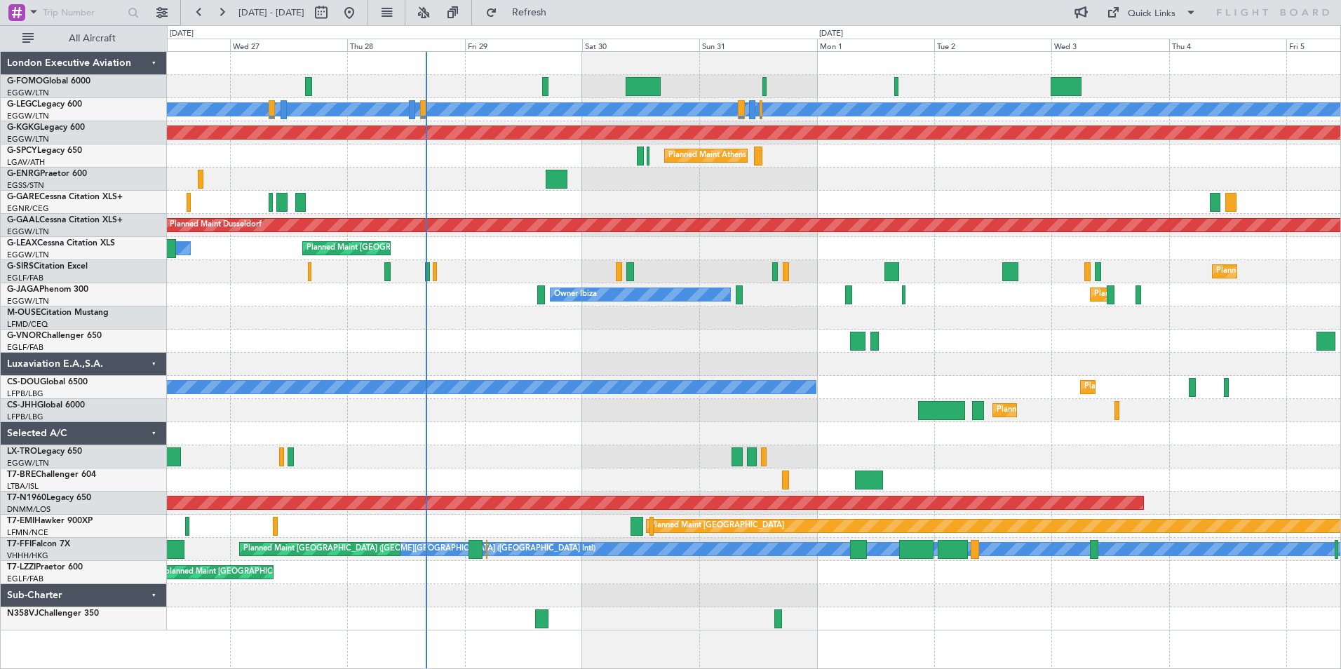
click at [900, 508] on div "Planned Maint [GEOGRAPHIC_DATA] ([GEOGRAPHIC_DATA])" at bounding box center [754, 503] width 1174 height 23
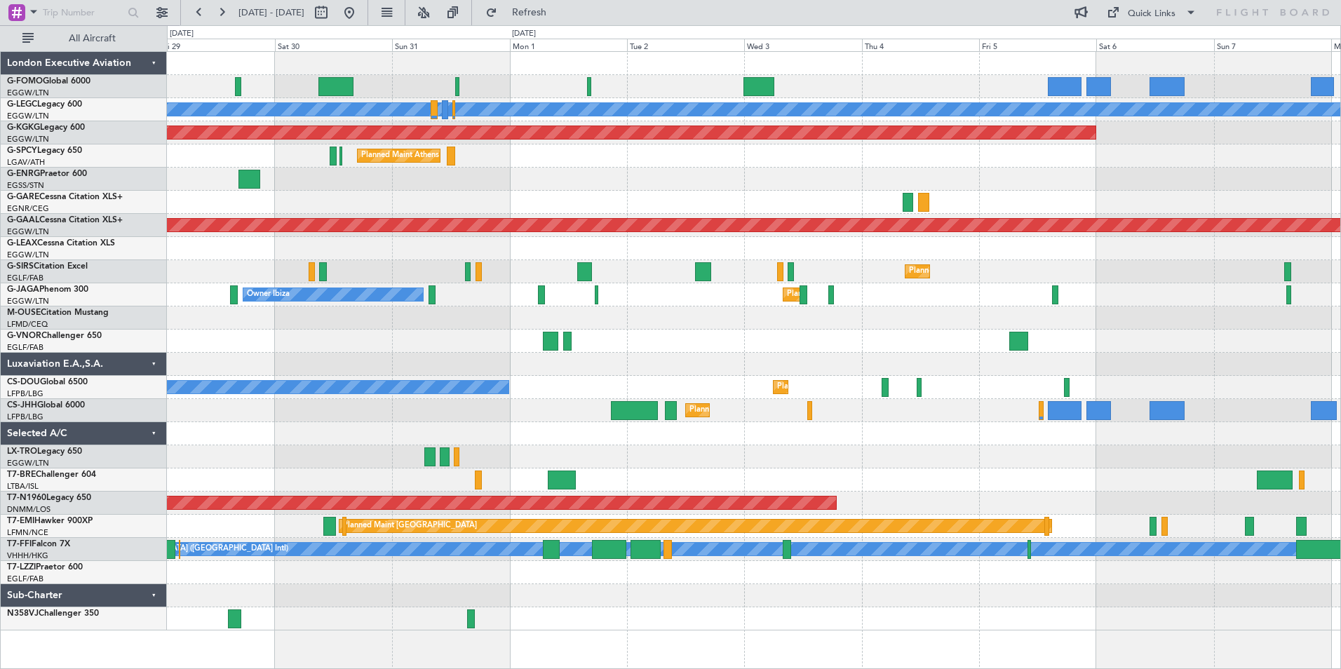
click at [784, 479] on div at bounding box center [754, 480] width 1174 height 23
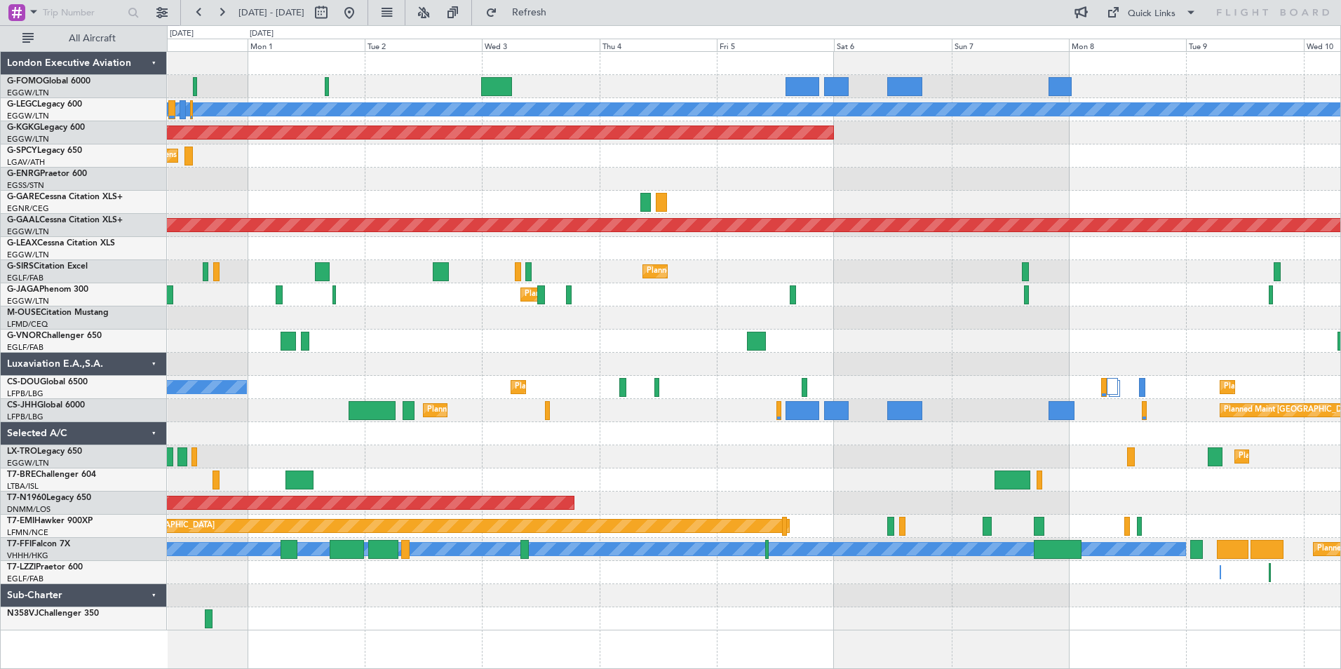
click at [603, 468] on div "Planned Maint Dusseldorf" at bounding box center [754, 456] width 1174 height 23
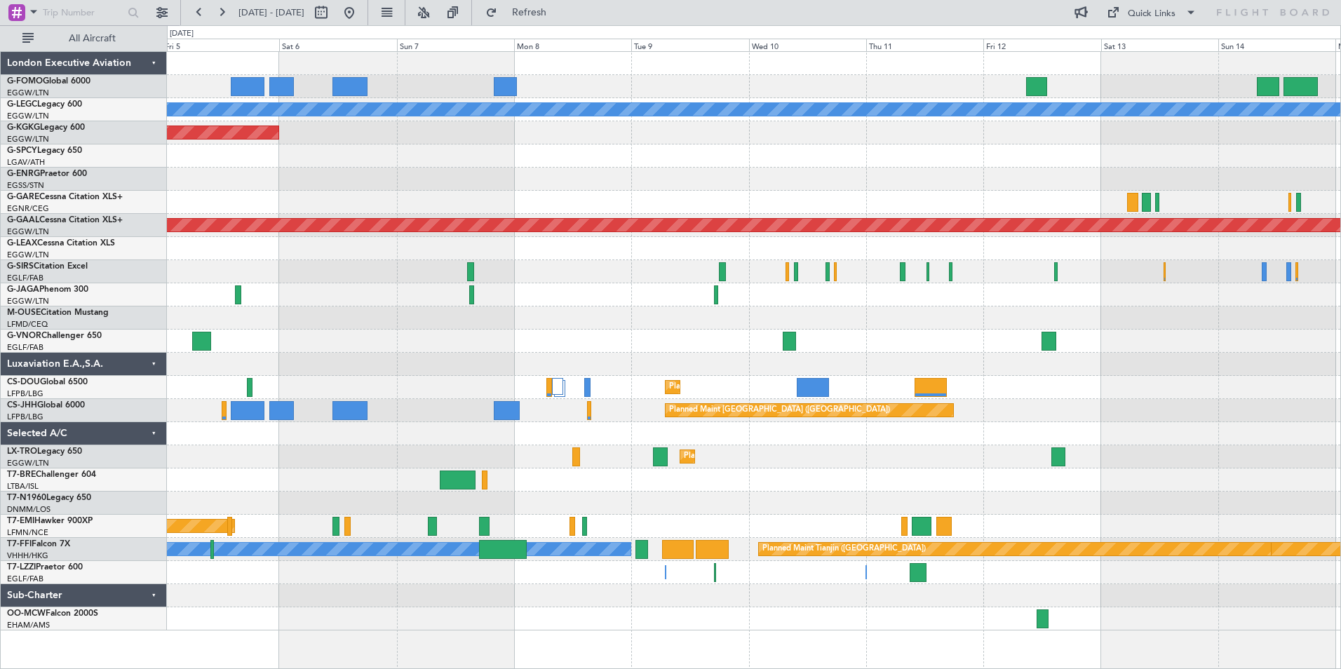
click at [351, 446] on div "A/C Unavailable London (Luton) AOG Maint Istanbul (Ataturk) Planned Maint Dusse…" at bounding box center [754, 341] width 1174 height 579
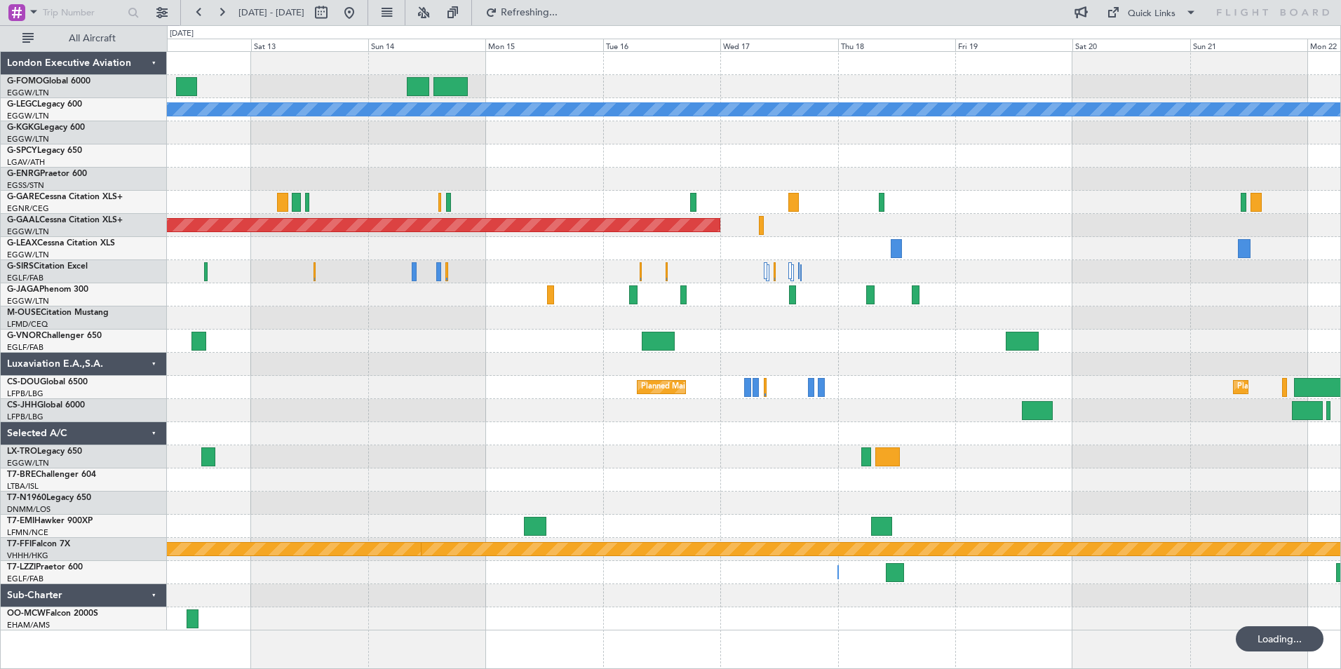
click at [233, 428] on div "A/C Unavailable London (Luton) Planned Maint Dusseldorf Planned Maint Paris (Le…" at bounding box center [754, 341] width 1174 height 579
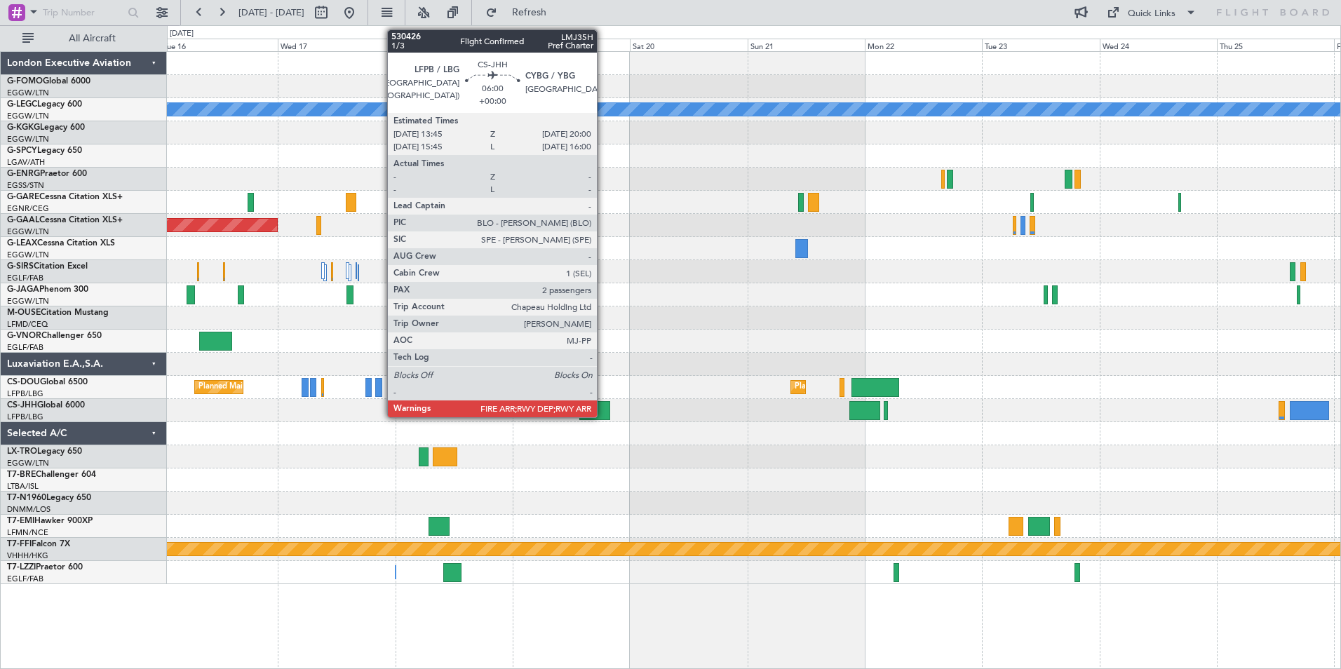
click at [598, 408] on div at bounding box center [594, 410] width 31 height 19
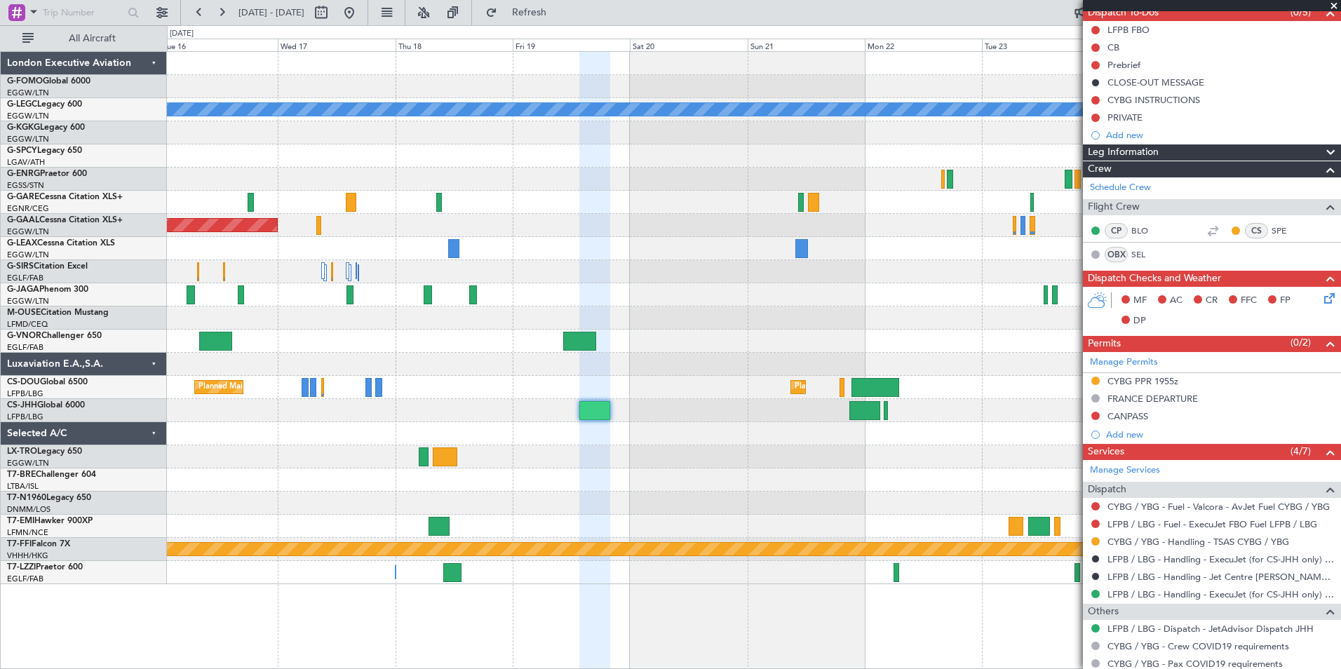
scroll to position [140, 0]
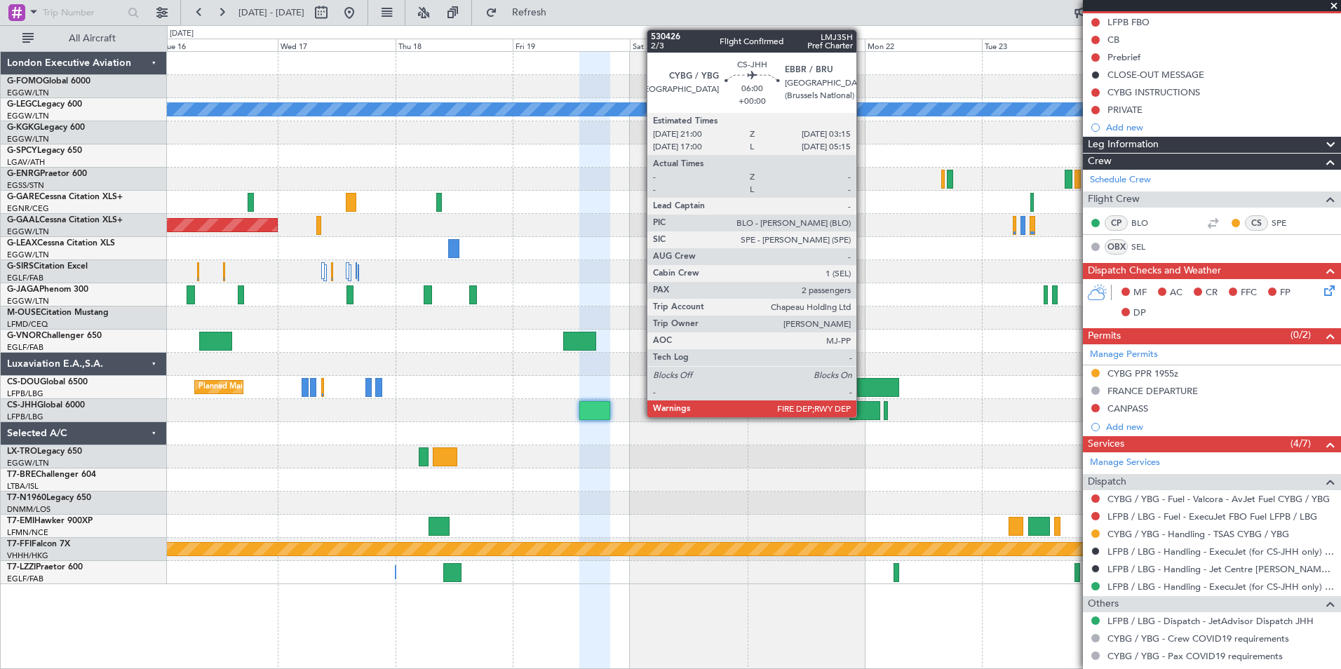
click at [863, 404] on div at bounding box center [865, 410] width 31 height 19
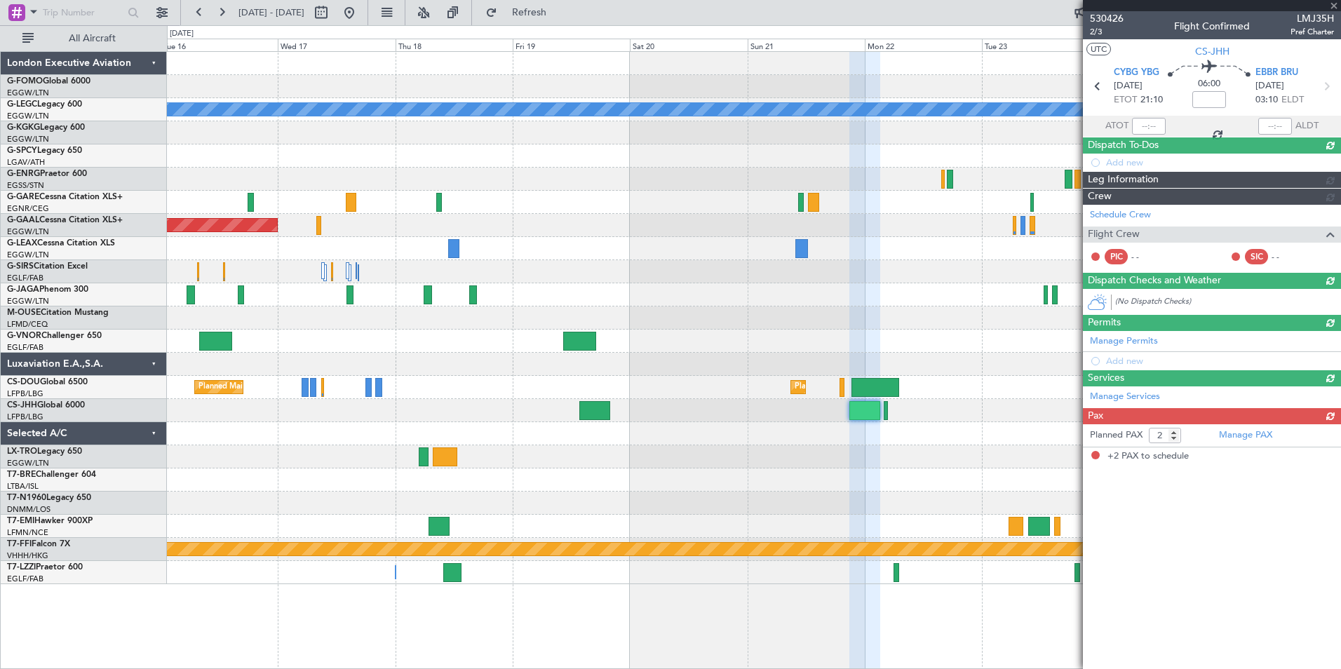
scroll to position [0, 0]
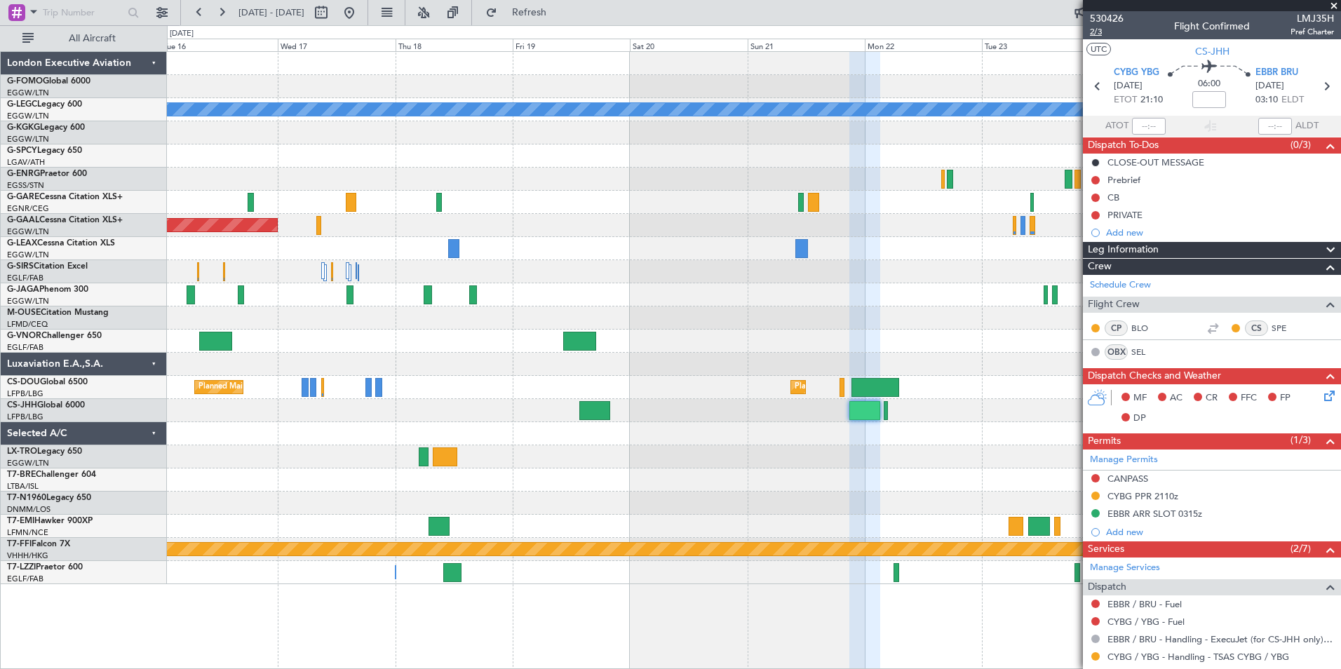
click at [1092, 29] on span "2/3" at bounding box center [1107, 32] width 34 height 12
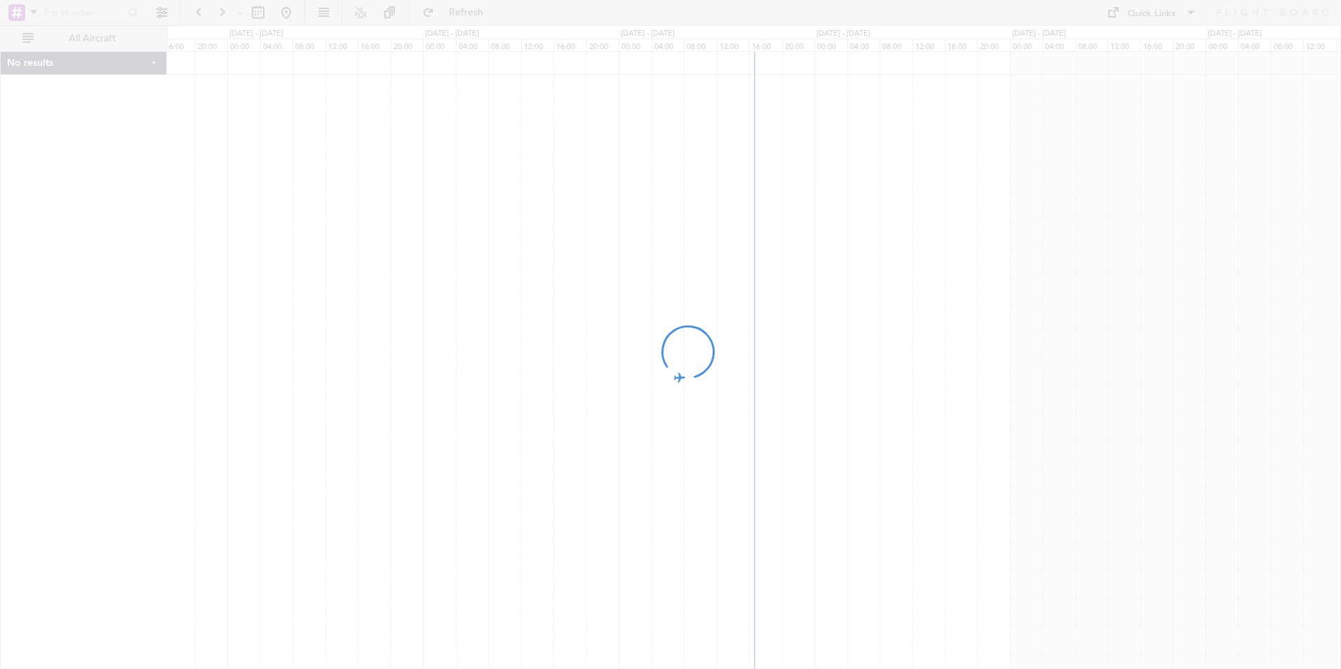
drag, startPoint x: 1141, startPoint y: 207, endPoint x: 544, endPoint y: 298, distance: 603.2
click at [542, 297] on div at bounding box center [670, 334] width 1341 height 669
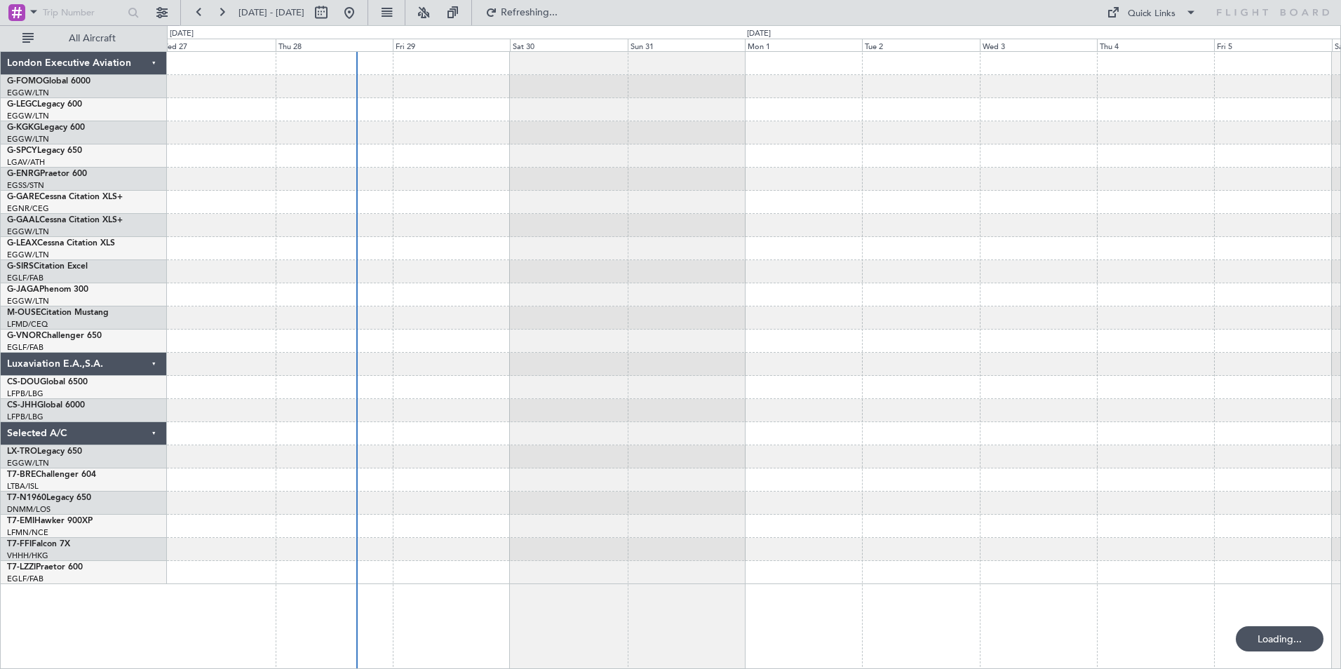
click at [217, 347] on div at bounding box center [754, 318] width 1174 height 532
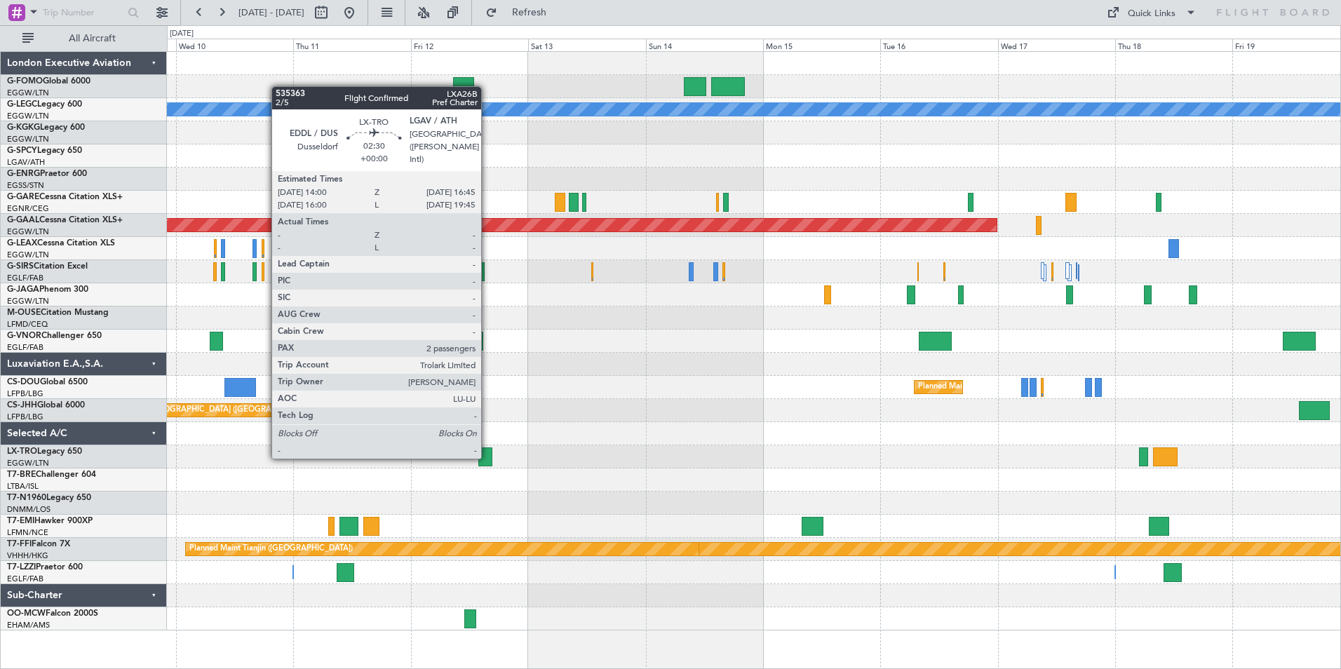
click at [488, 457] on div at bounding box center [485, 457] width 14 height 19
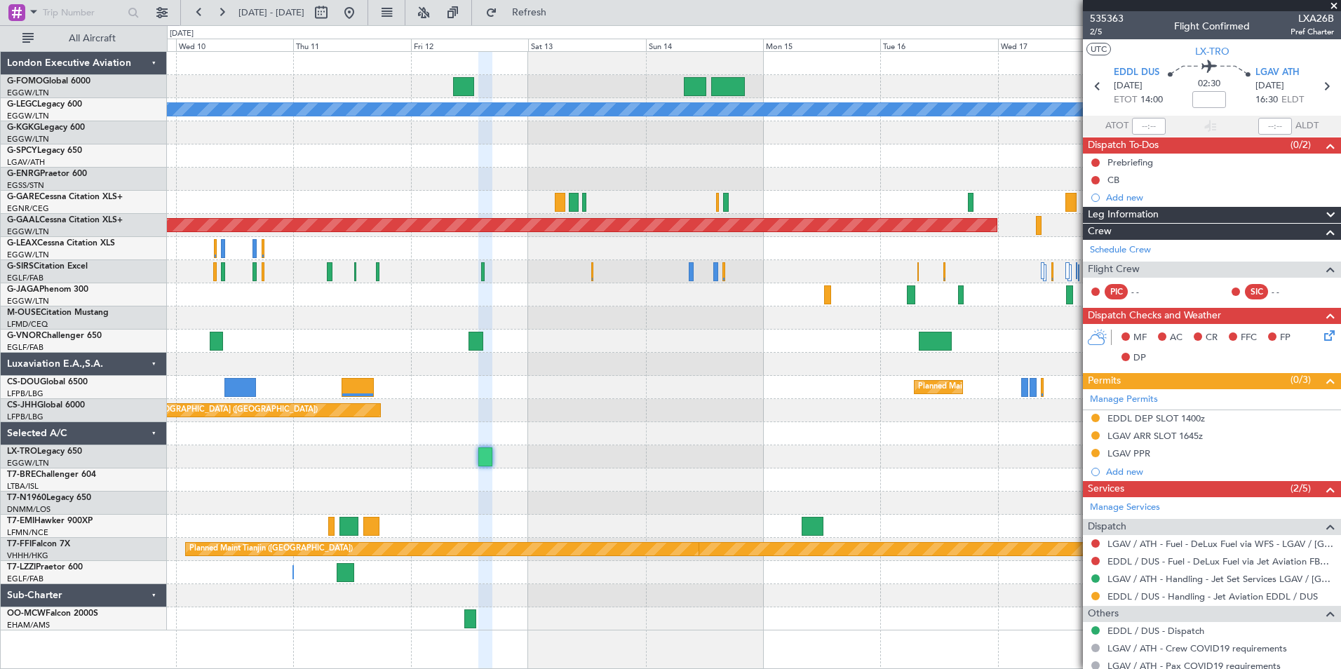
click at [1333, 4] on span at bounding box center [1334, 6] width 14 height 13
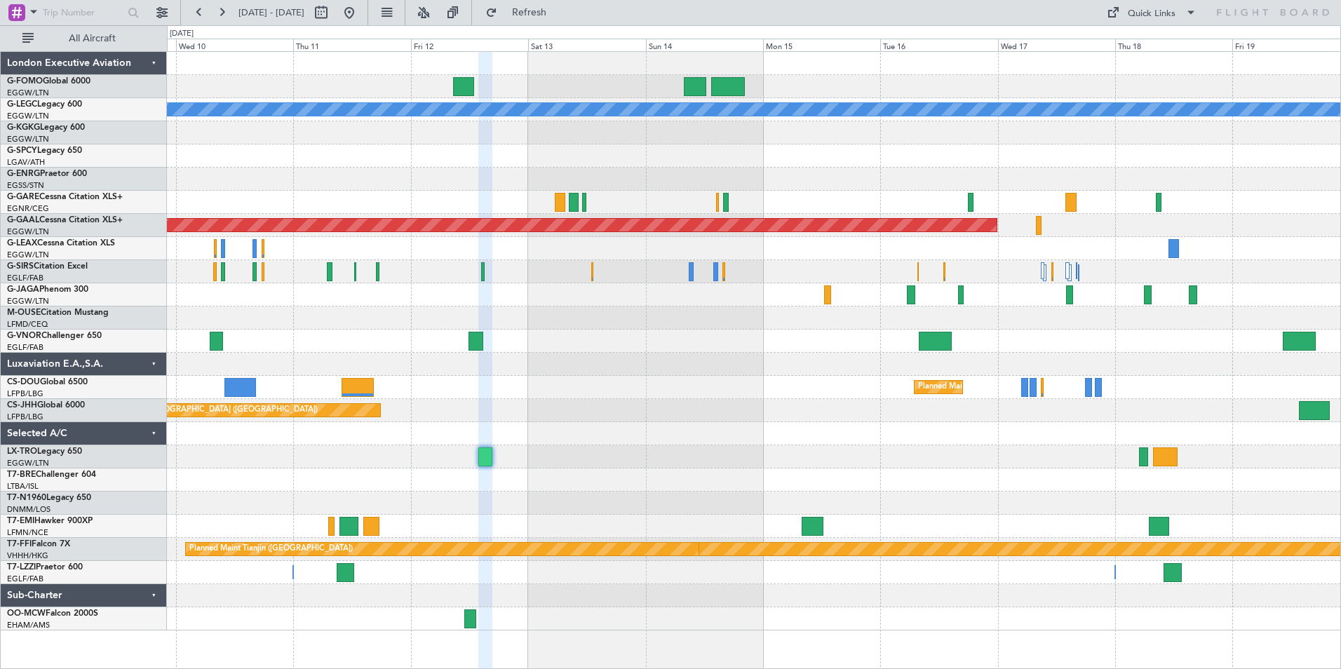
type input "0"
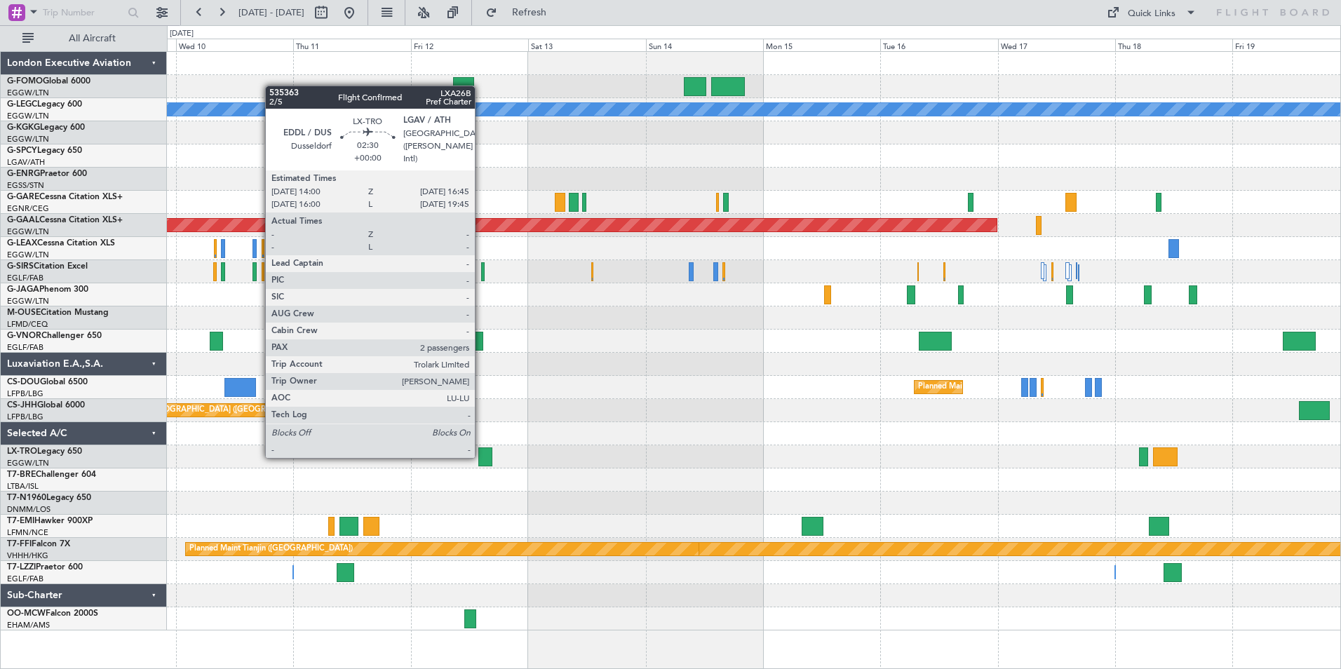
click at [481, 457] on div at bounding box center [485, 457] width 14 height 19
